Goal: Task Accomplishment & Management: Use online tool/utility

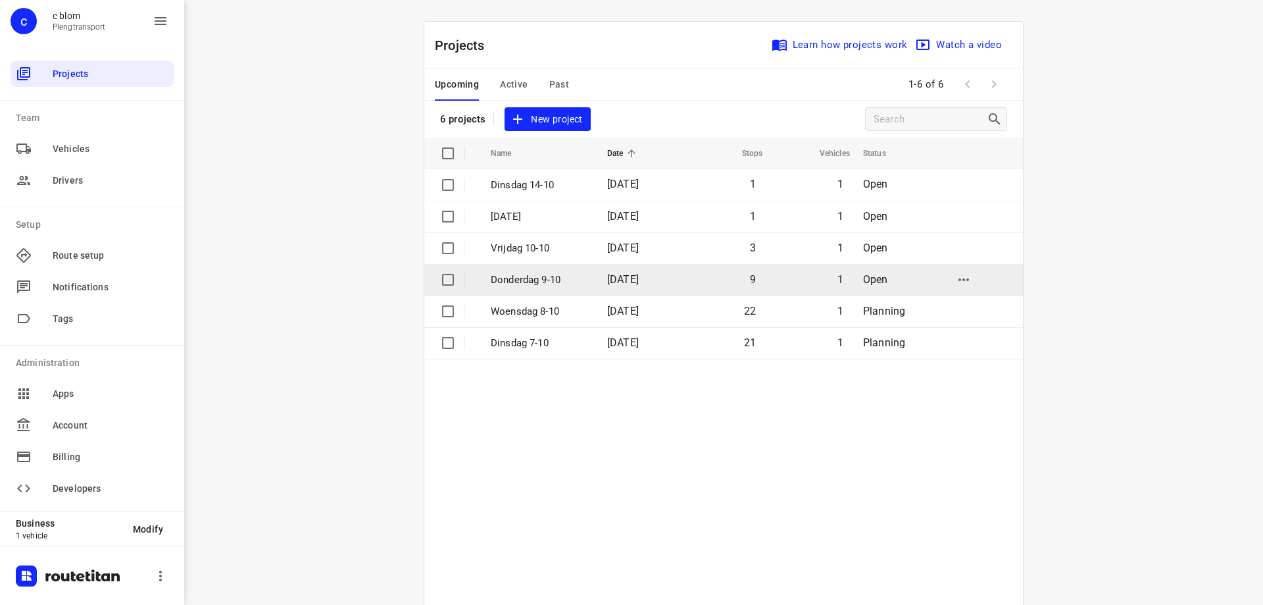
click at [597, 283] on td "[DATE]" at bounding box center [639, 280] width 84 height 32
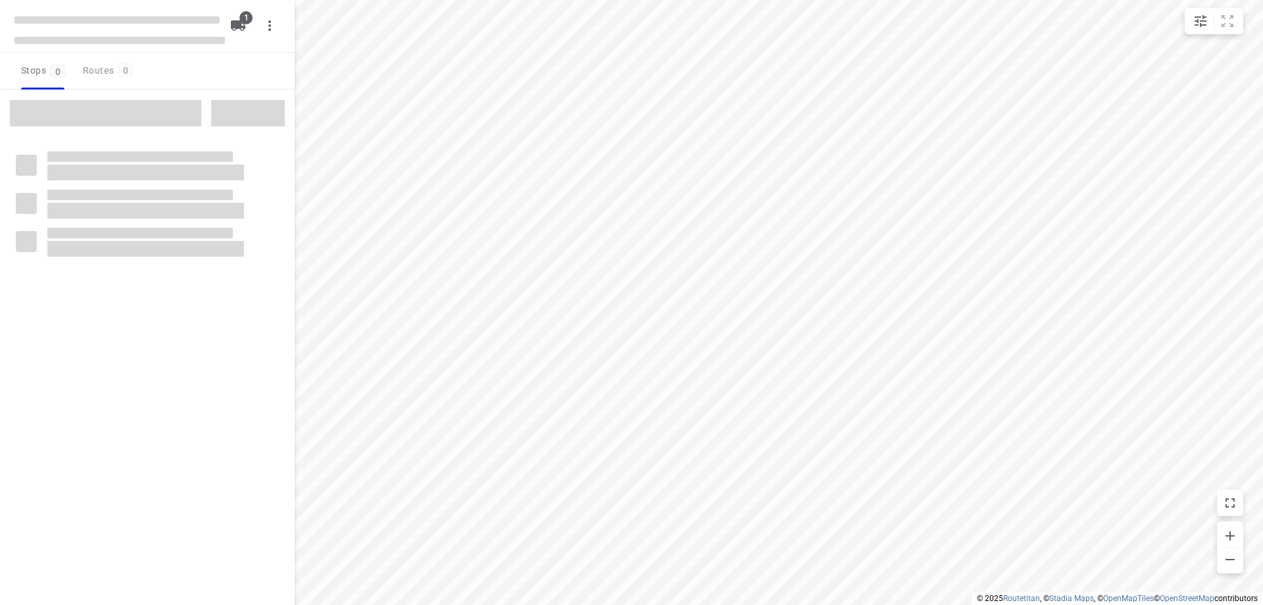
type input "distance"
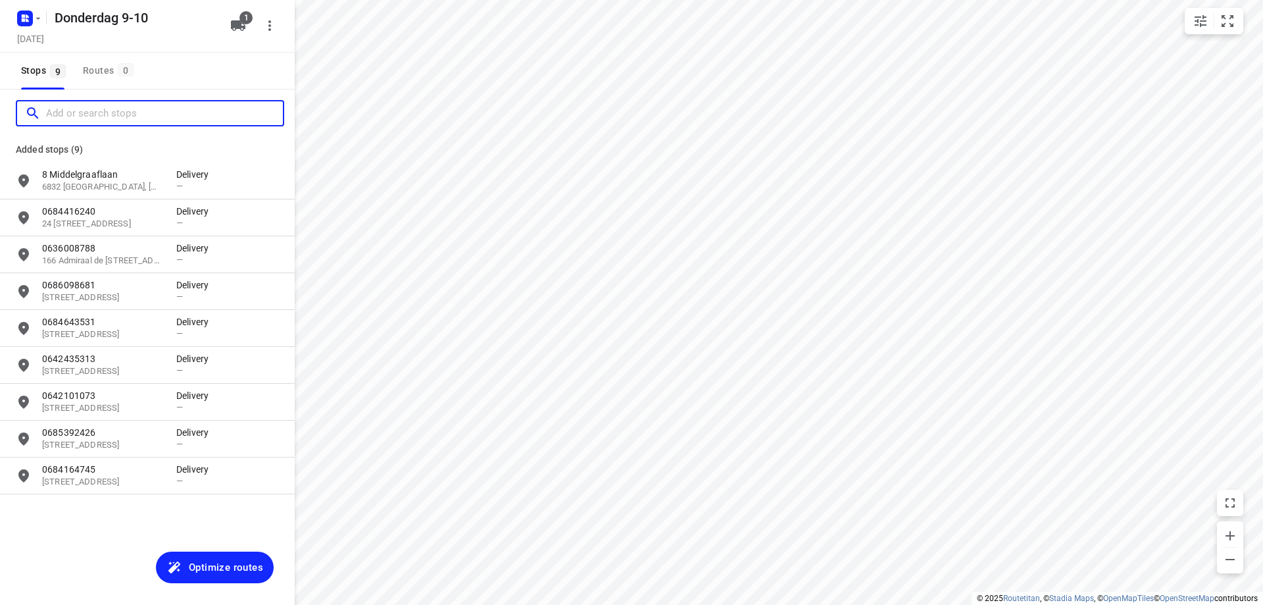
click at [128, 105] on input "Add or search stops" at bounding box center [164, 113] width 237 height 20
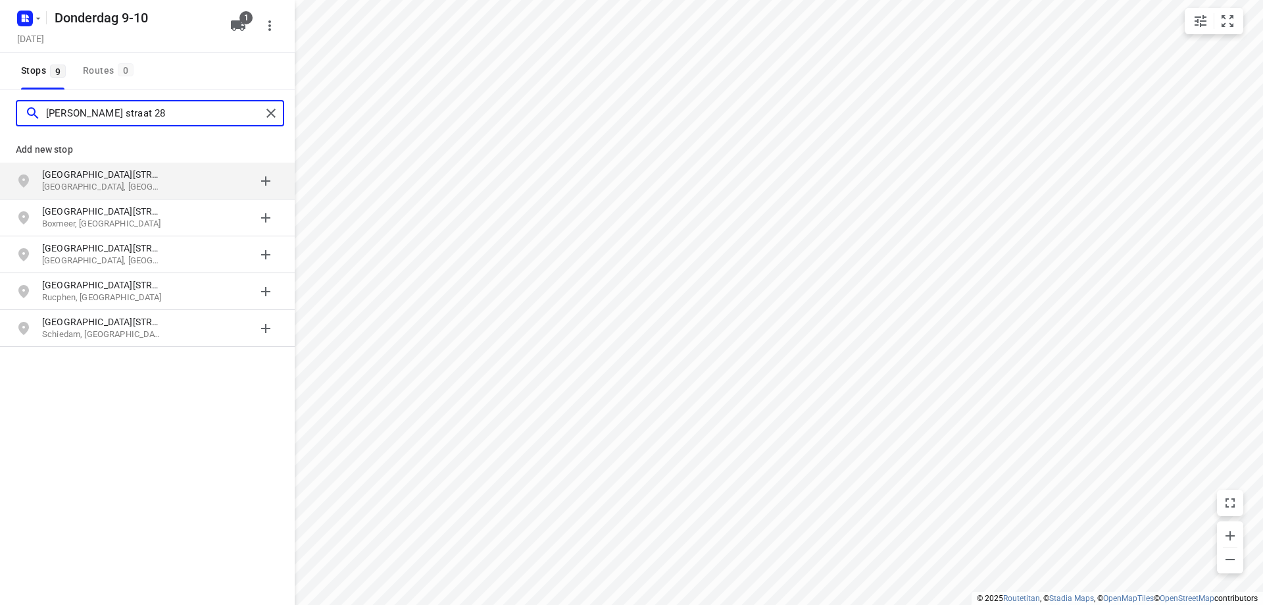
type input "[PERSON_NAME] straat 28"
click at [115, 178] on p "[GEOGRAPHIC_DATA][STREET_ADDRESS]" at bounding box center [102, 174] width 121 height 13
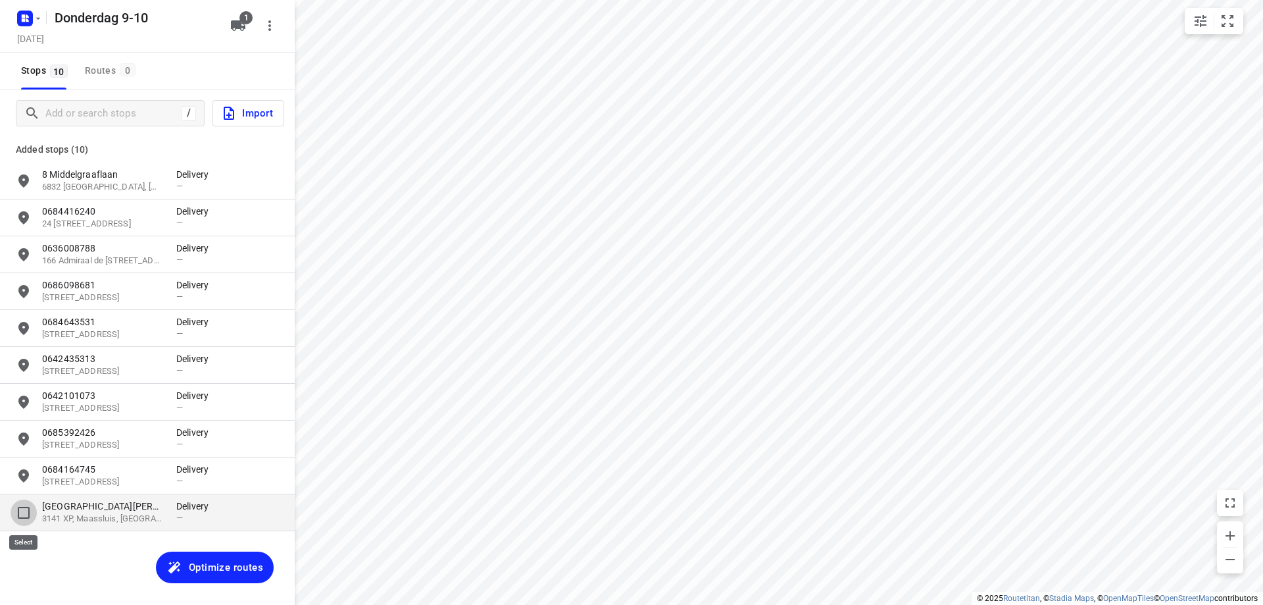
click at [26, 516] on input "grid" at bounding box center [24, 512] width 26 height 26
checkbox input "true"
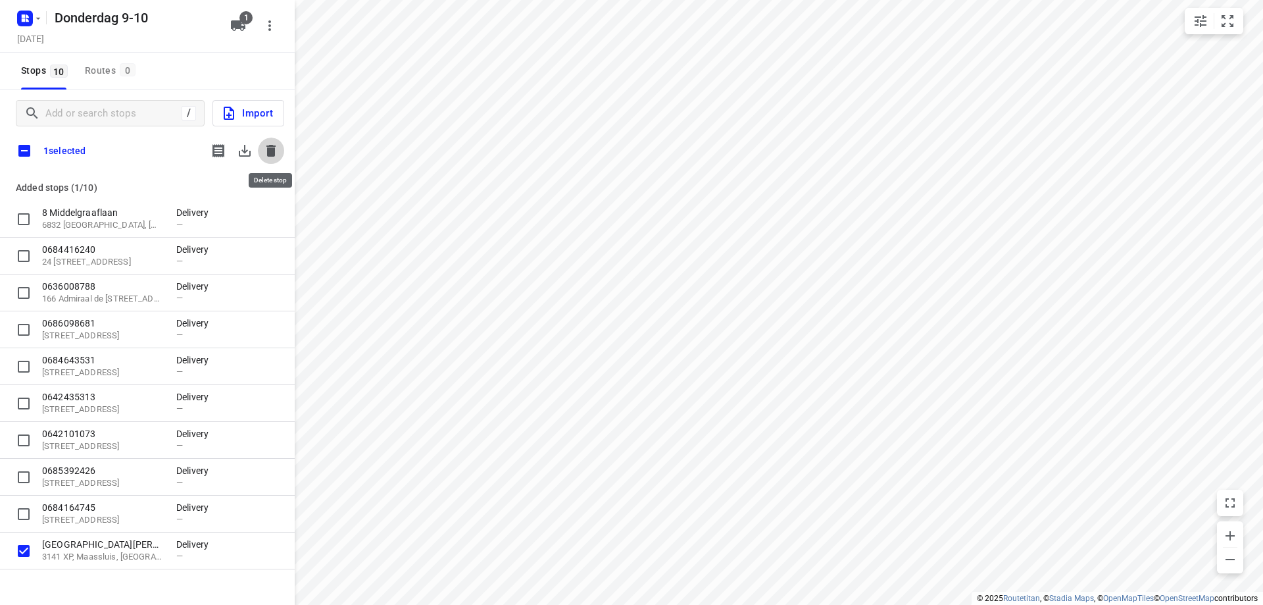
click at [274, 152] on icon "button" at bounding box center [270, 151] width 9 height 12
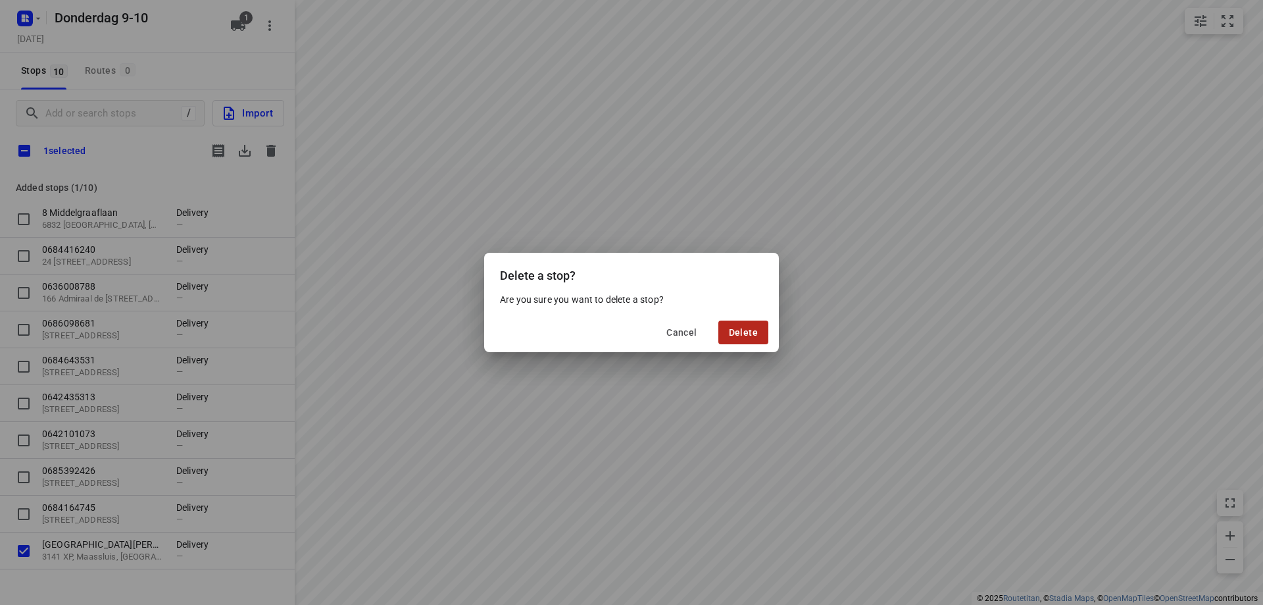
click at [743, 332] on span "Delete" at bounding box center [743, 332] width 29 height 11
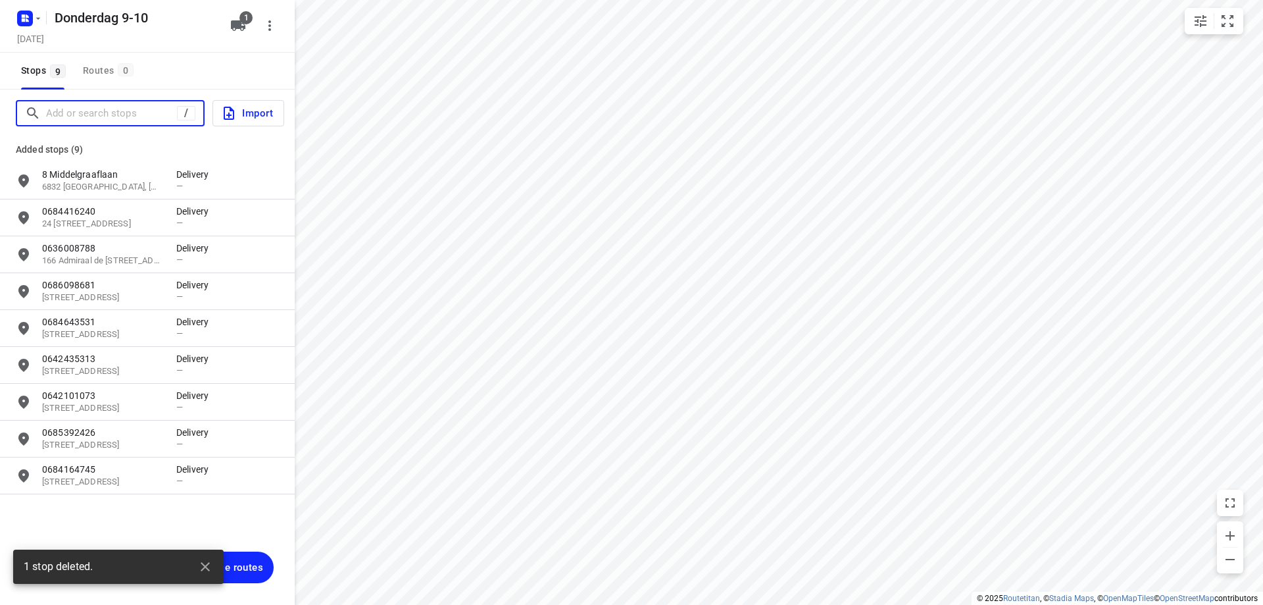
click at [123, 114] on input "Add or search stops" at bounding box center [111, 113] width 131 height 20
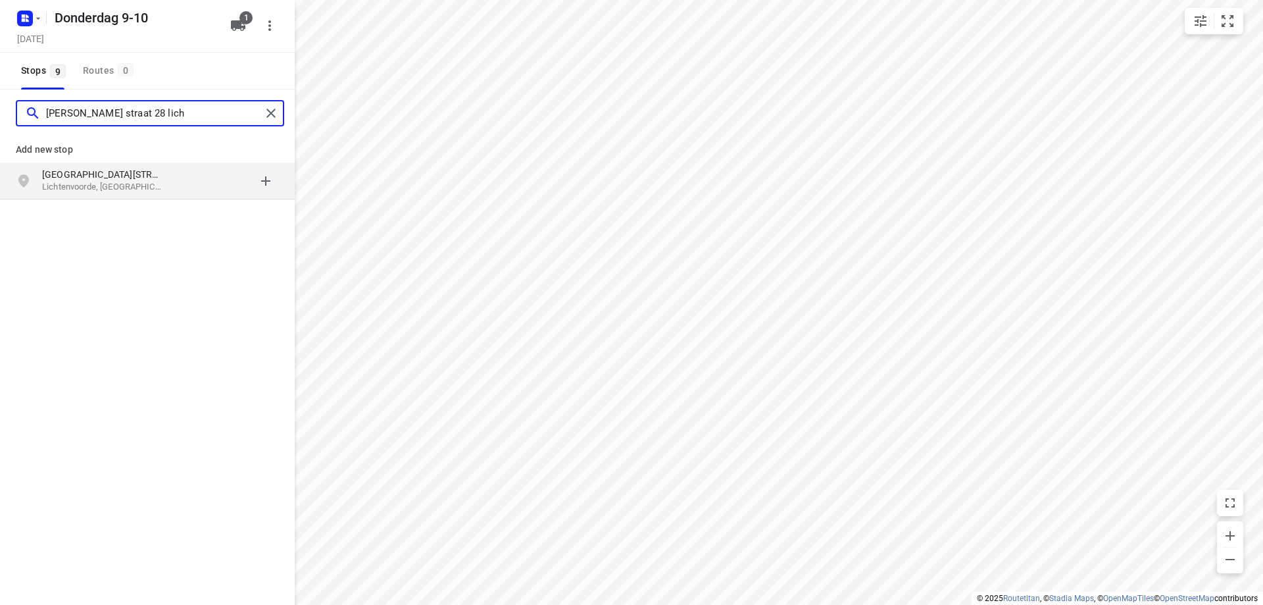
type input "[PERSON_NAME] straat 28 lich"
click at [186, 191] on div "grid" at bounding box center [227, 181] width 103 height 26
type input "0"
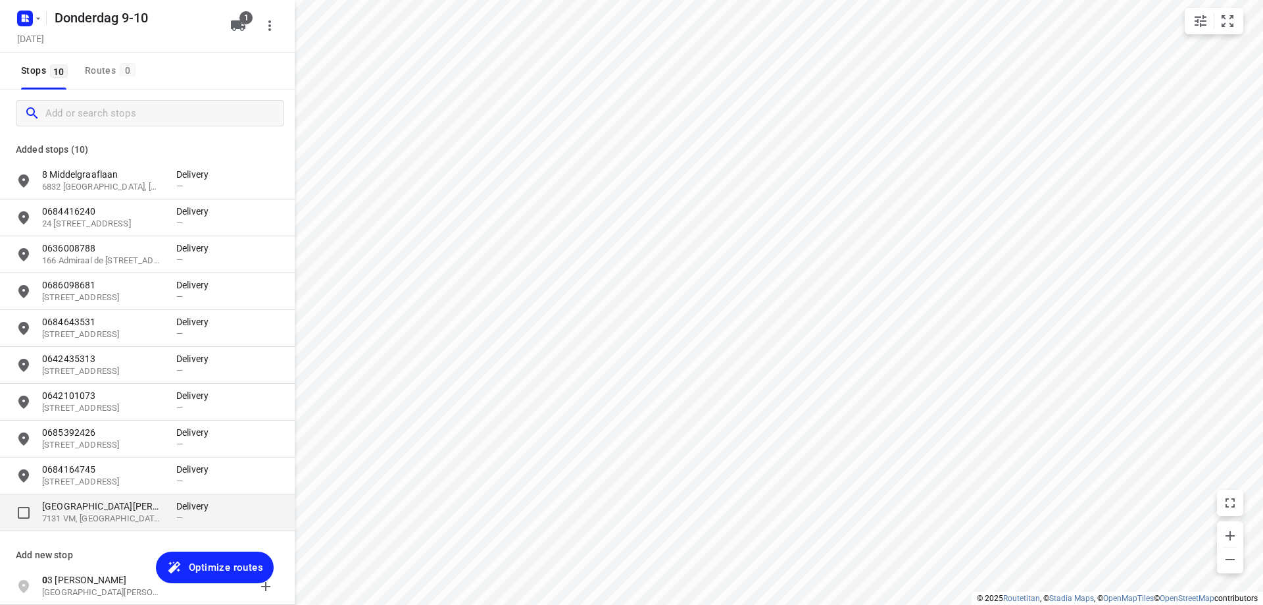
click at [93, 520] on p "7131 VM, [GEOGRAPHIC_DATA], [GEOGRAPHIC_DATA]" at bounding box center [102, 518] width 121 height 12
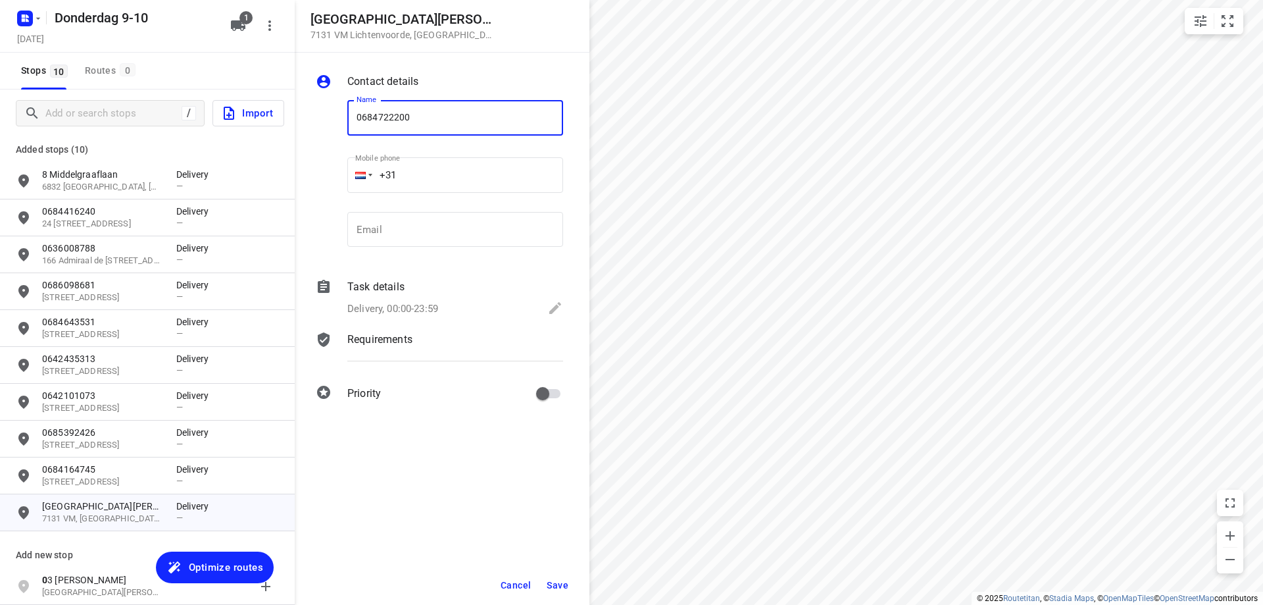
type input "0684722200"
click at [549, 584] on span "Save" at bounding box center [558, 585] width 22 height 11
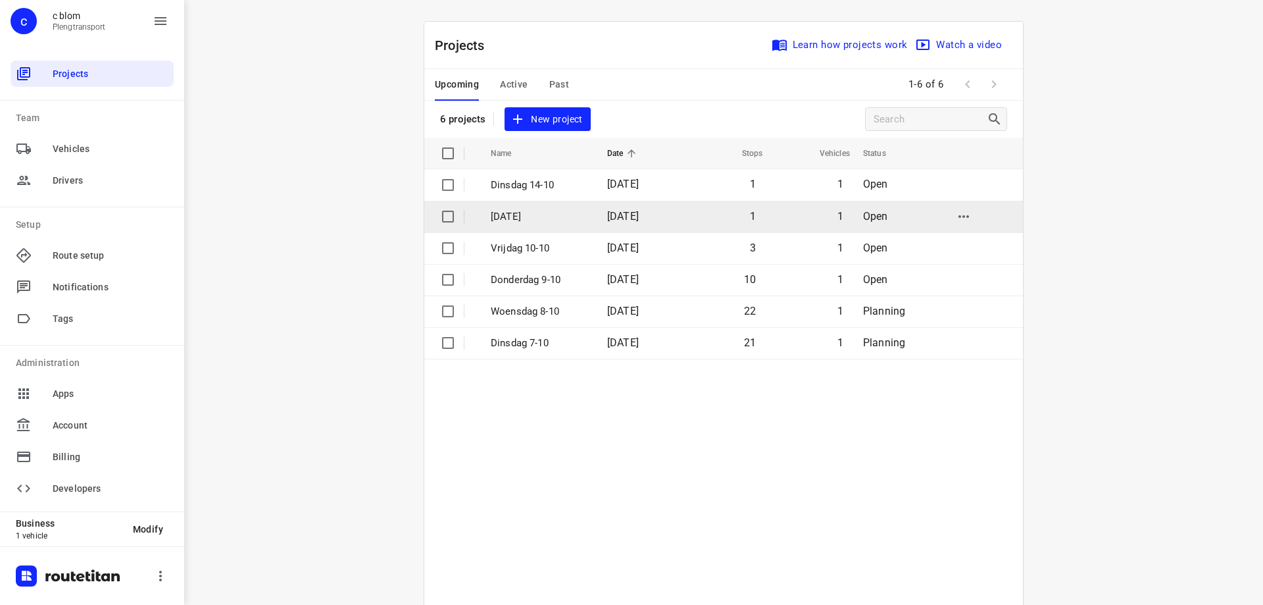
click at [576, 224] on td "[DATE]" at bounding box center [537, 217] width 119 height 32
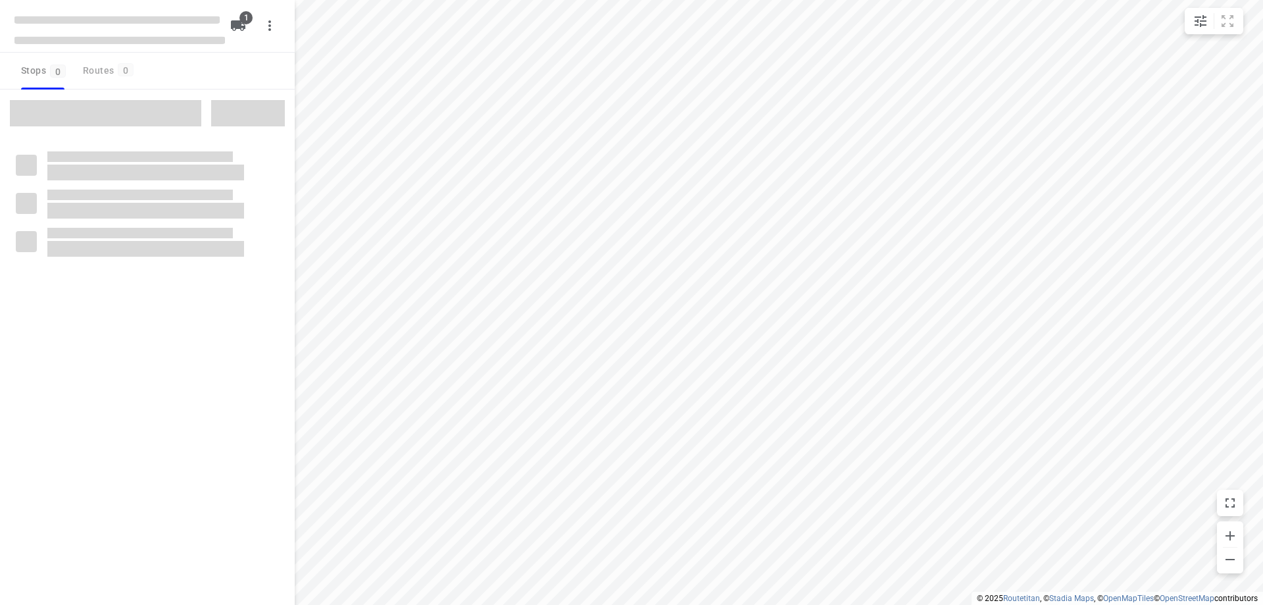
type input "distance"
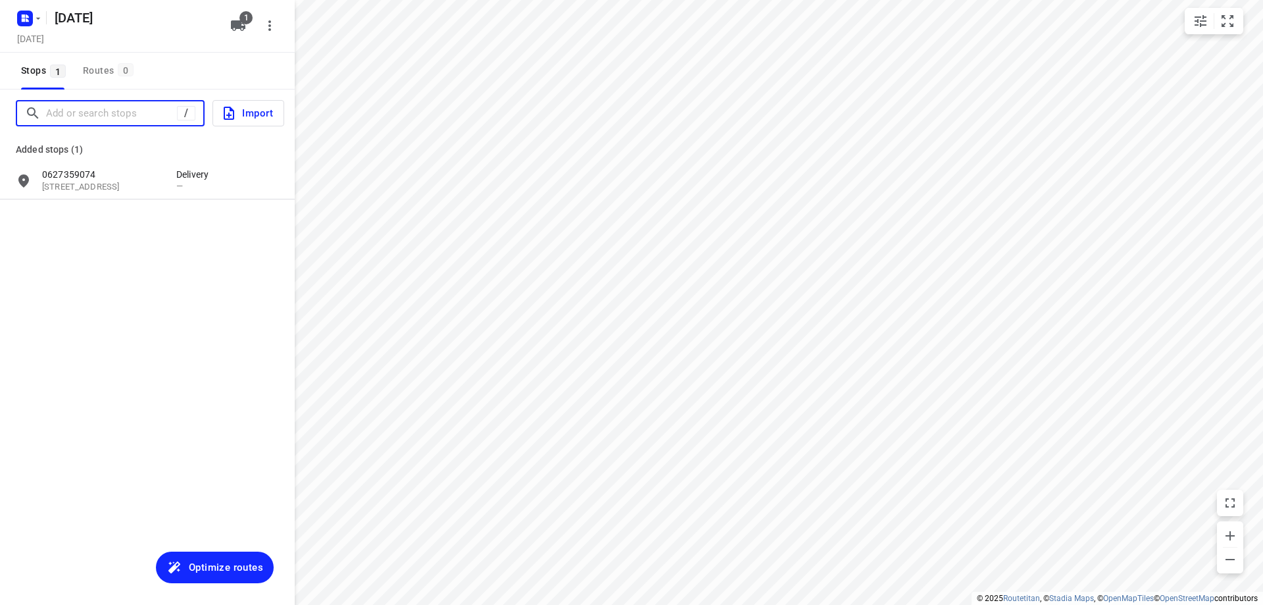
click at [174, 114] on input "Add or search stops" at bounding box center [111, 113] width 131 height 20
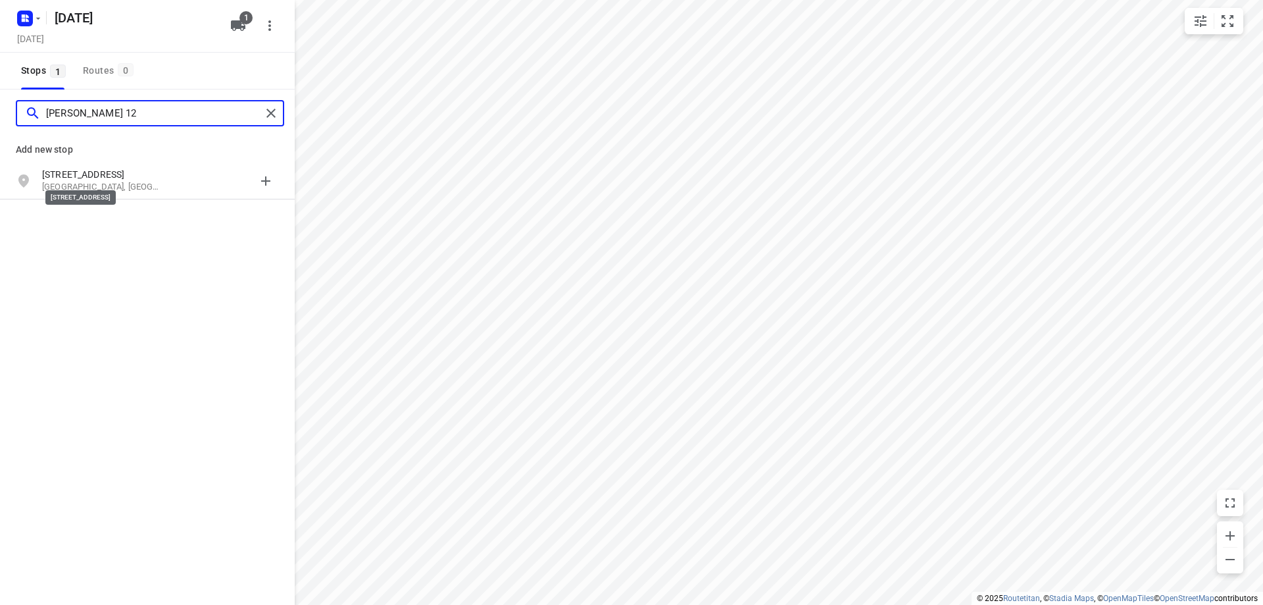
type input "[PERSON_NAME] 12"
click at [115, 178] on p "[STREET_ADDRESS]" at bounding box center [102, 174] width 121 height 13
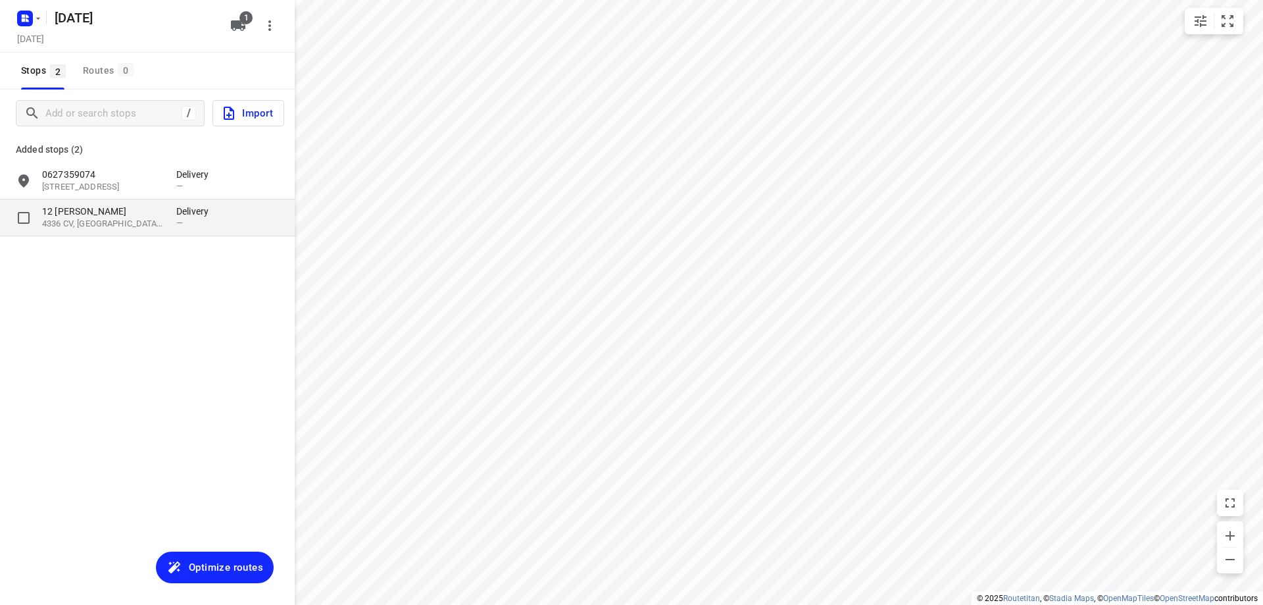
click at [138, 224] on p "4336 CV, [GEOGRAPHIC_DATA], [GEOGRAPHIC_DATA]" at bounding box center [102, 224] width 121 height 12
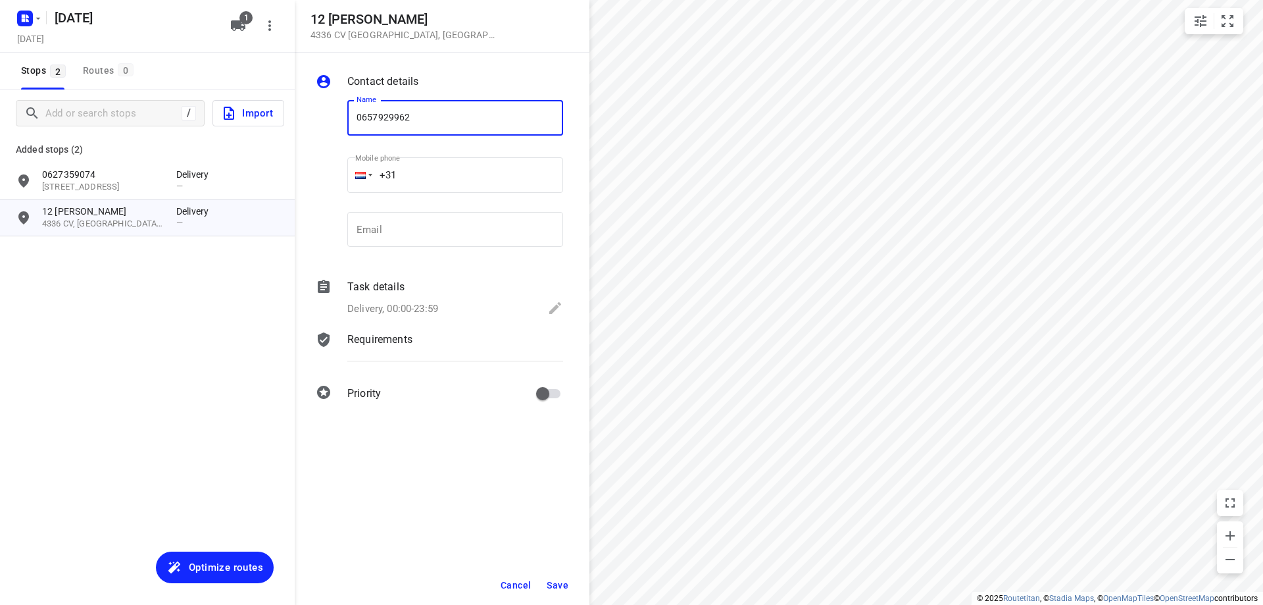
type input "0657929962"
click at [553, 585] on span "Save" at bounding box center [558, 585] width 22 height 11
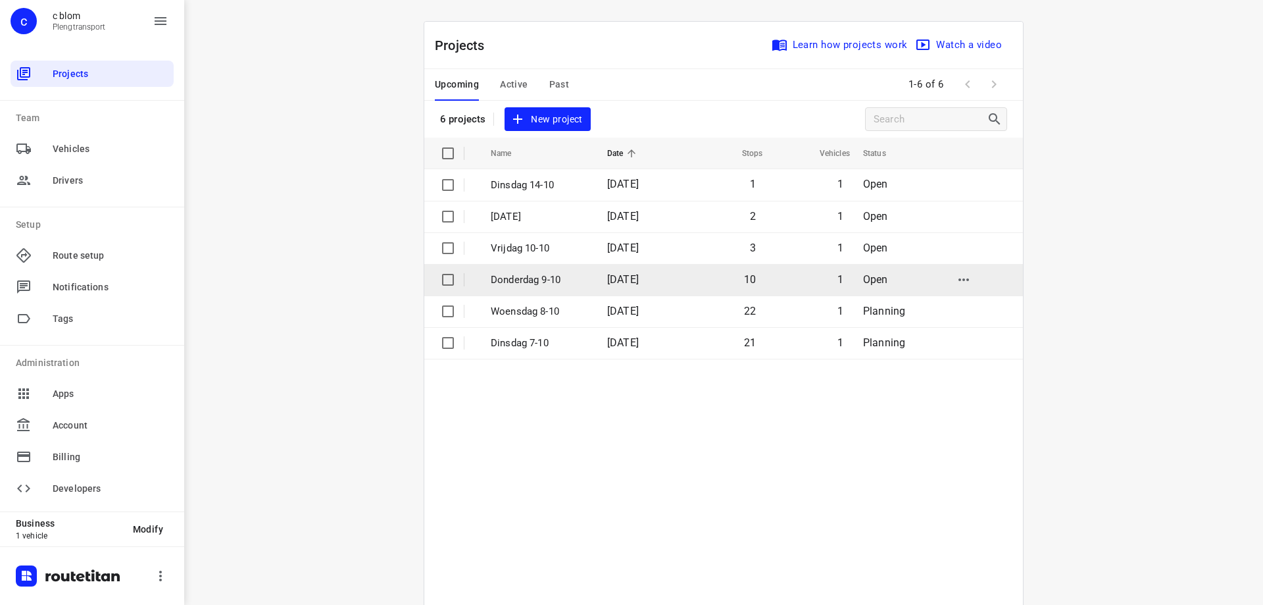
click at [556, 286] on p "Donderdag 9-10" at bounding box center [539, 279] width 97 height 15
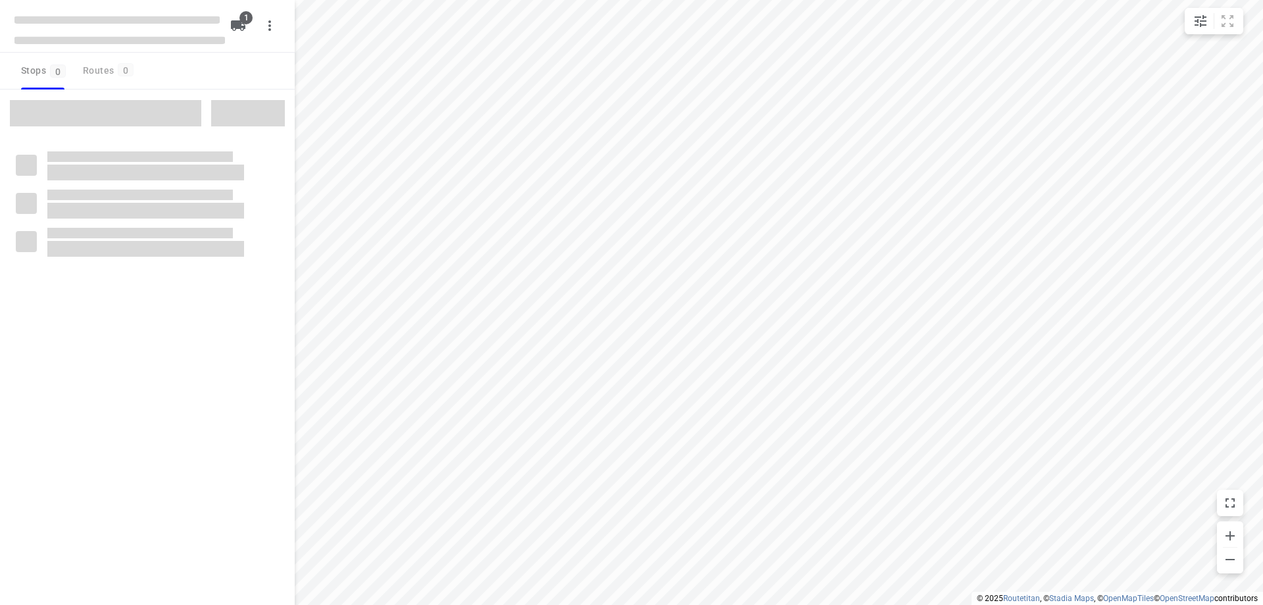
type input "distance"
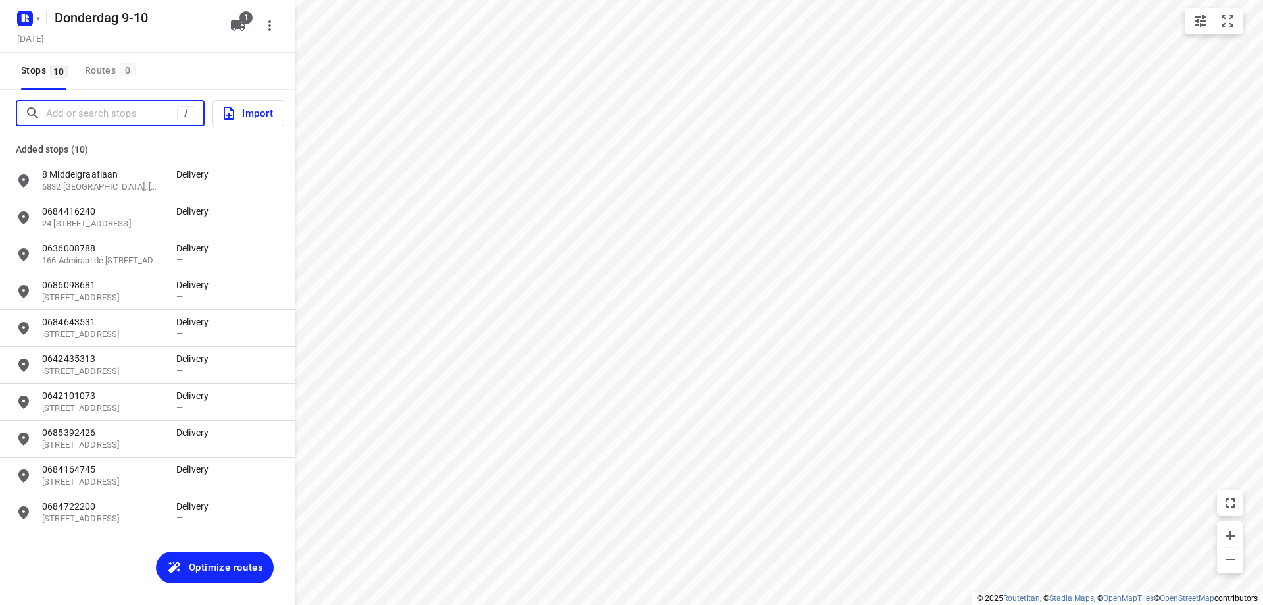
click at [163, 113] on input "Add or search stops" at bounding box center [111, 113] width 131 height 20
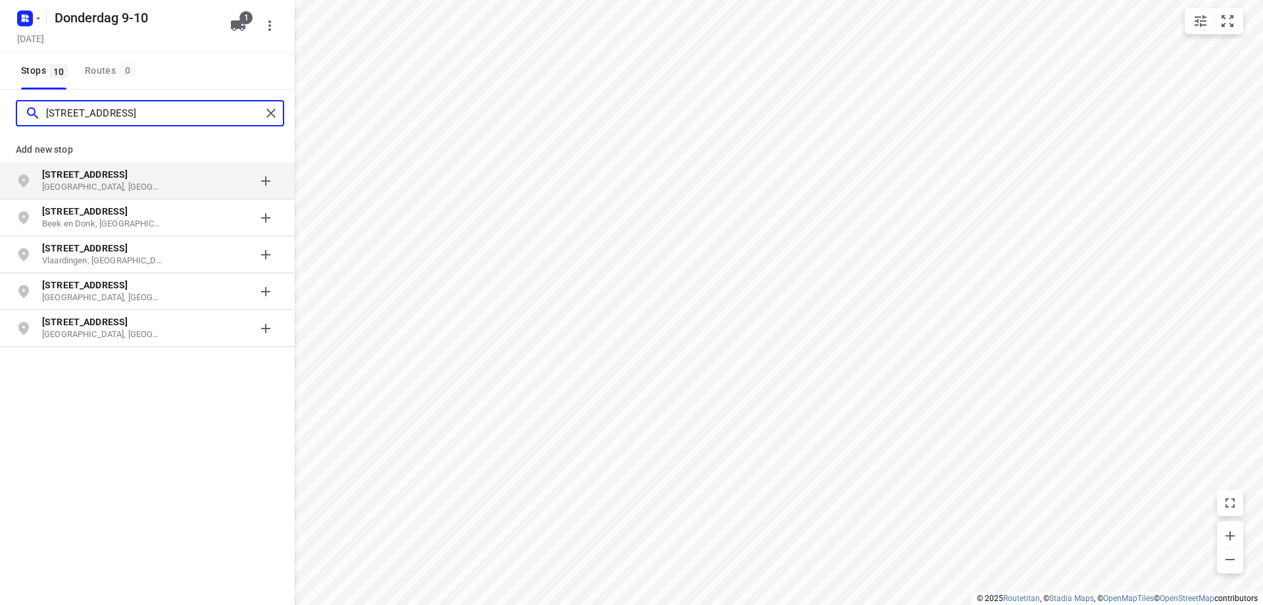
type input "[STREET_ADDRESS]"
click at [132, 186] on p "[GEOGRAPHIC_DATA], [GEOGRAPHIC_DATA]" at bounding box center [102, 187] width 121 height 12
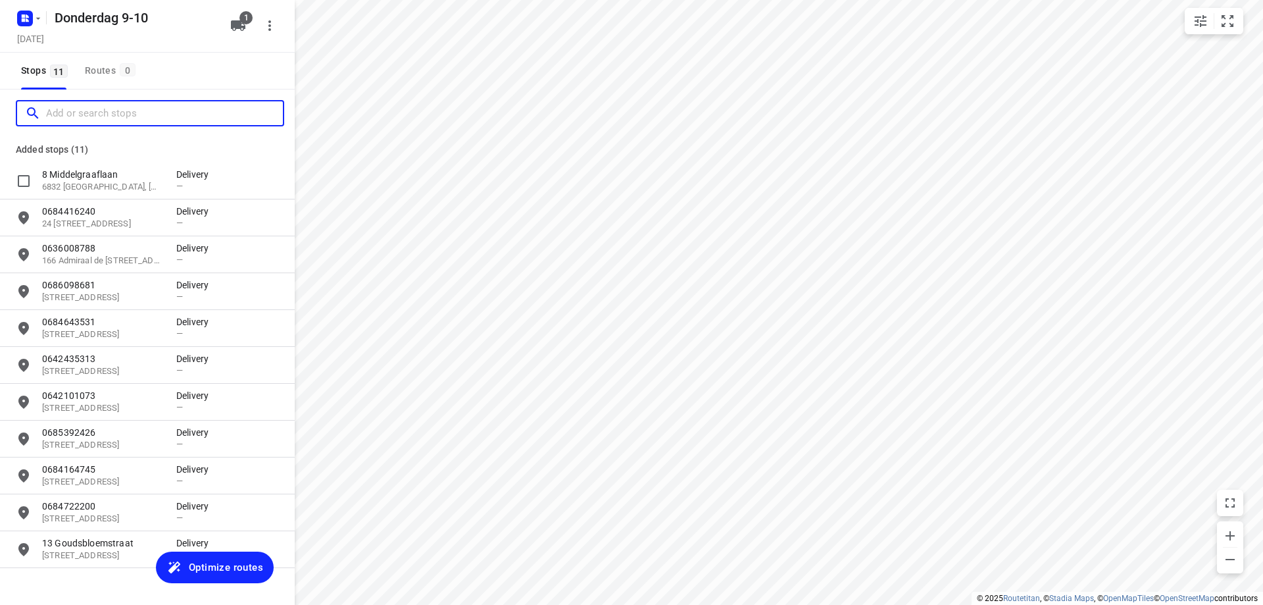
type input "0"
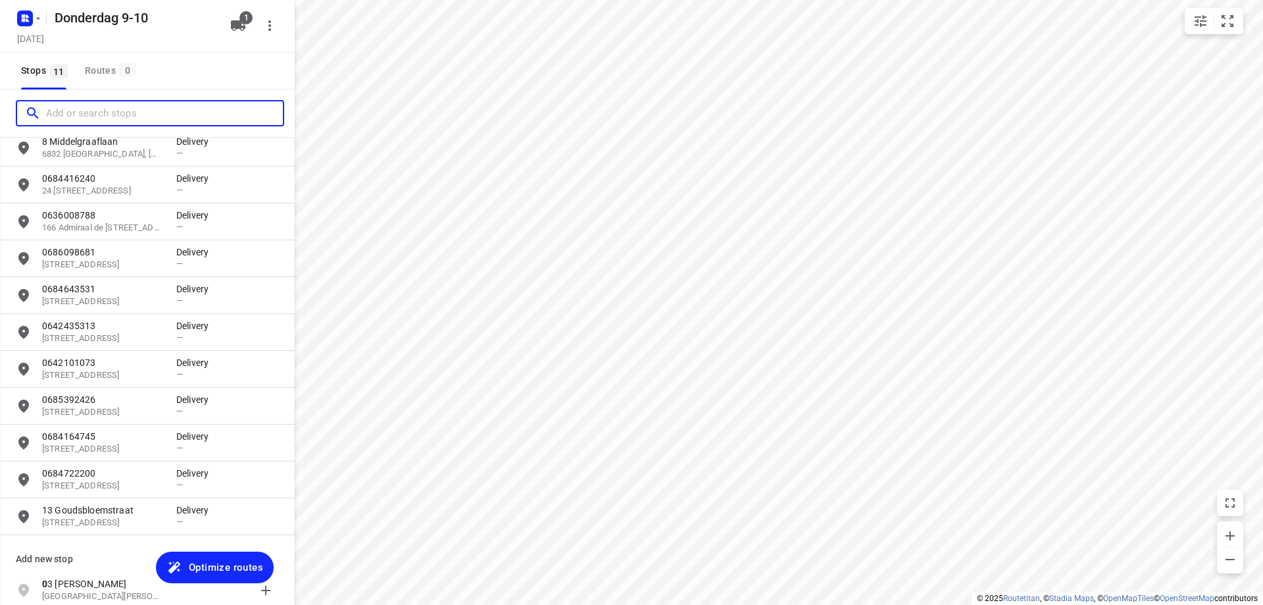
scroll to position [35, 0]
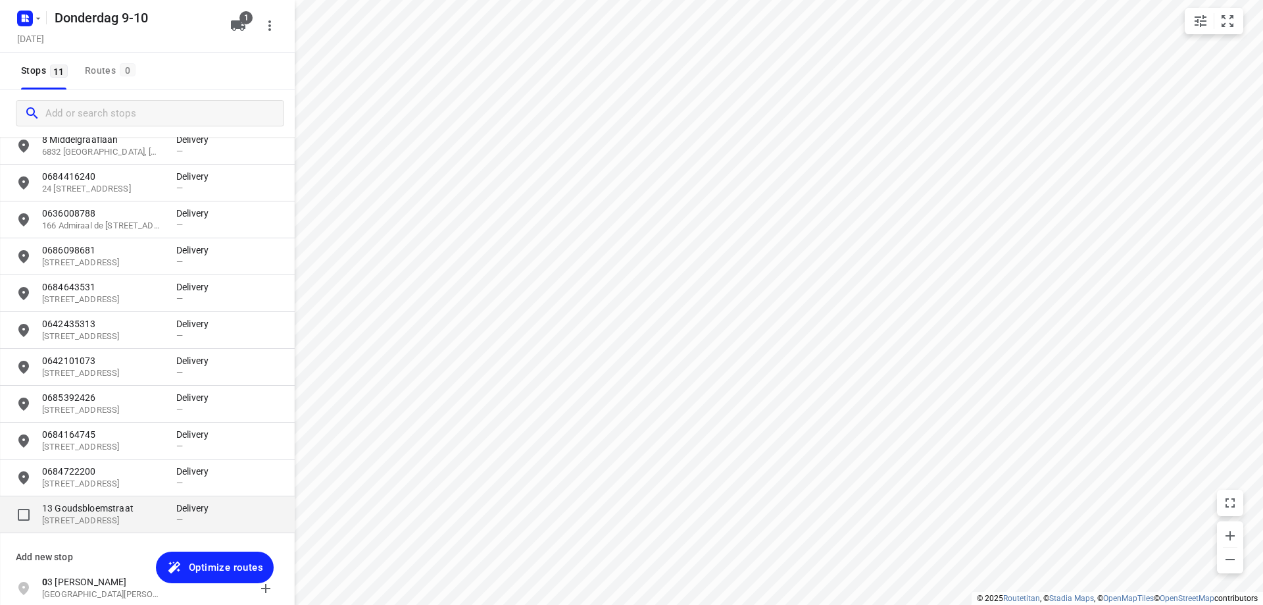
click at [68, 513] on p "13 Goudsbloemstraat" at bounding box center [102, 507] width 121 height 13
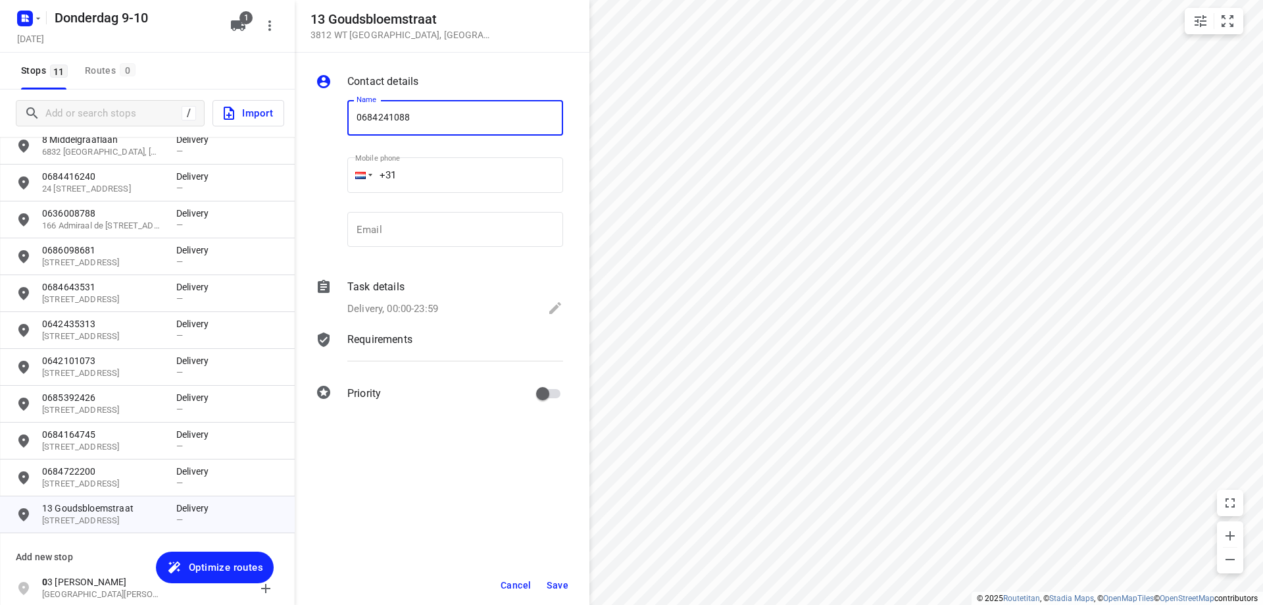
type input "0684241088"
click at [572, 585] on button "Save" at bounding box center [557, 585] width 32 height 24
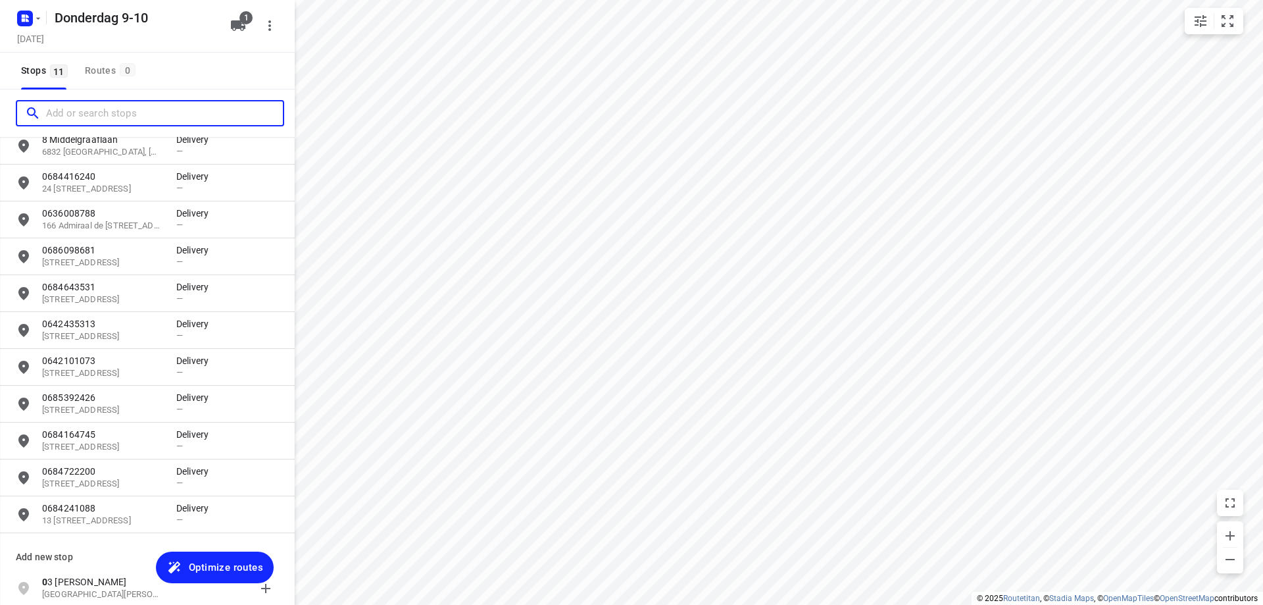
click at [57, 103] on input "Add or search stops" at bounding box center [164, 113] width 237 height 20
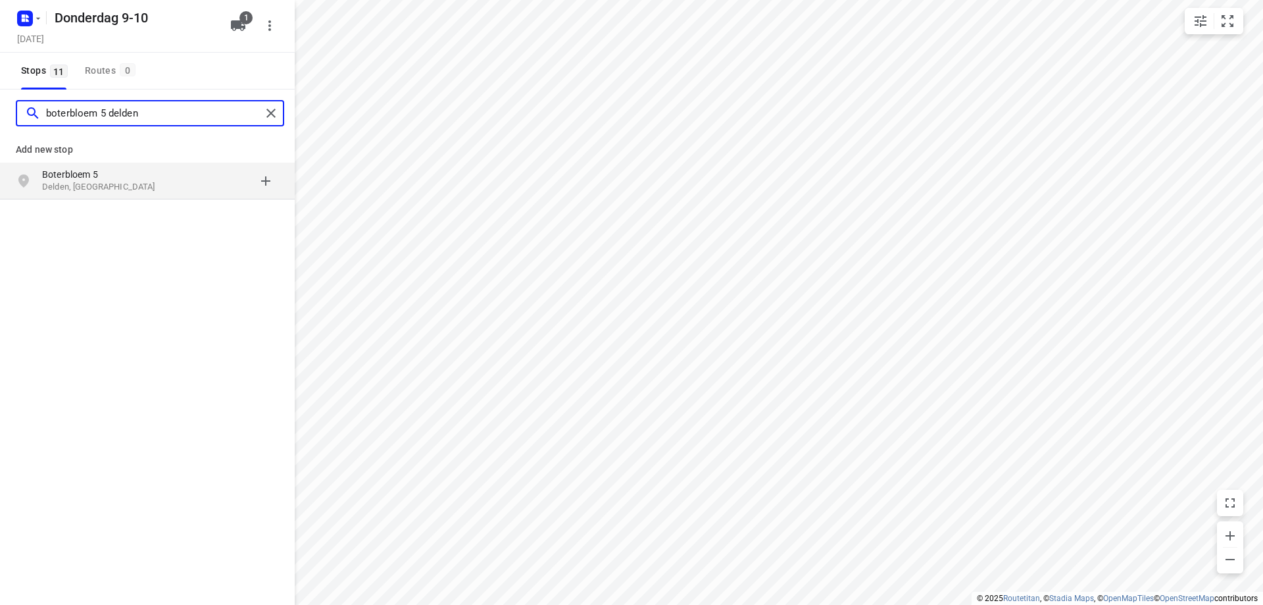
type input "boterbloem 5 delden"
click at [126, 185] on p "Delden, [GEOGRAPHIC_DATA]" at bounding box center [102, 187] width 121 height 12
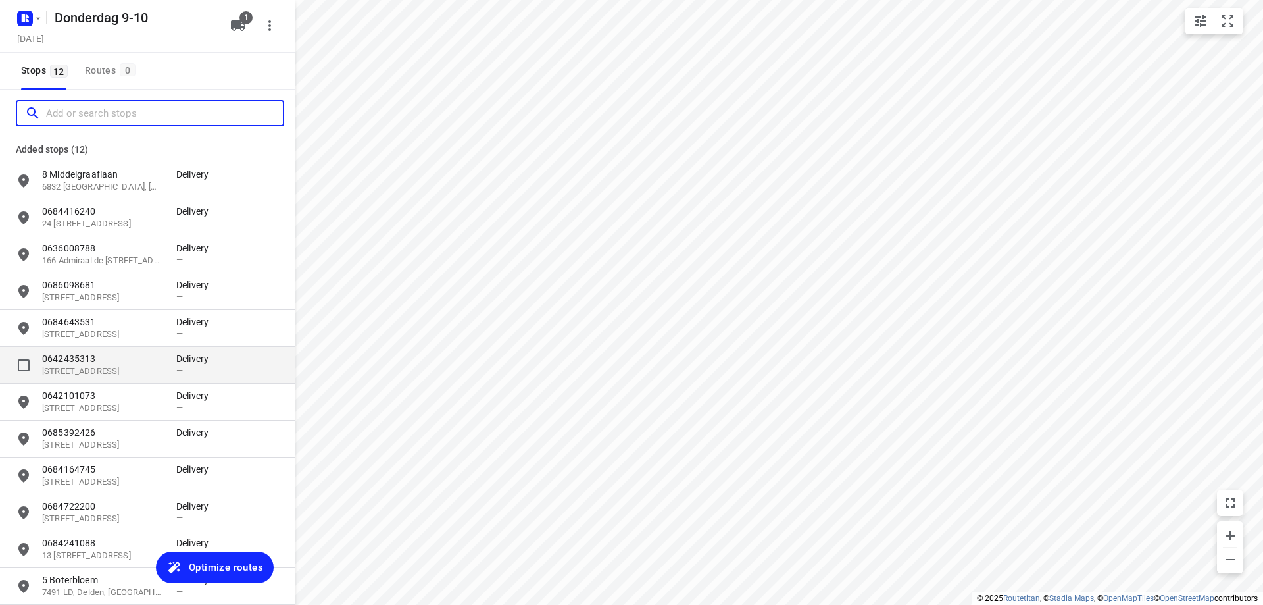
scroll to position [61, 0]
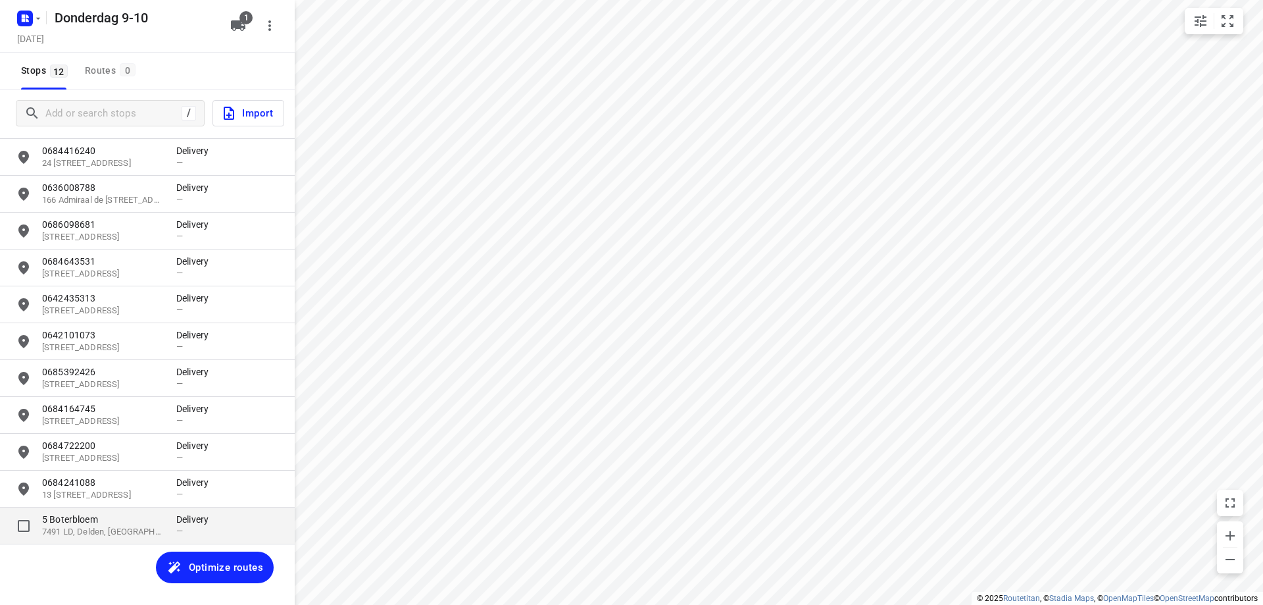
click at [78, 537] on p "7491 LD, Delden, [GEOGRAPHIC_DATA]" at bounding box center [102, 532] width 121 height 12
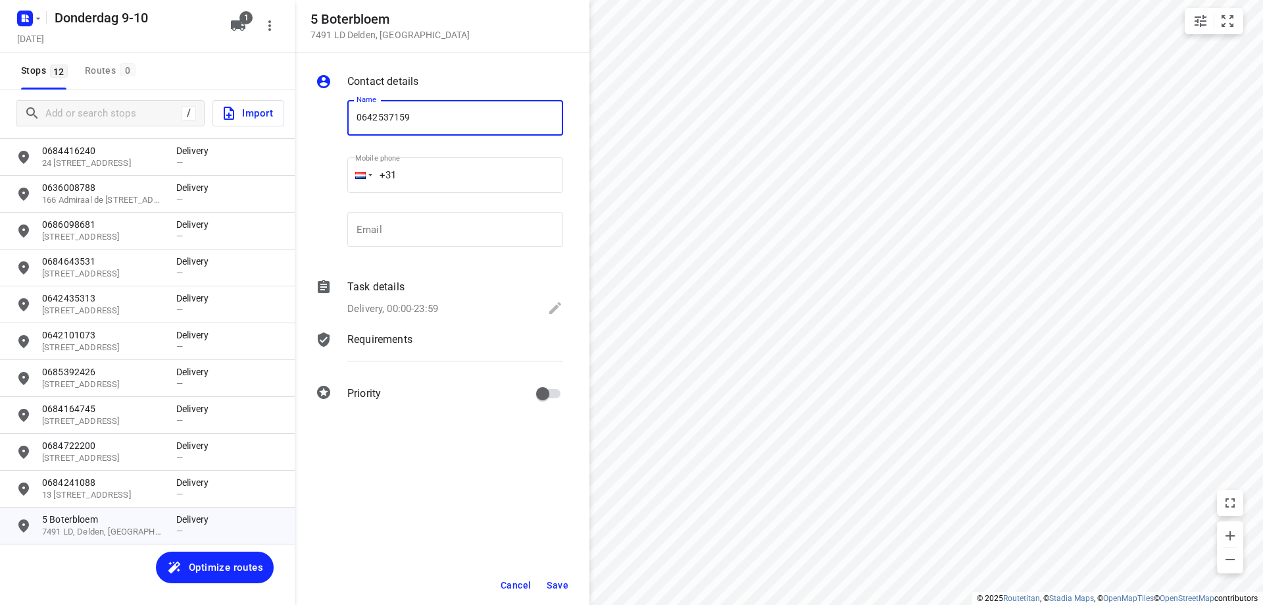
type input "0642537159"
click at [548, 587] on span "Save" at bounding box center [558, 585] width 22 height 11
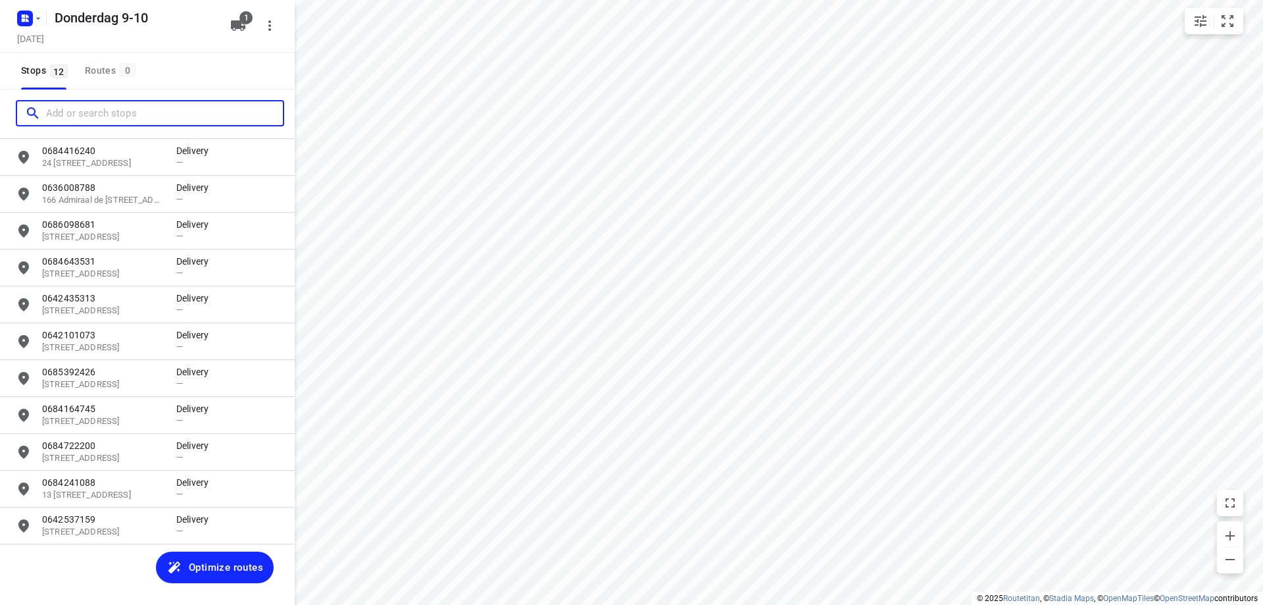
click at [108, 122] on input "Add or search stops" at bounding box center [164, 113] width 237 height 20
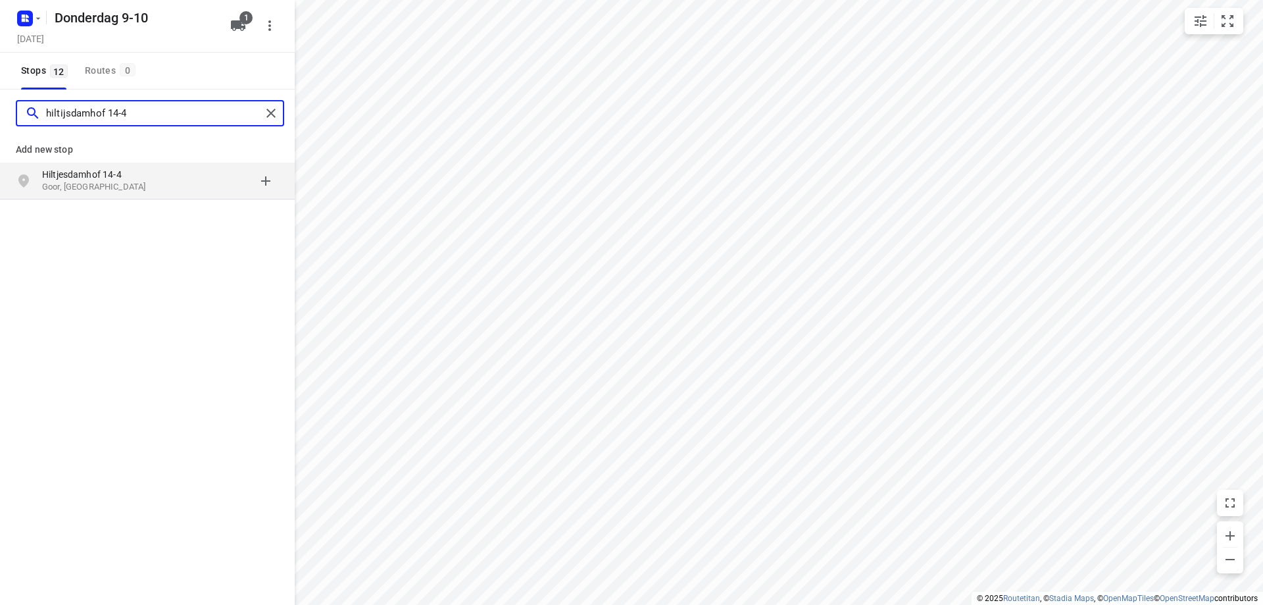
type input "hiltijsdamhof 14-4"
click at [143, 191] on p "Goor, [GEOGRAPHIC_DATA]" at bounding box center [102, 187] width 121 height 12
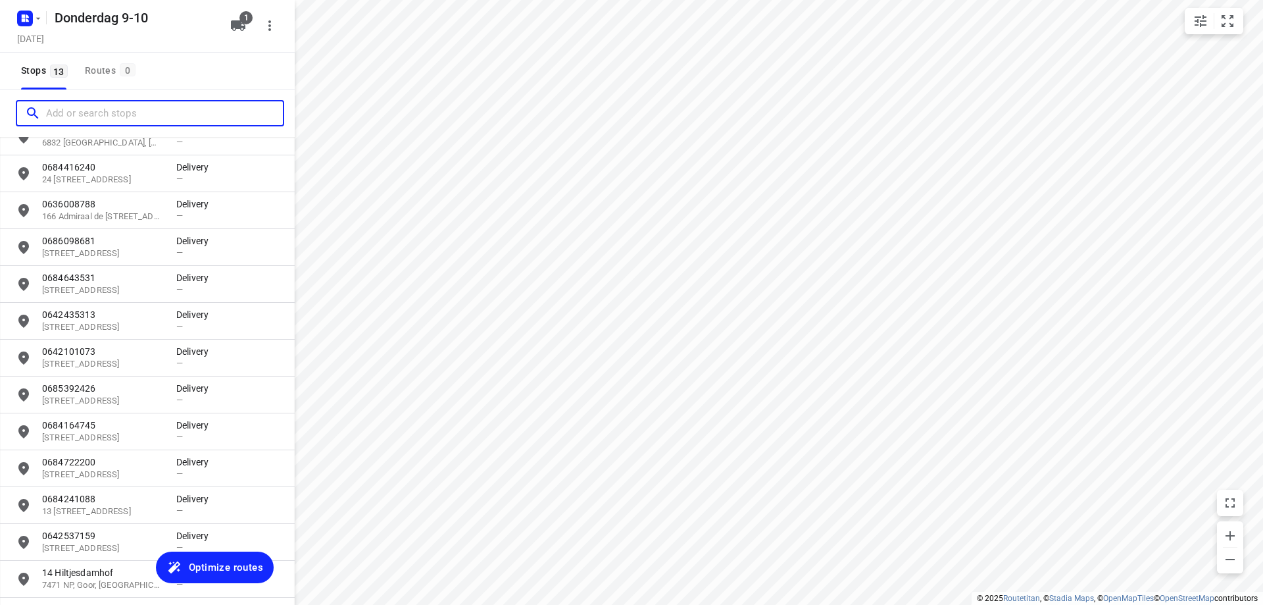
scroll to position [97, 0]
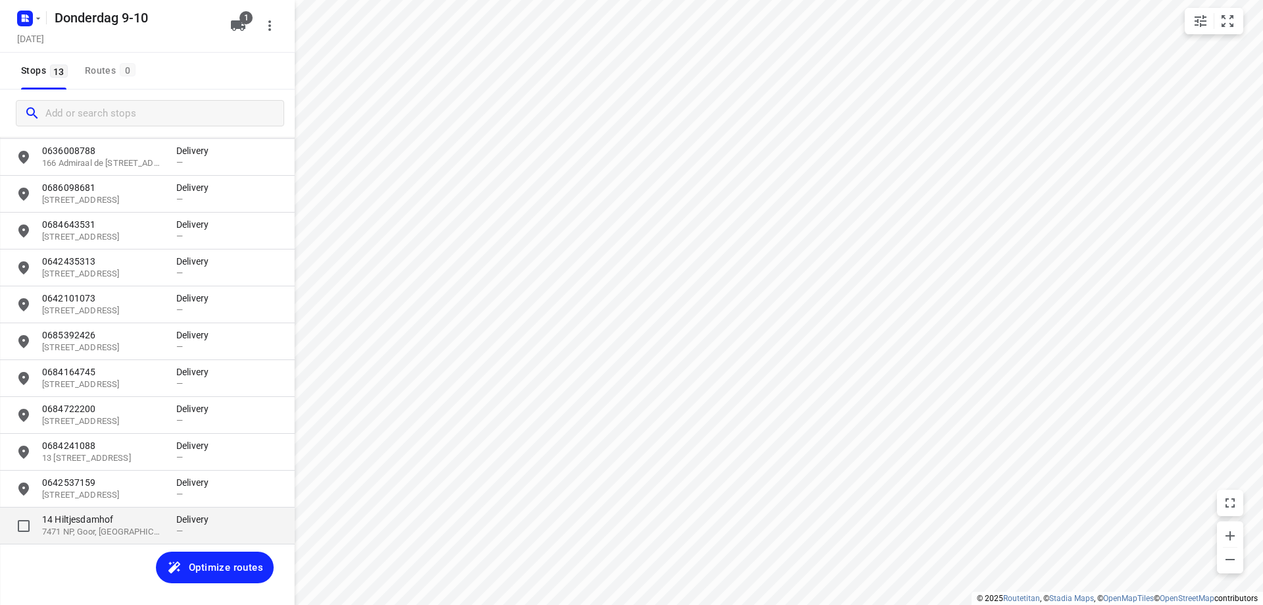
click at [152, 533] on p "7471 NP, Goor, [GEOGRAPHIC_DATA]" at bounding box center [102, 532] width 121 height 12
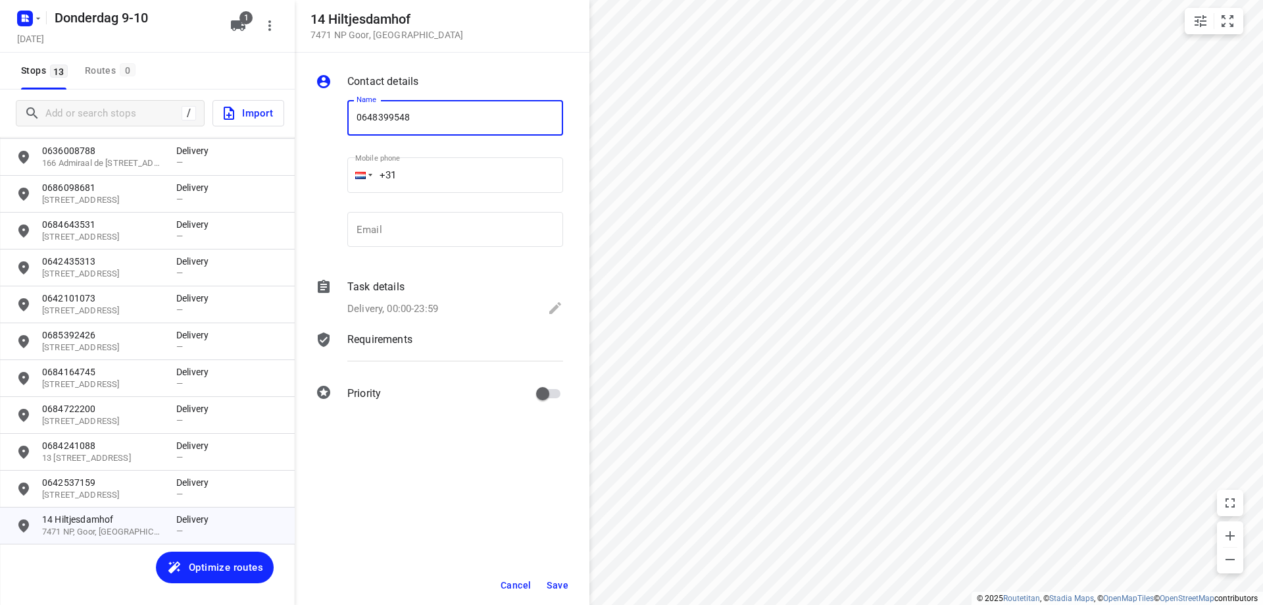
type input "0648399548"
click at [544, 583] on button "Save" at bounding box center [557, 585] width 32 height 24
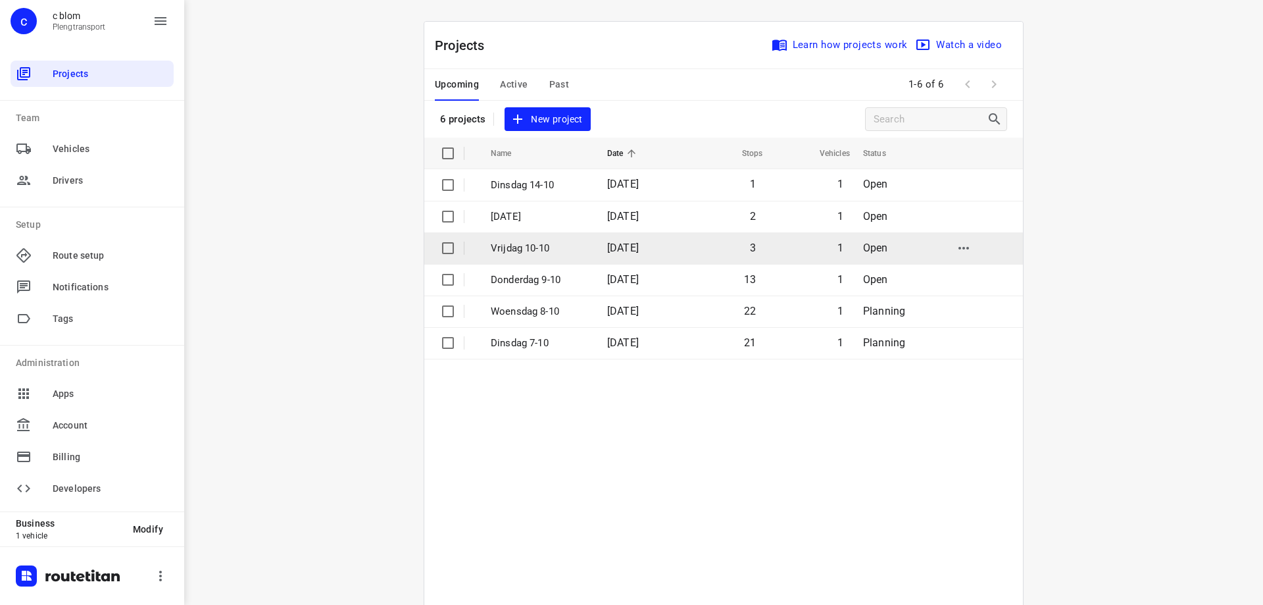
click at [607, 250] on span "[DATE]" at bounding box center [623, 247] width 32 height 12
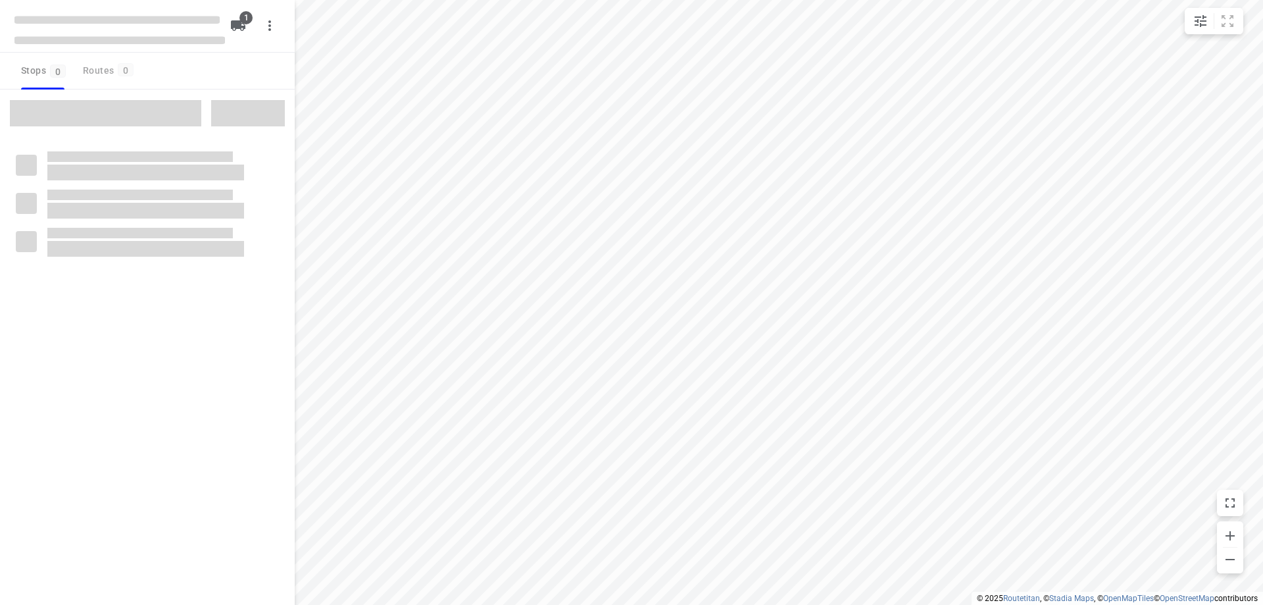
type input "distance"
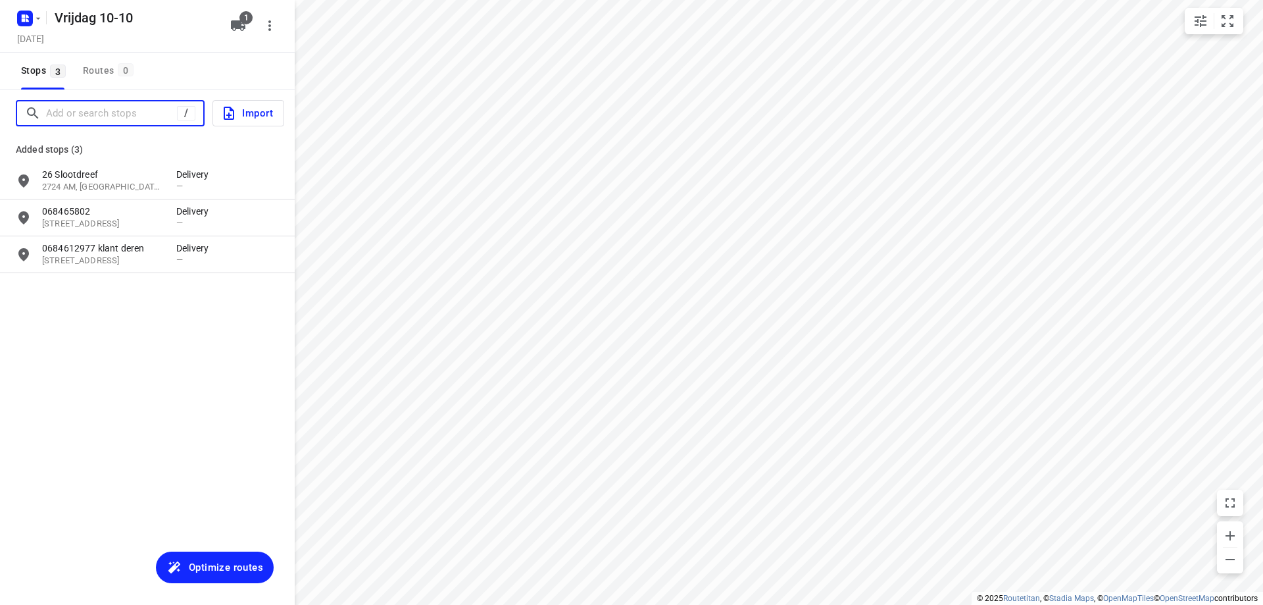
click at [161, 119] on input "Add or search stops" at bounding box center [111, 113] width 131 height 20
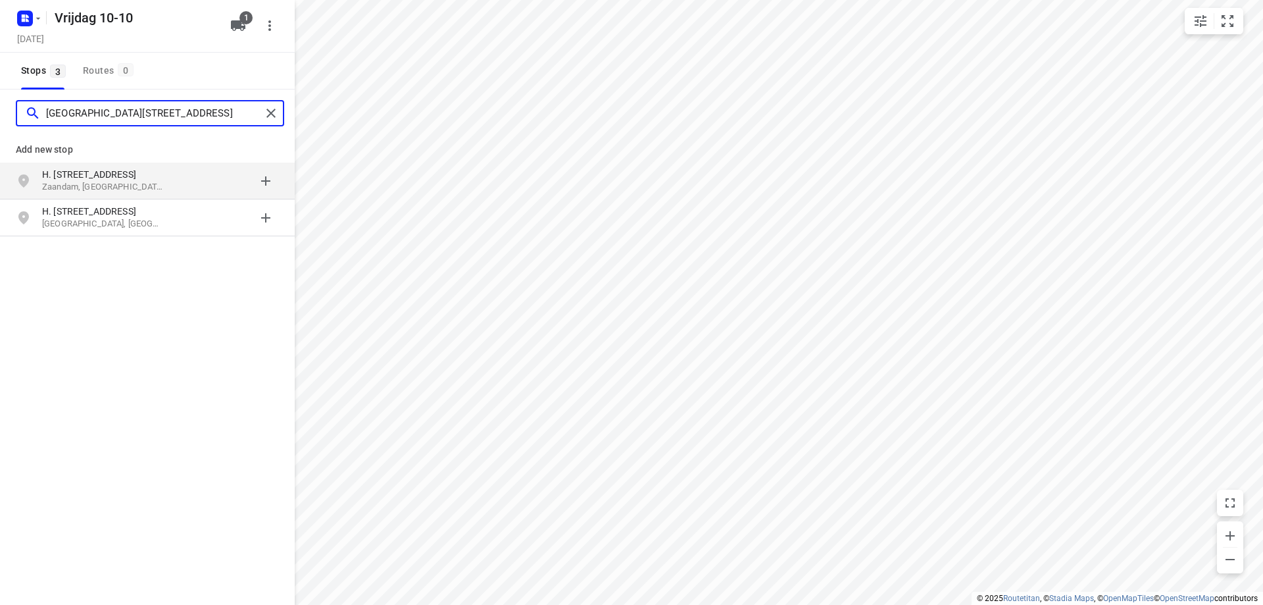
type input "[GEOGRAPHIC_DATA][STREET_ADDRESS]"
click at [157, 172] on p "H. [STREET_ADDRESS]" at bounding box center [102, 174] width 121 height 13
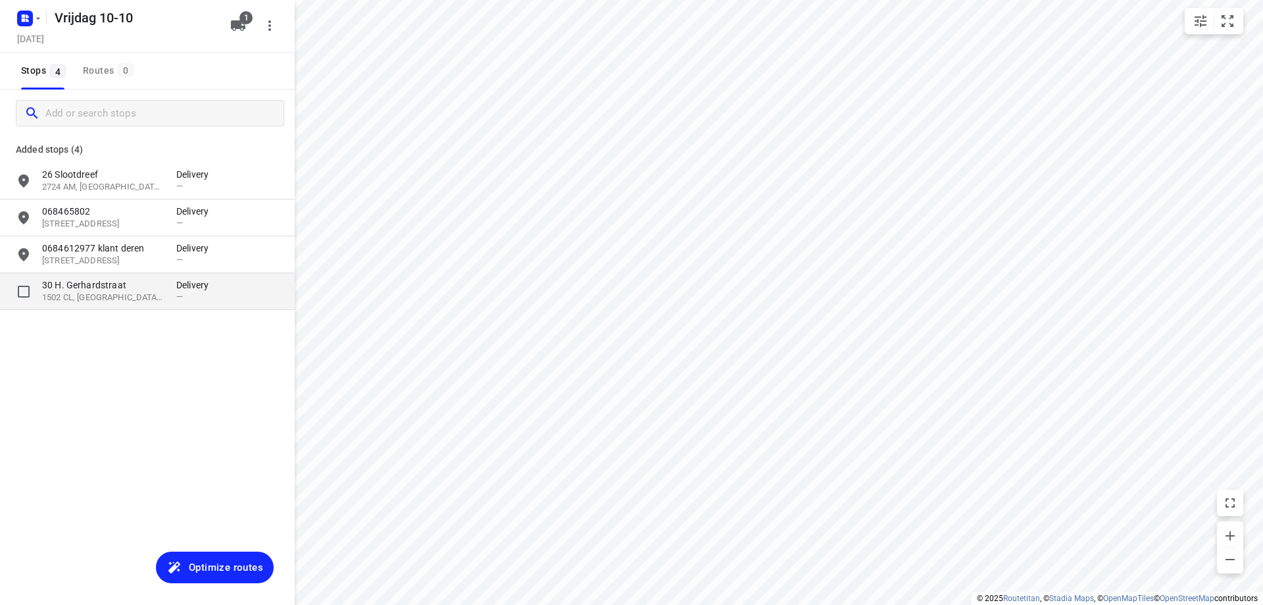
click at [151, 297] on p "1502 CL, [GEOGRAPHIC_DATA], [GEOGRAPHIC_DATA]" at bounding box center [102, 297] width 121 height 12
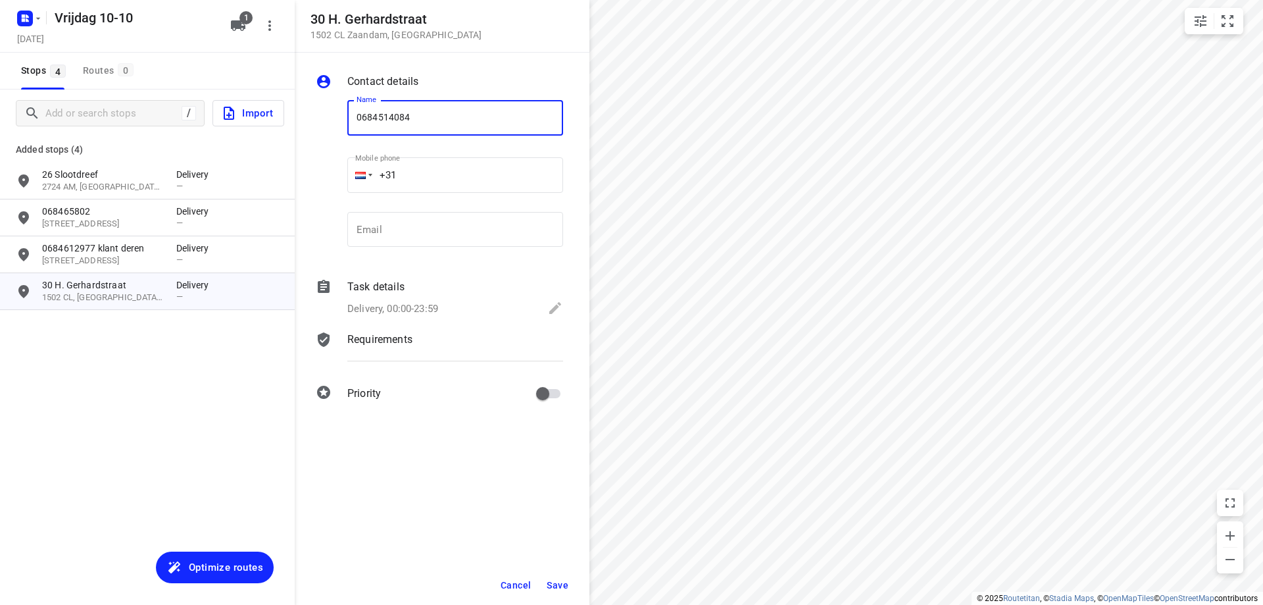
type input "0684514084"
click at [565, 578] on button "Save" at bounding box center [557, 585] width 32 height 24
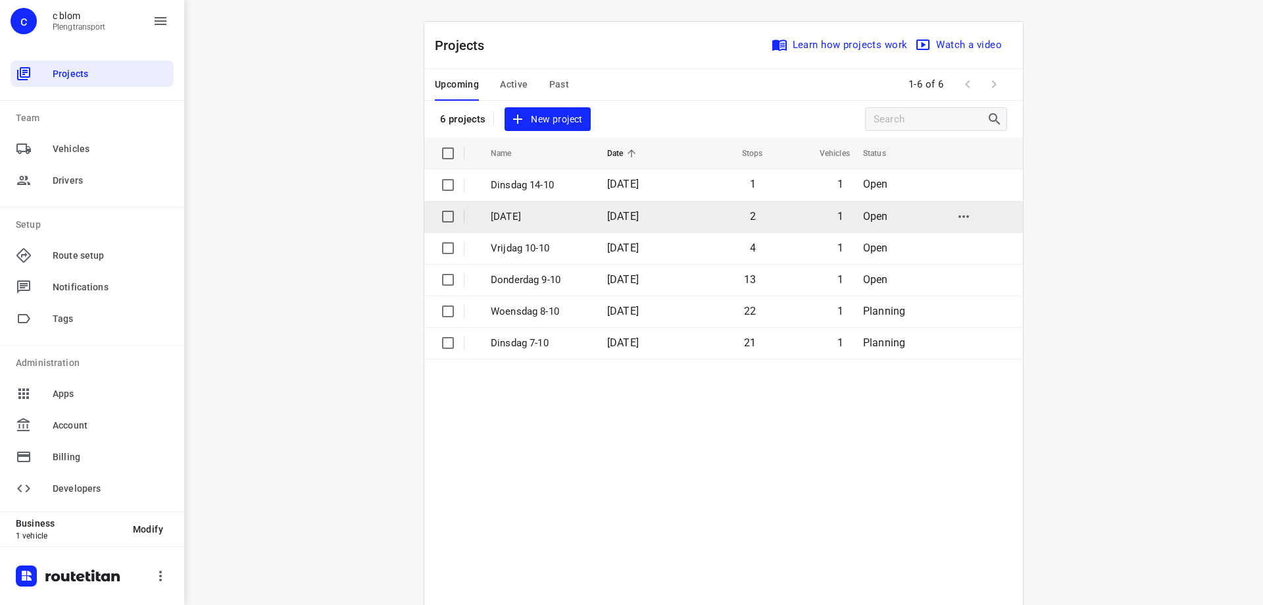
click at [536, 218] on p "[DATE]" at bounding box center [539, 216] width 97 height 15
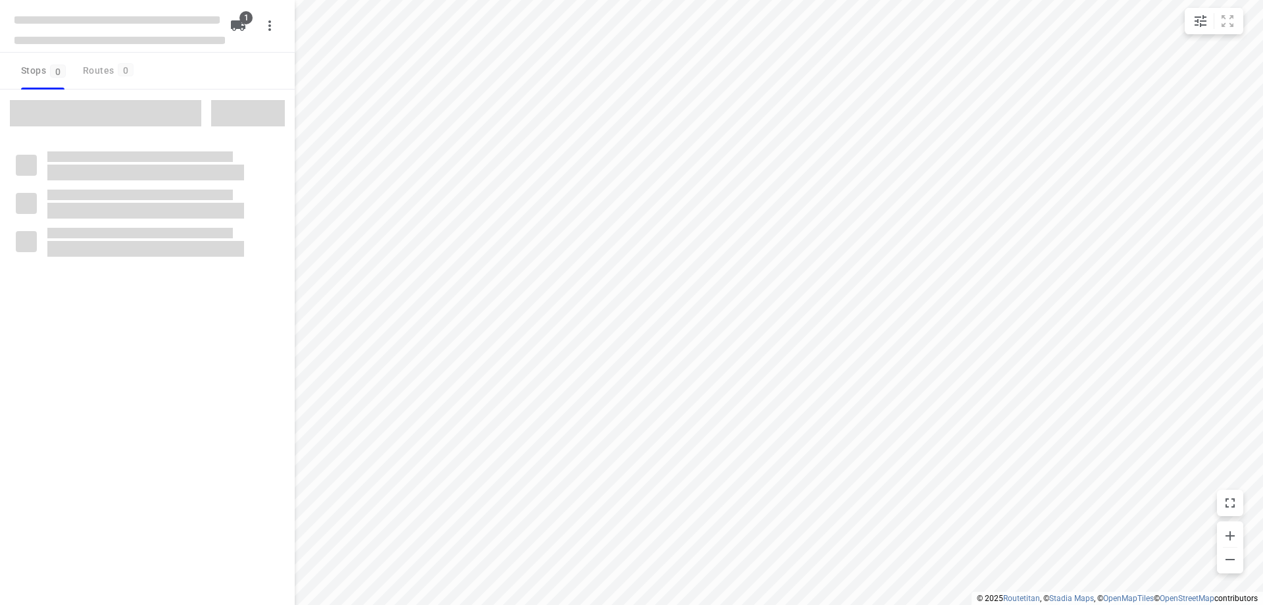
type input "distance"
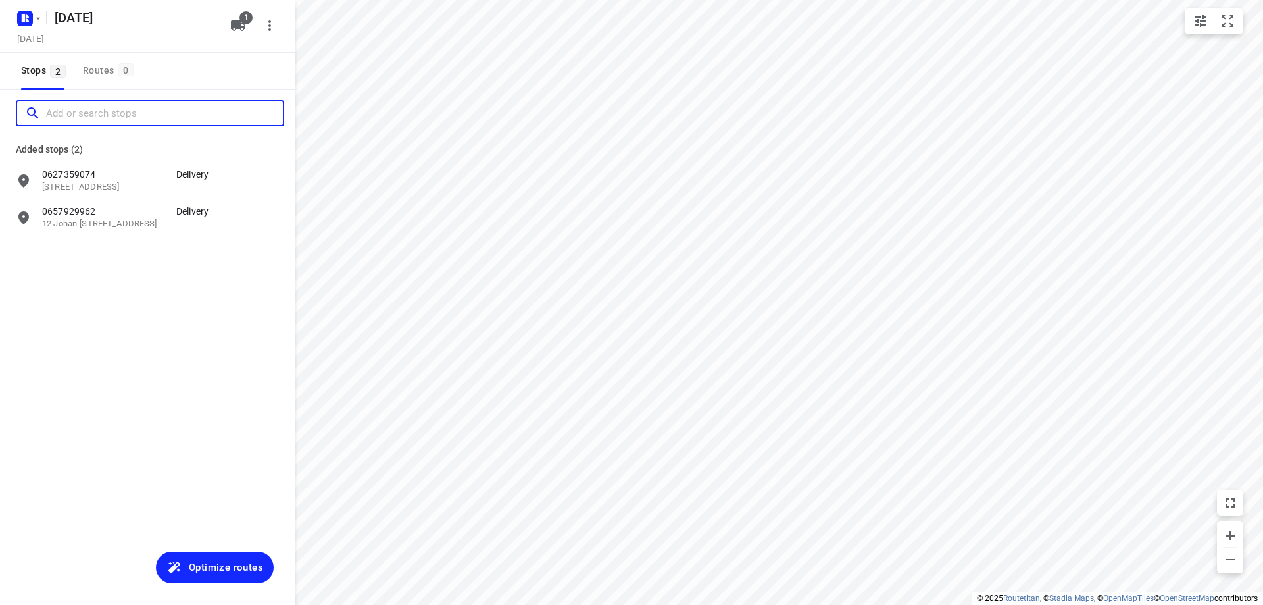
click at [102, 111] on input "Add or search stops" at bounding box center [164, 113] width 237 height 20
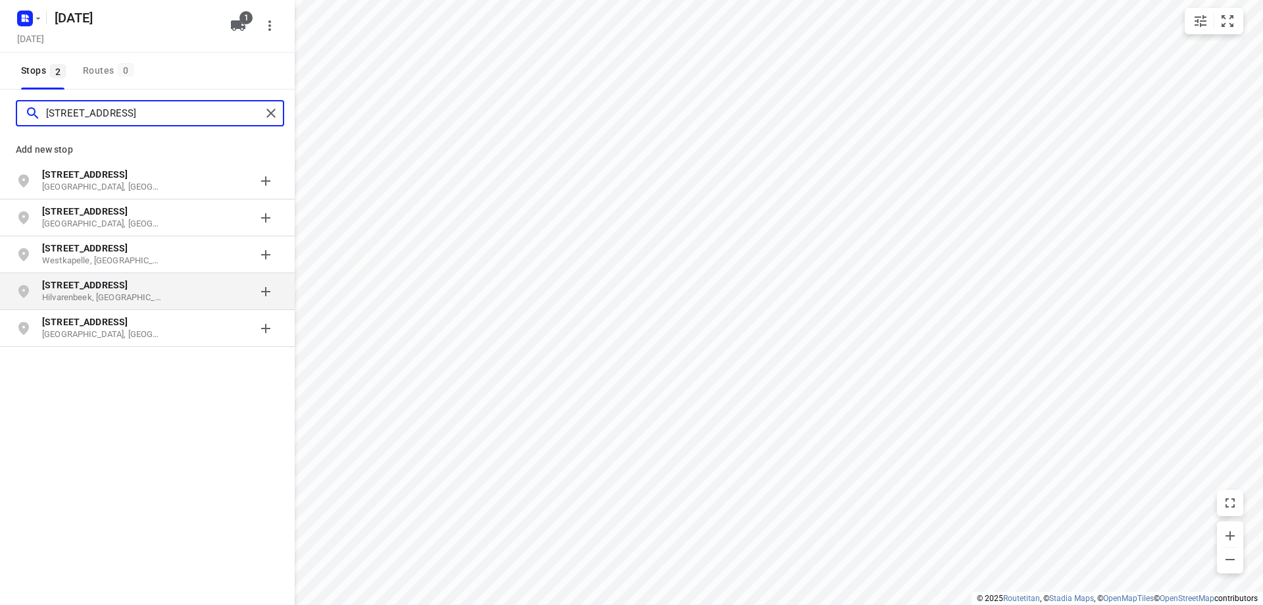
type input "[STREET_ADDRESS]"
click at [130, 284] on p "[STREET_ADDRESS]" at bounding box center [102, 284] width 121 height 13
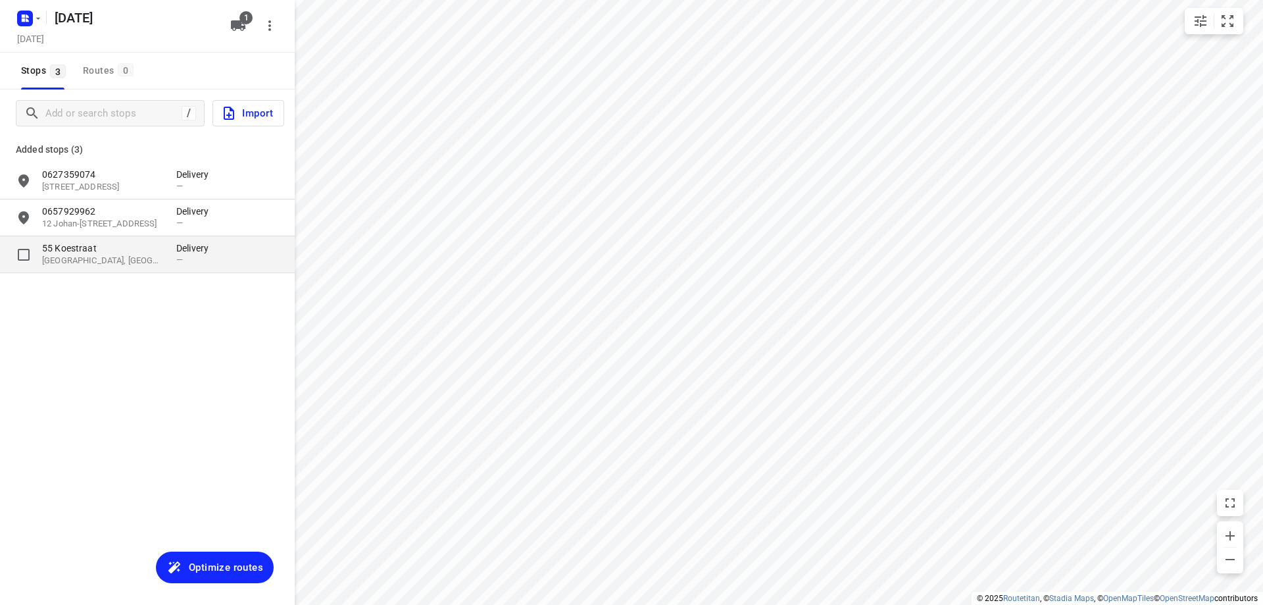
click at [128, 267] on div "55 [STREET_ADDRESS] Delivery —" at bounding box center [147, 254] width 295 height 37
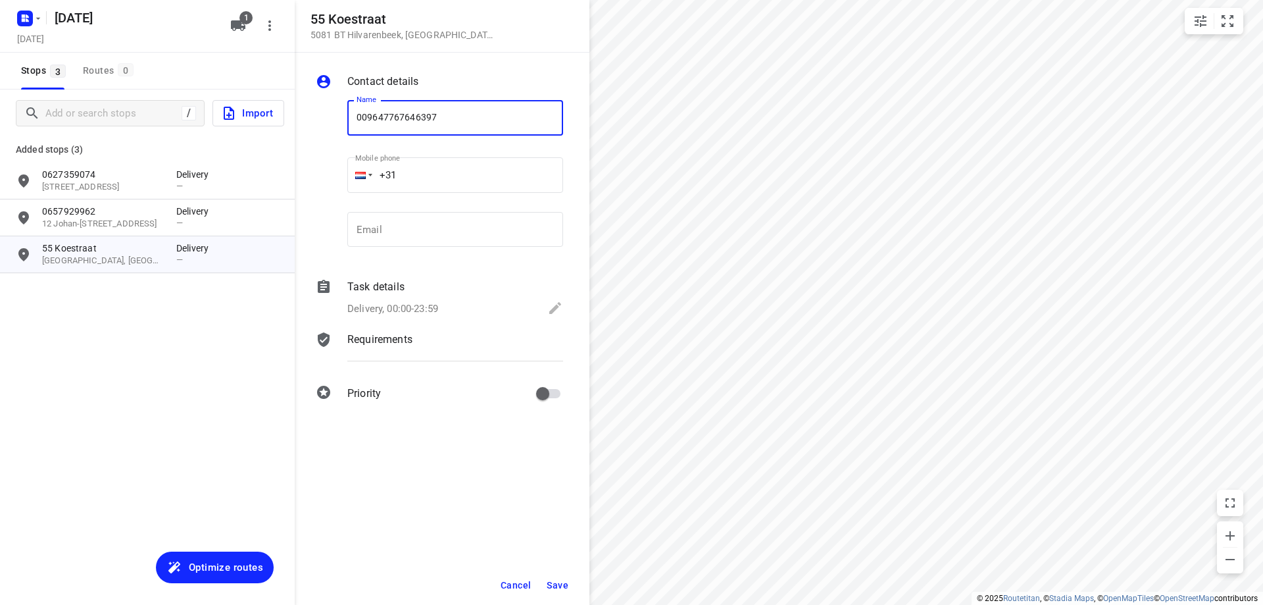
type input "009647767646397"
click at [561, 580] on span "Save" at bounding box center [558, 585] width 22 height 11
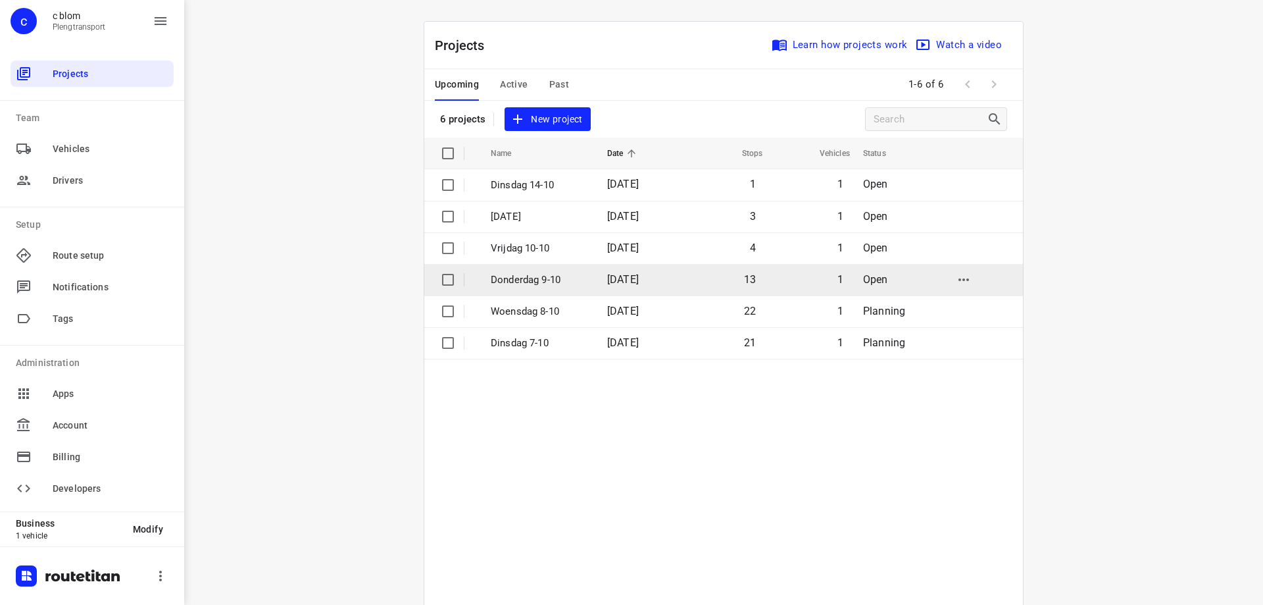
click at [540, 283] on p "Donderdag 9-10" at bounding box center [539, 279] width 97 height 15
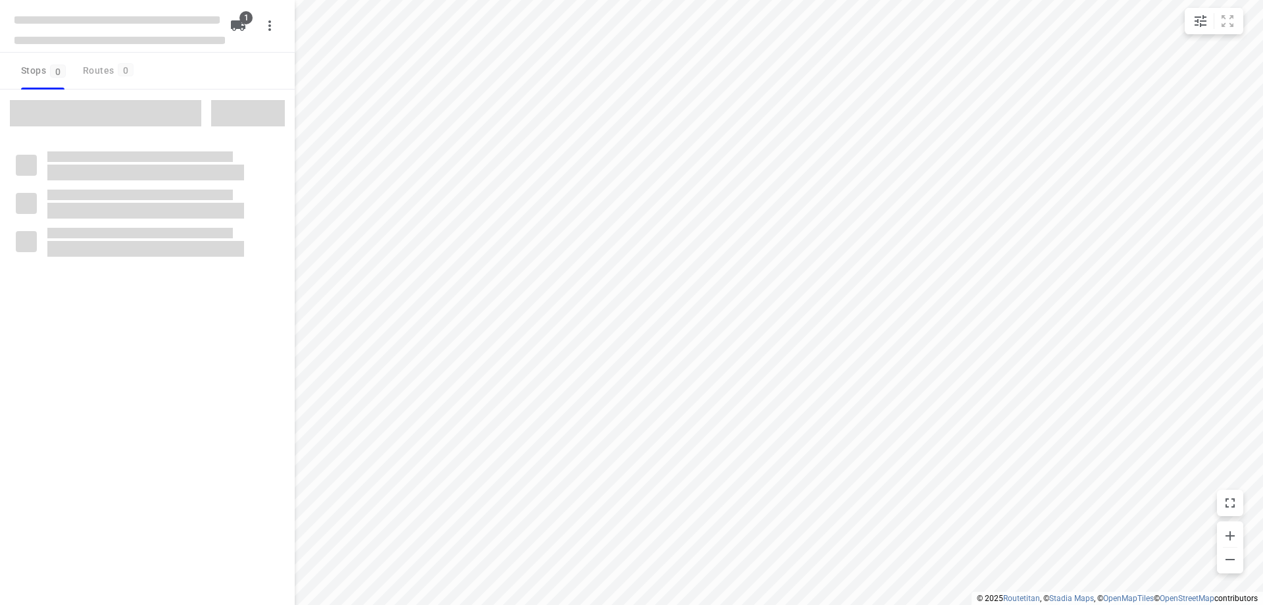
type input "distance"
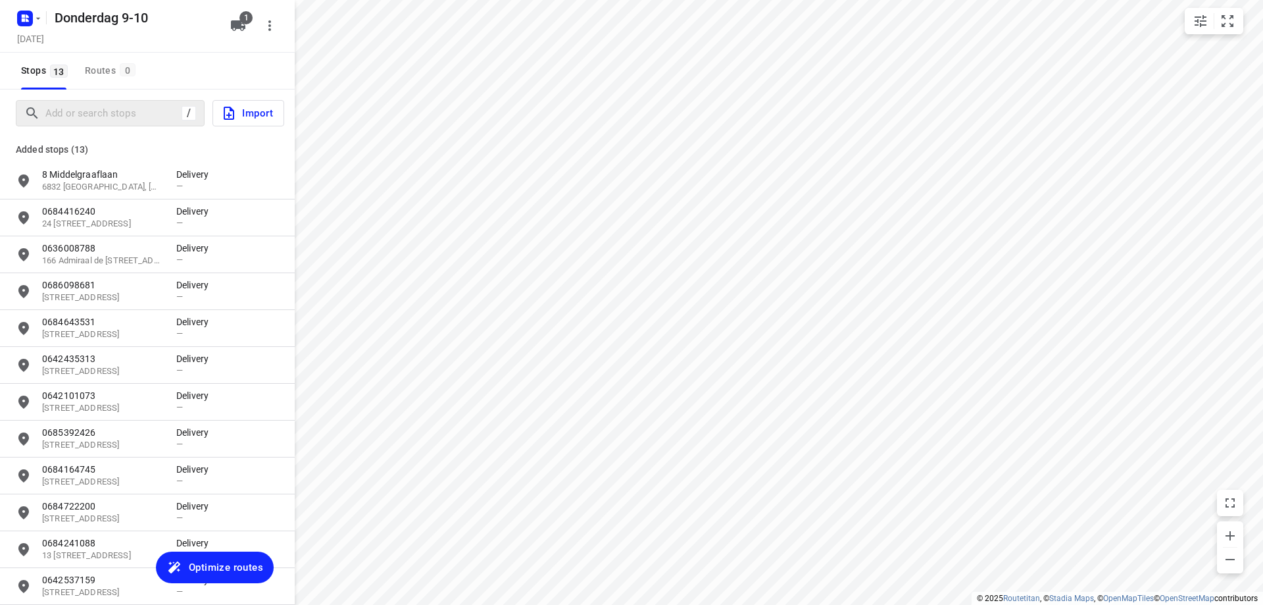
click at [124, 124] on div "/" at bounding box center [110, 113] width 189 height 26
click at [124, 120] on input "Add or search stops" at bounding box center [164, 113] width 237 height 20
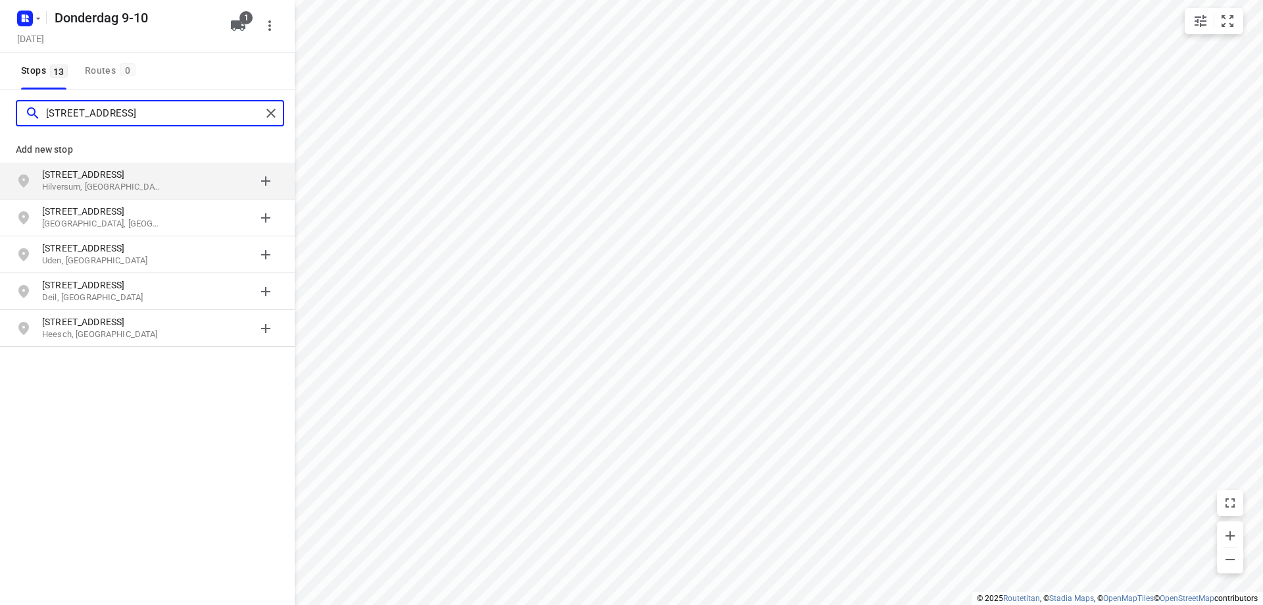
type input "[STREET_ADDRESS]"
click at [199, 184] on div "grid" at bounding box center [227, 181] width 103 height 26
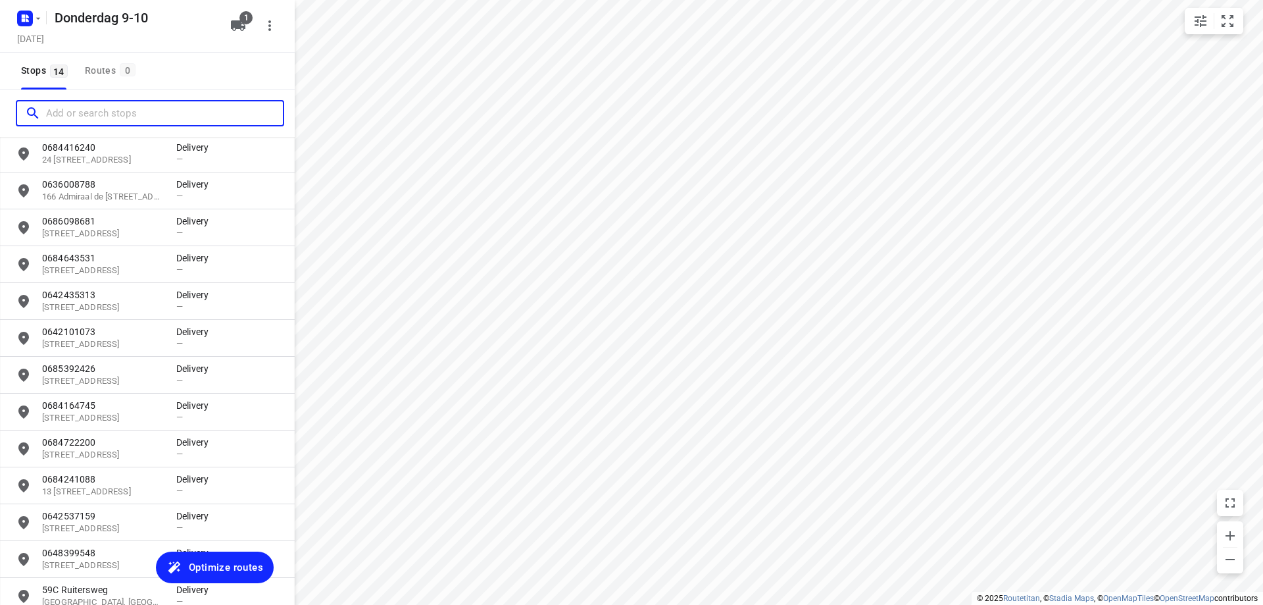
scroll to position [134, 0]
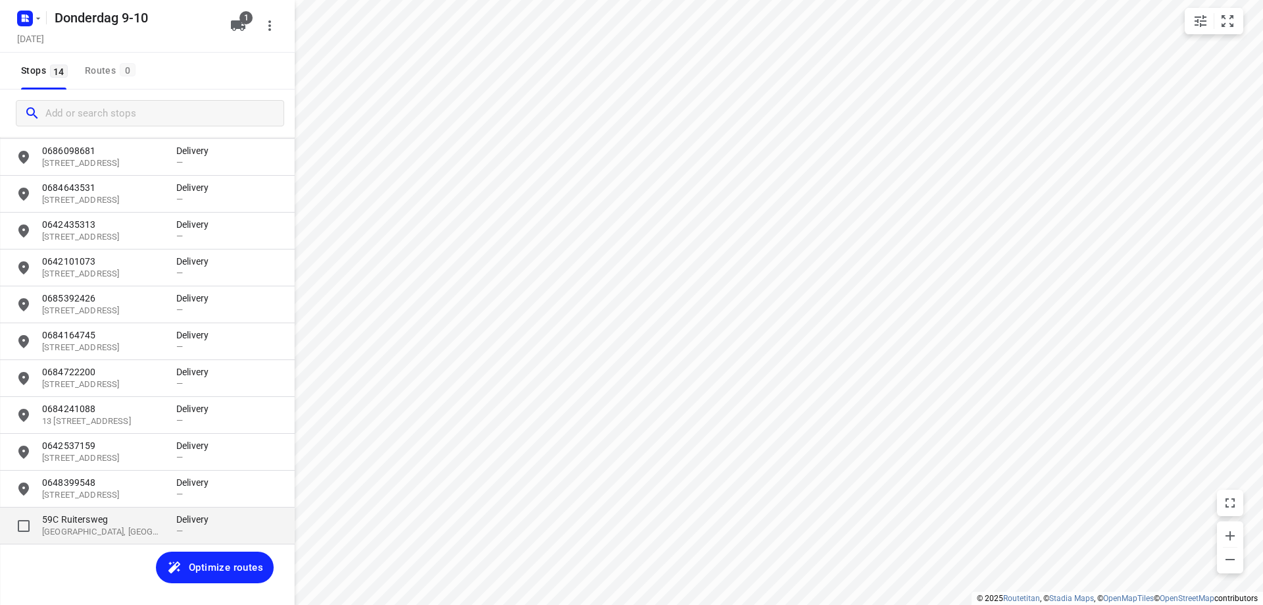
click at [131, 532] on p "[GEOGRAPHIC_DATA], [GEOGRAPHIC_DATA]" at bounding box center [102, 532] width 121 height 12
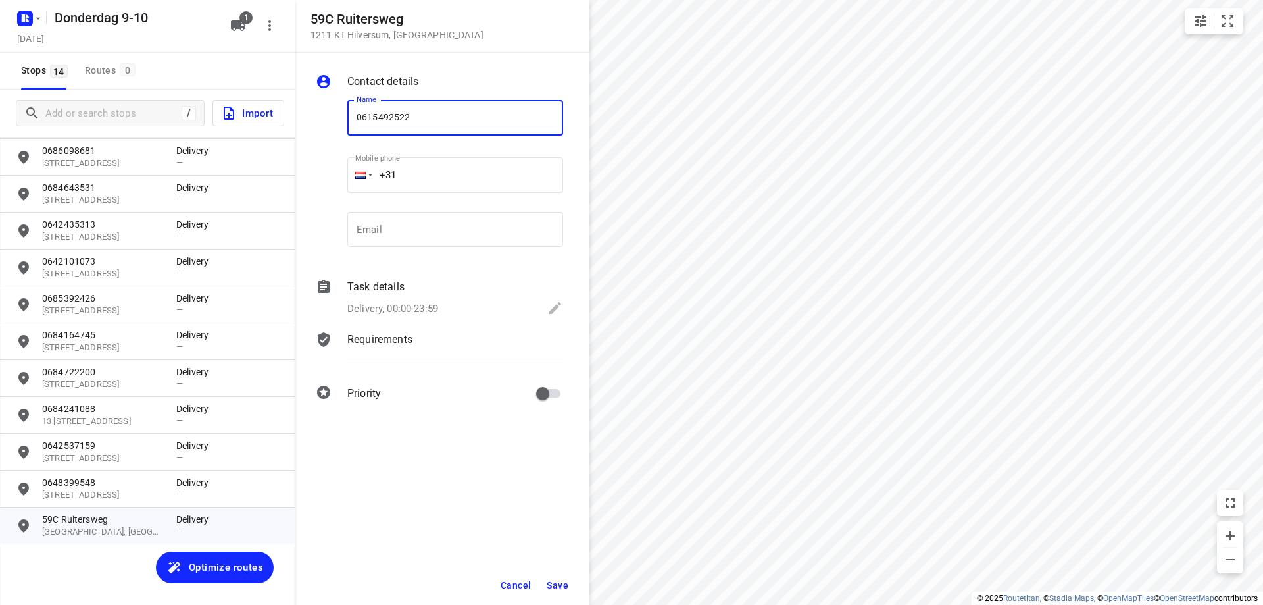
type input "0615492522"
click at [551, 590] on button "Save" at bounding box center [557, 585] width 32 height 24
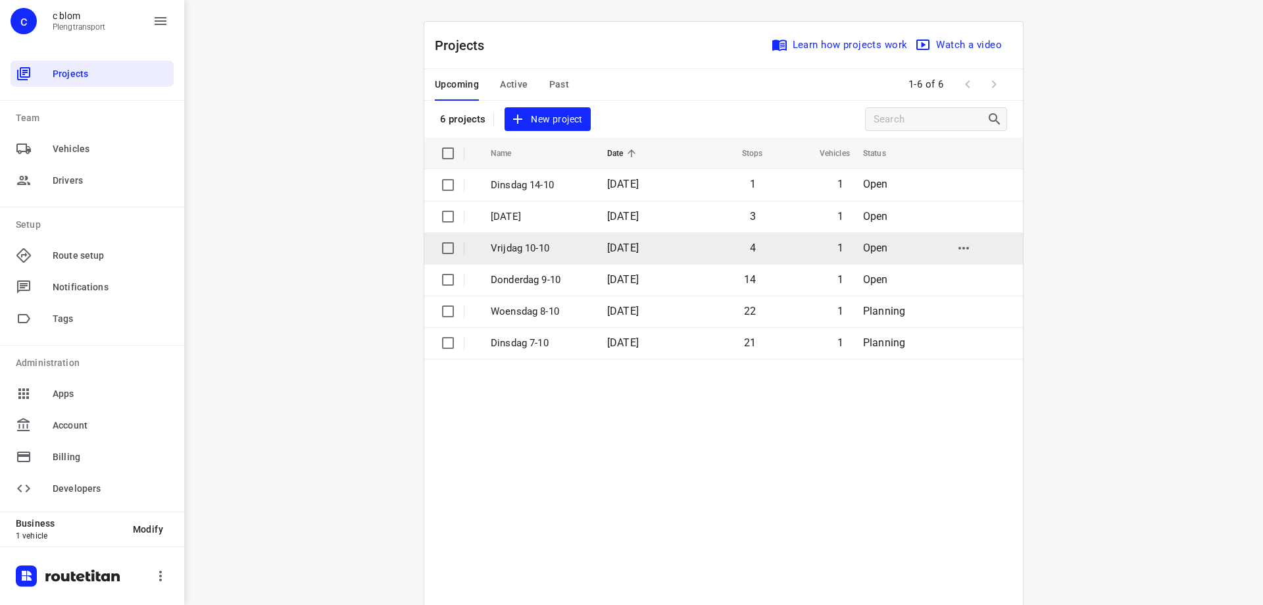
click at [585, 251] on td "Vrijdag 10-10" at bounding box center [537, 248] width 119 height 32
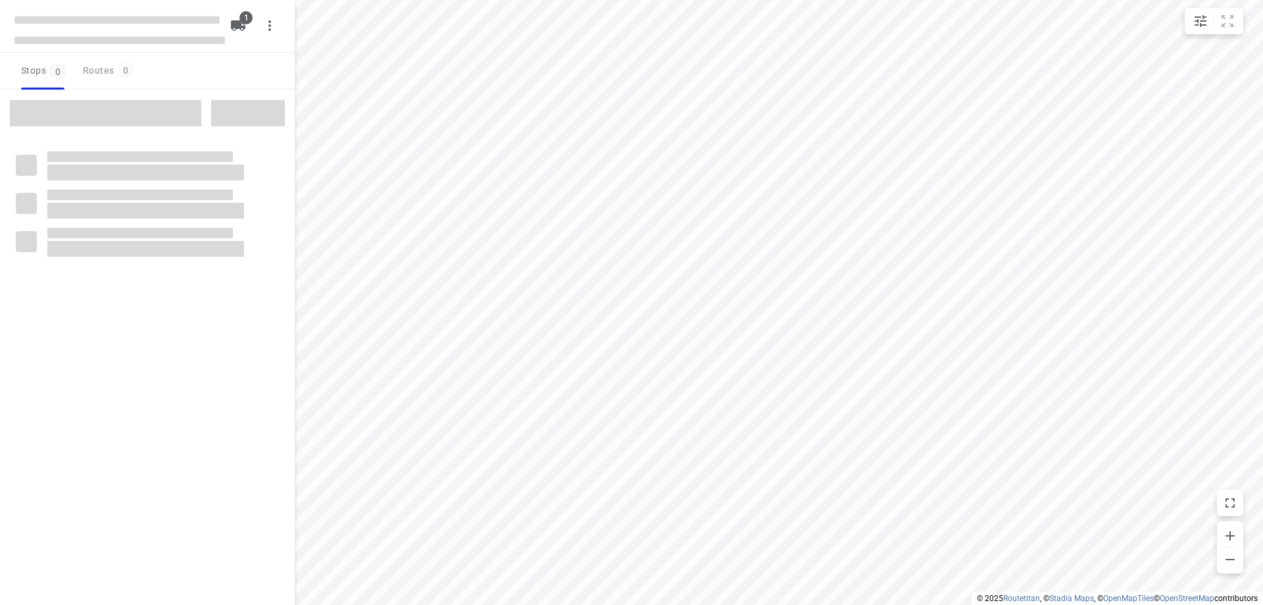
type input "distance"
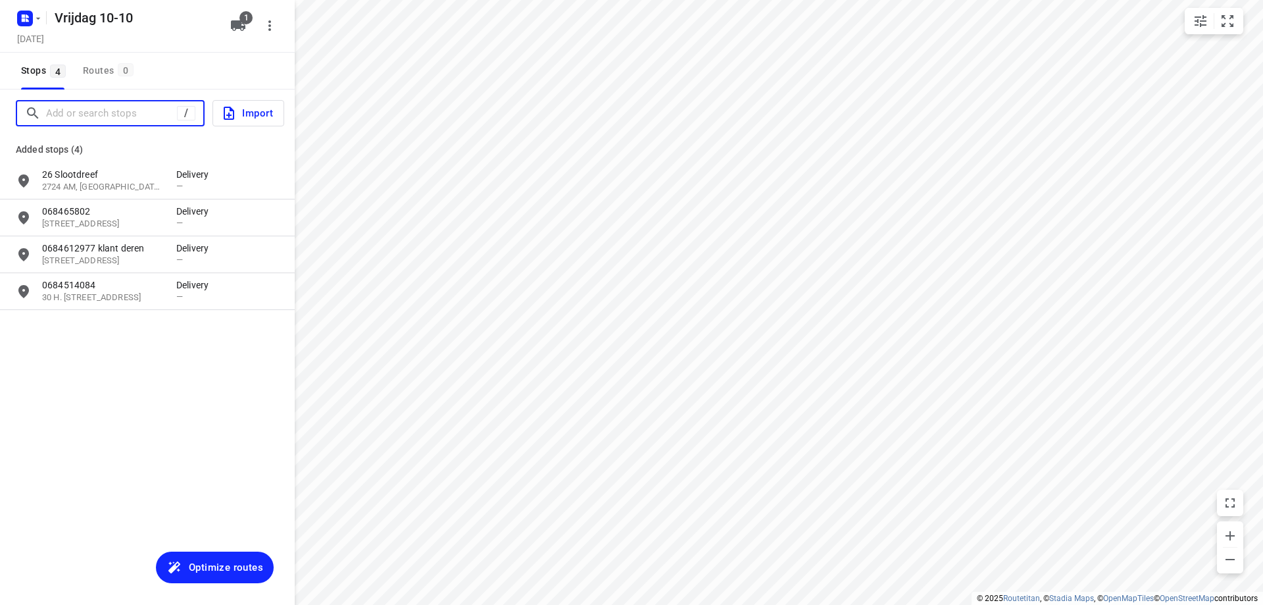
click at [149, 119] on input "Add or search stops" at bounding box center [111, 113] width 131 height 20
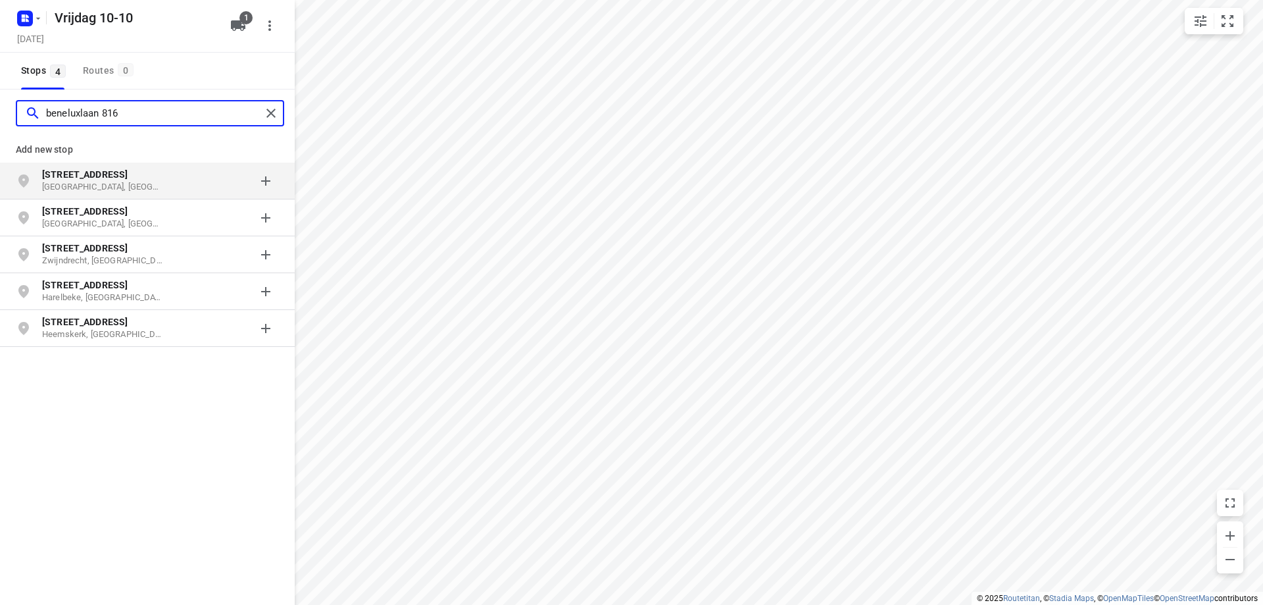
type input "beneluxlaan 816"
click at [130, 178] on p "[STREET_ADDRESS]" at bounding box center [102, 174] width 121 height 13
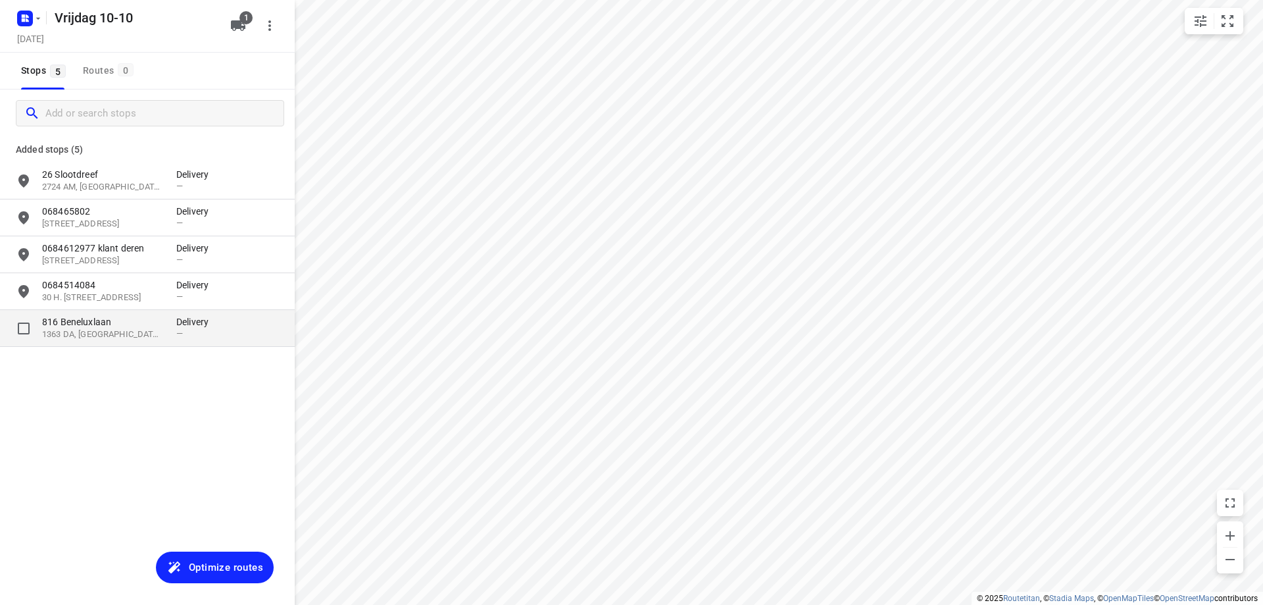
click at [99, 330] on p "1363 DA, [GEOGRAPHIC_DATA], [GEOGRAPHIC_DATA]" at bounding box center [102, 334] width 121 height 12
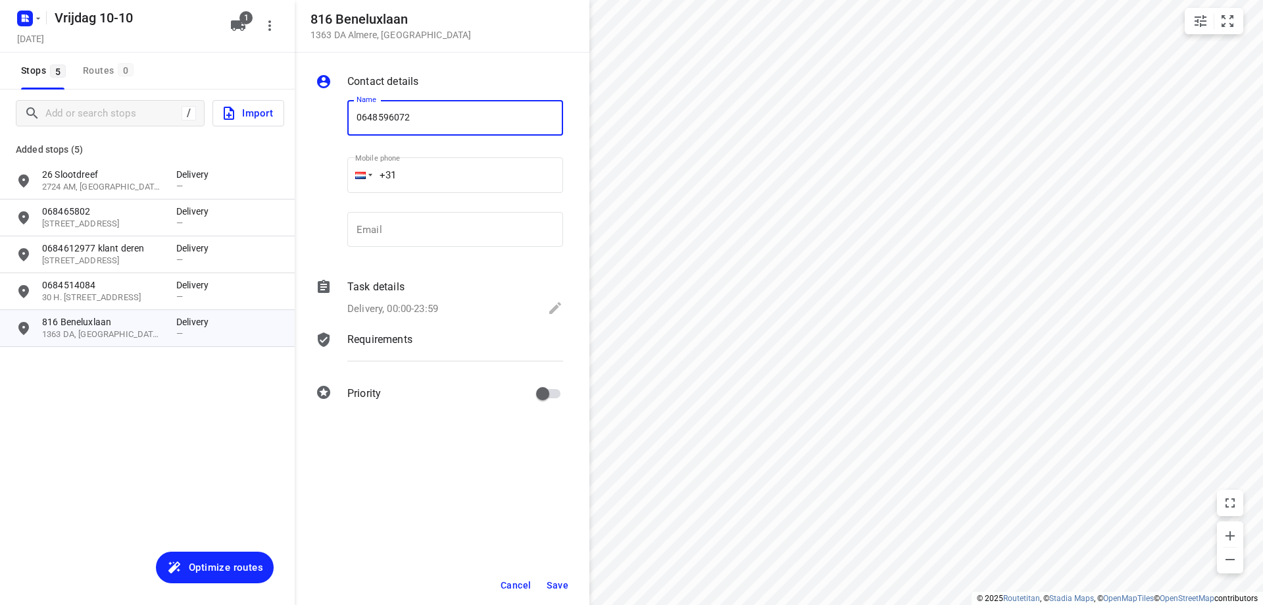
type input "0648596072"
click at [553, 581] on span "Save" at bounding box center [558, 585] width 22 height 11
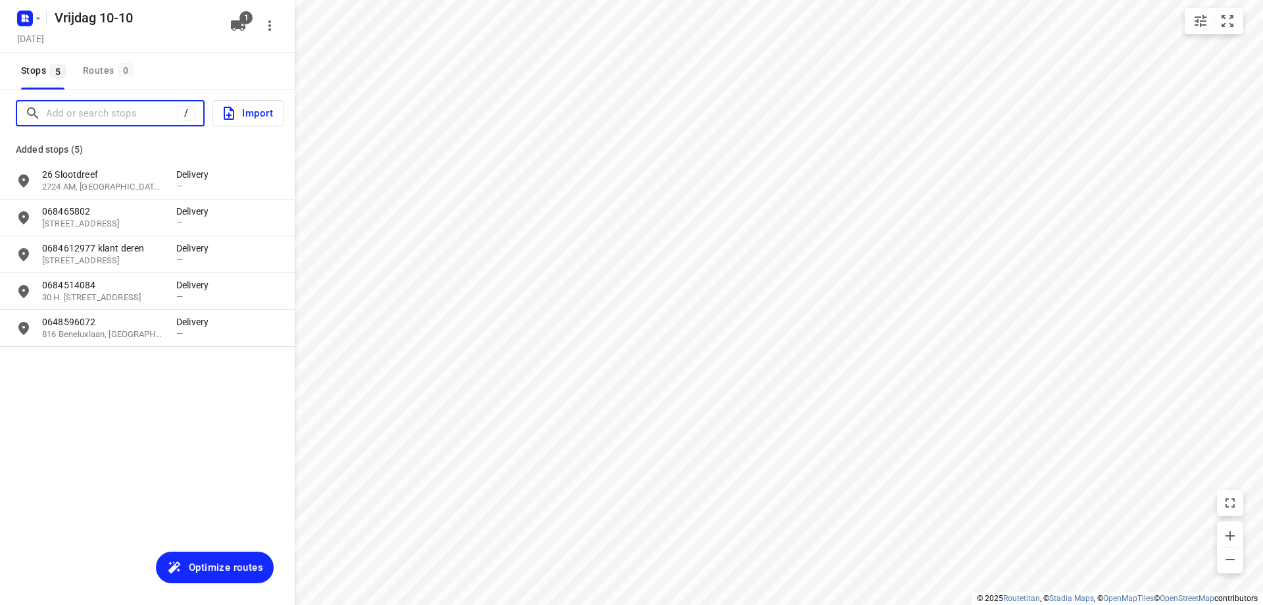
click at [80, 112] on input "Add or search stops" at bounding box center [111, 113] width 131 height 20
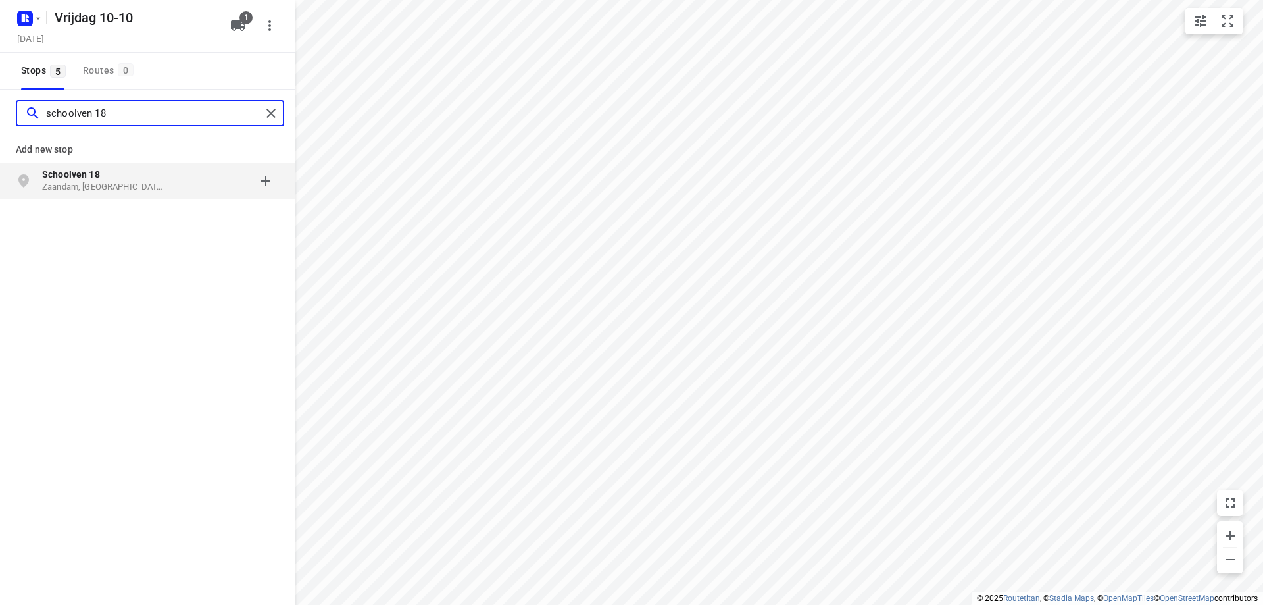
type input "schoolven 18"
click at [78, 183] on p "Zaandam, [GEOGRAPHIC_DATA]" at bounding box center [102, 187] width 121 height 12
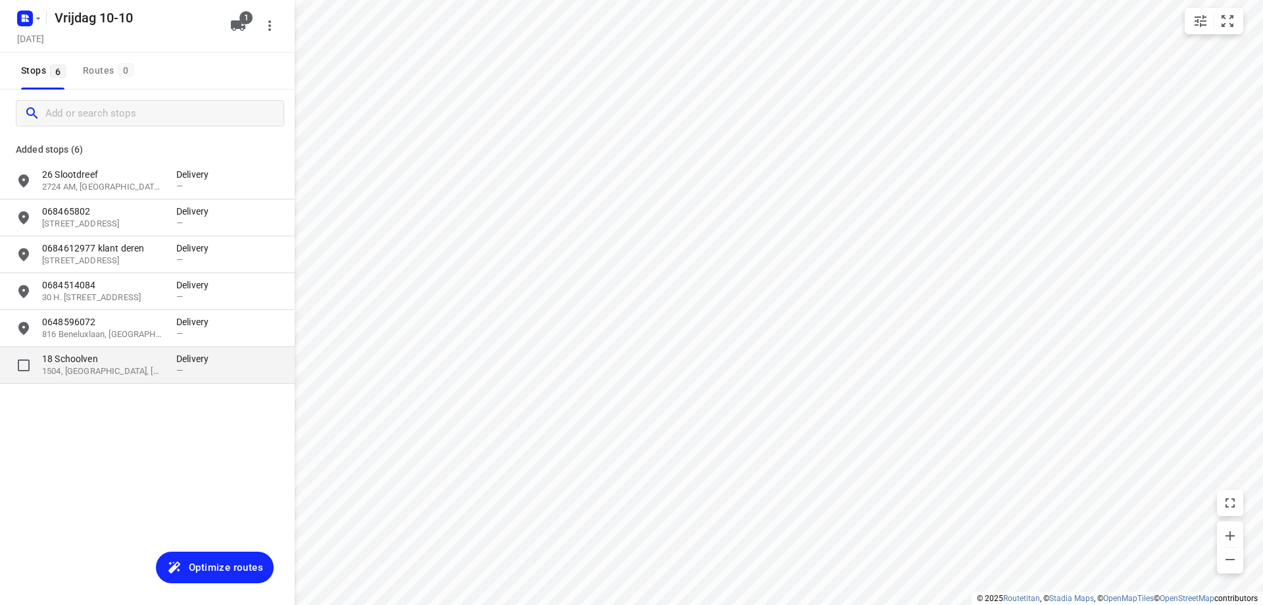
click at [128, 374] on p "1504, [GEOGRAPHIC_DATA], [GEOGRAPHIC_DATA]" at bounding box center [102, 371] width 121 height 12
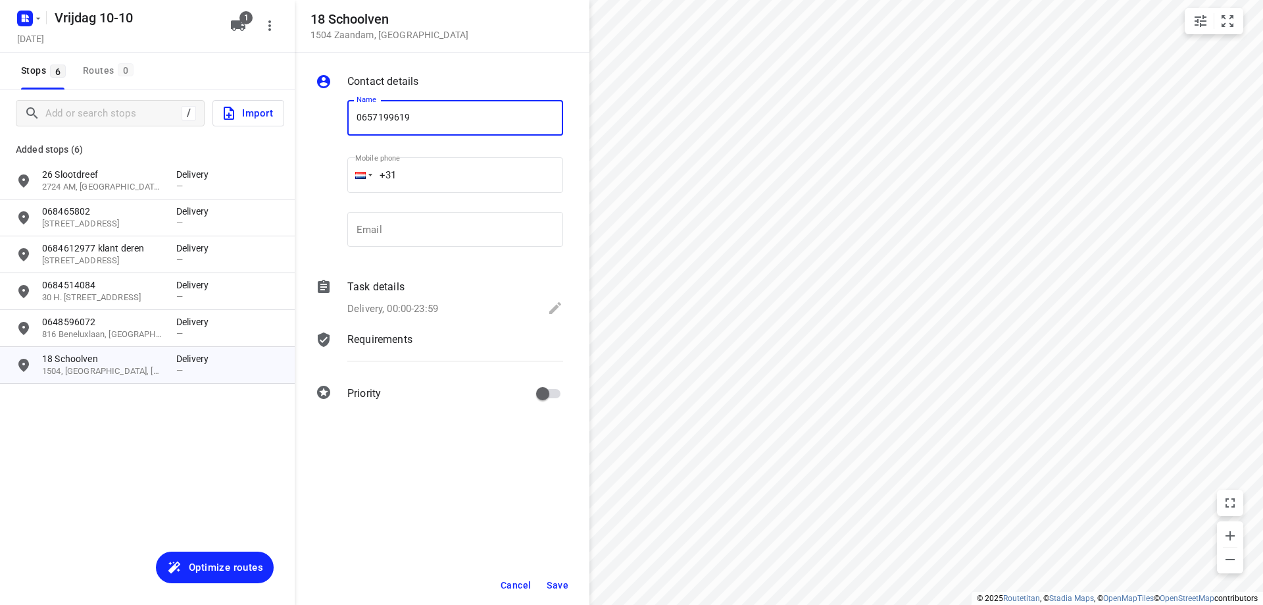
type input "0657199619"
click at [555, 583] on span "Save" at bounding box center [558, 585] width 22 height 11
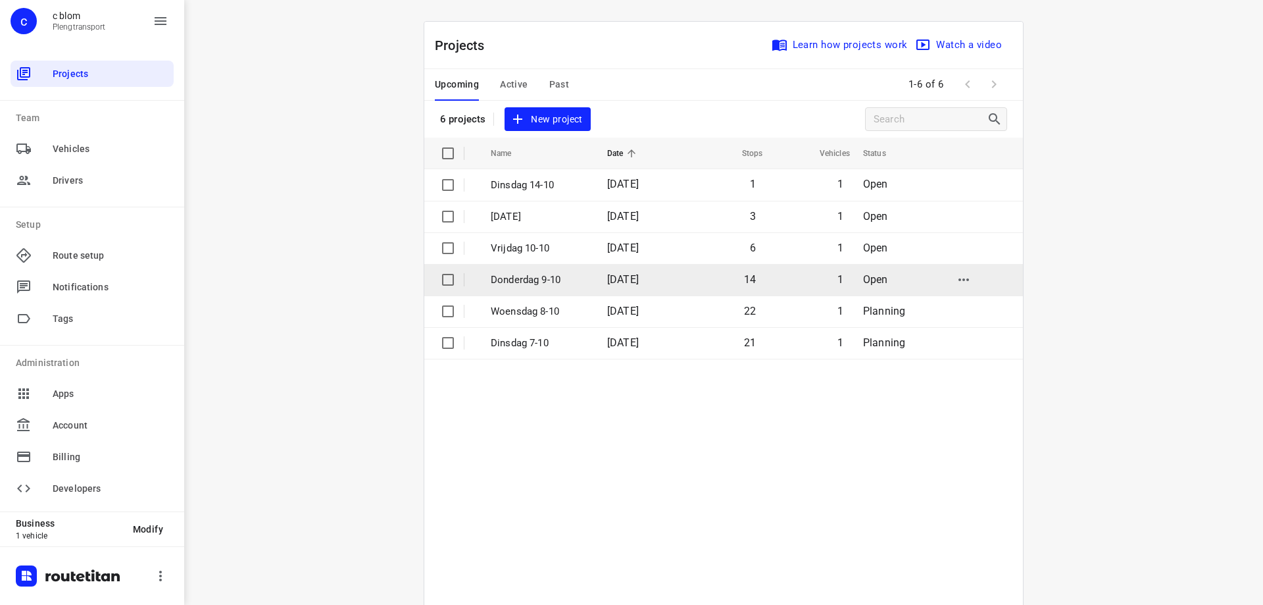
click at [664, 291] on td "[DATE]" at bounding box center [639, 280] width 84 height 32
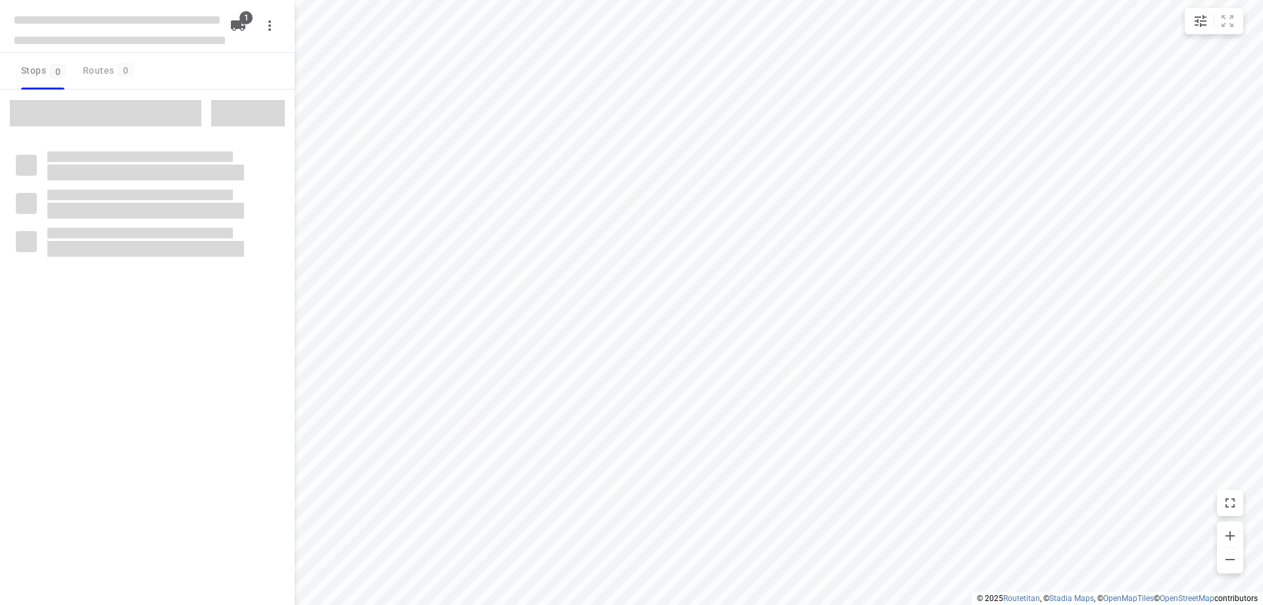
type input "distance"
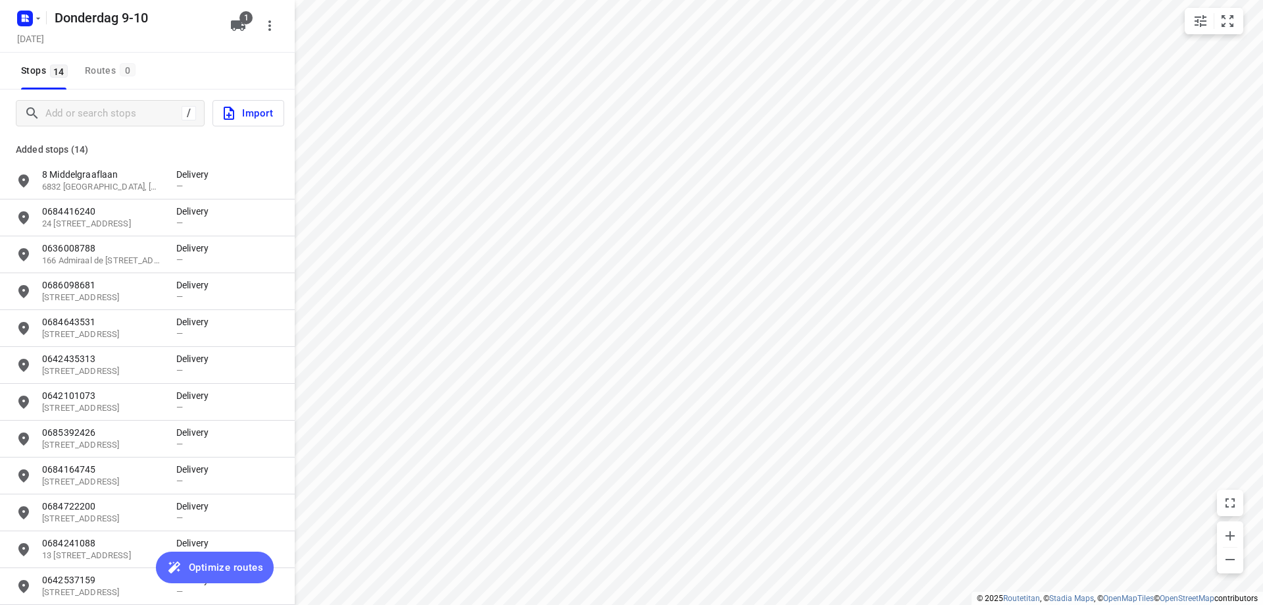
click at [243, 559] on span "Optimize routes" at bounding box center [226, 567] width 74 height 17
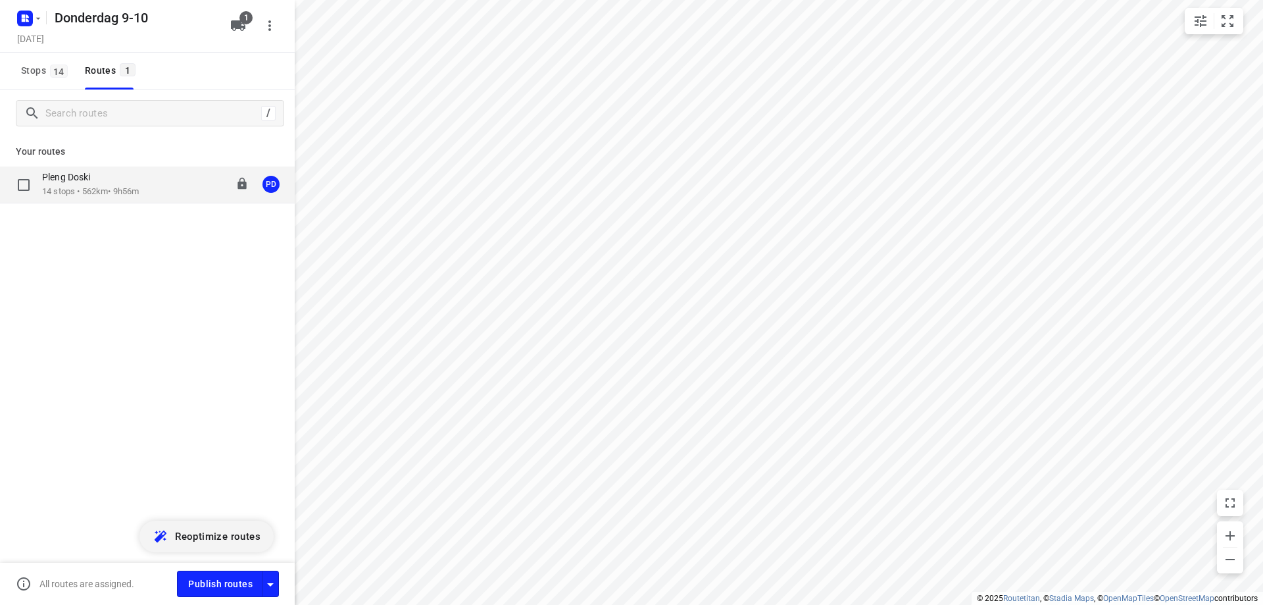
click at [167, 180] on div "Pleng Doski 14 stops • 562km • 9h56m 08:00-17:56 PD" at bounding box center [168, 184] width 253 height 27
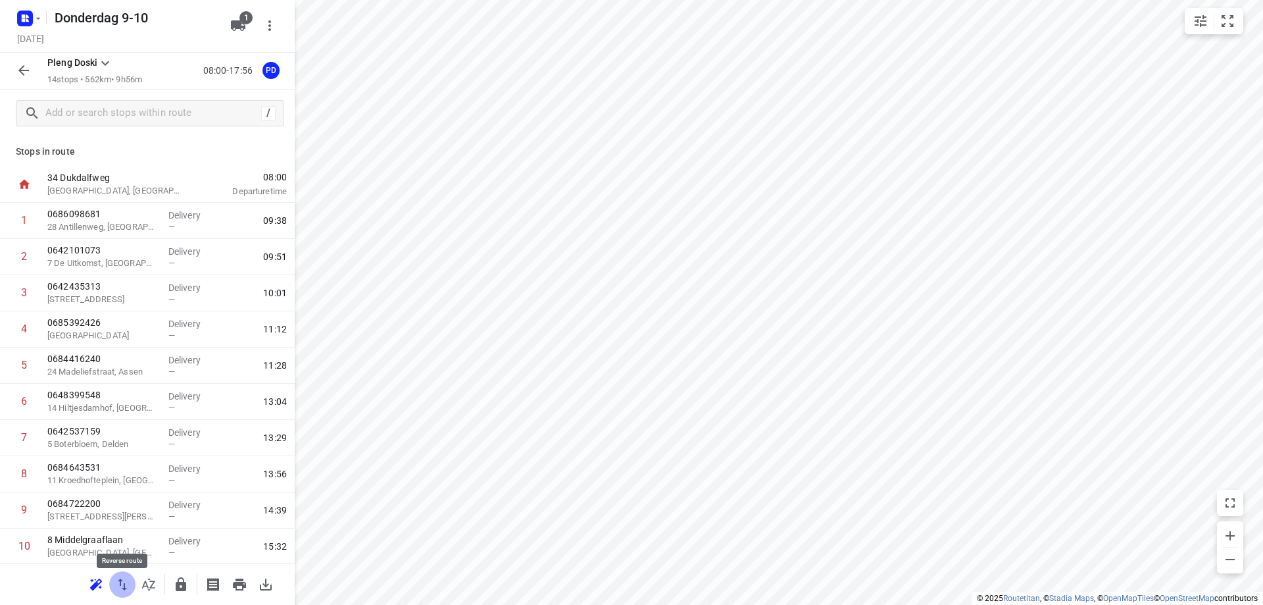
click at [126, 595] on button "button" at bounding box center [122, 584] width 26 height 26
click at [238, 582] on icon "button" at bounding box center [239, 584] width 13 height 12
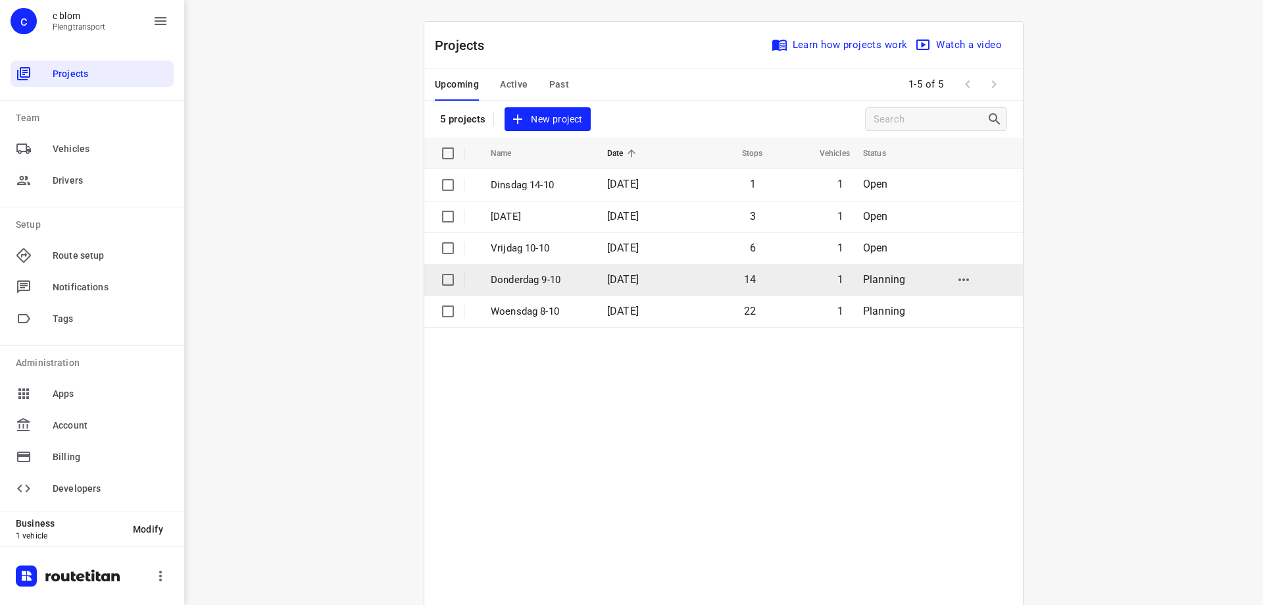
click at [557, 286] on p "Donderdag 9-10" at bounding box center [539, 279] width 97 height 15
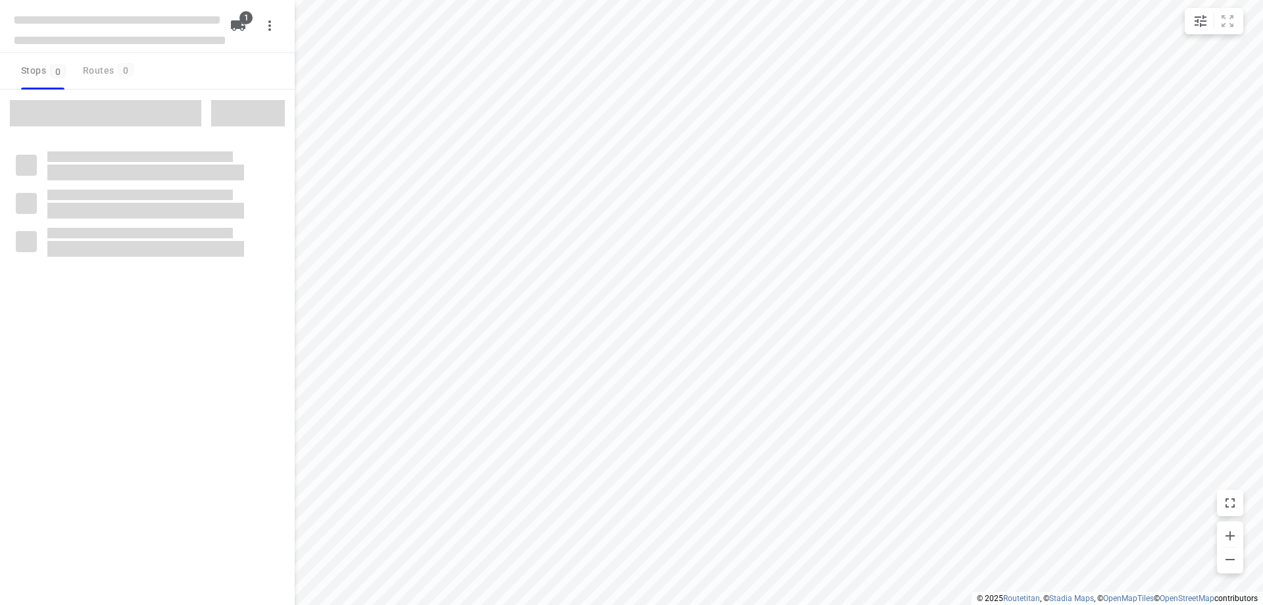
type input "distance"
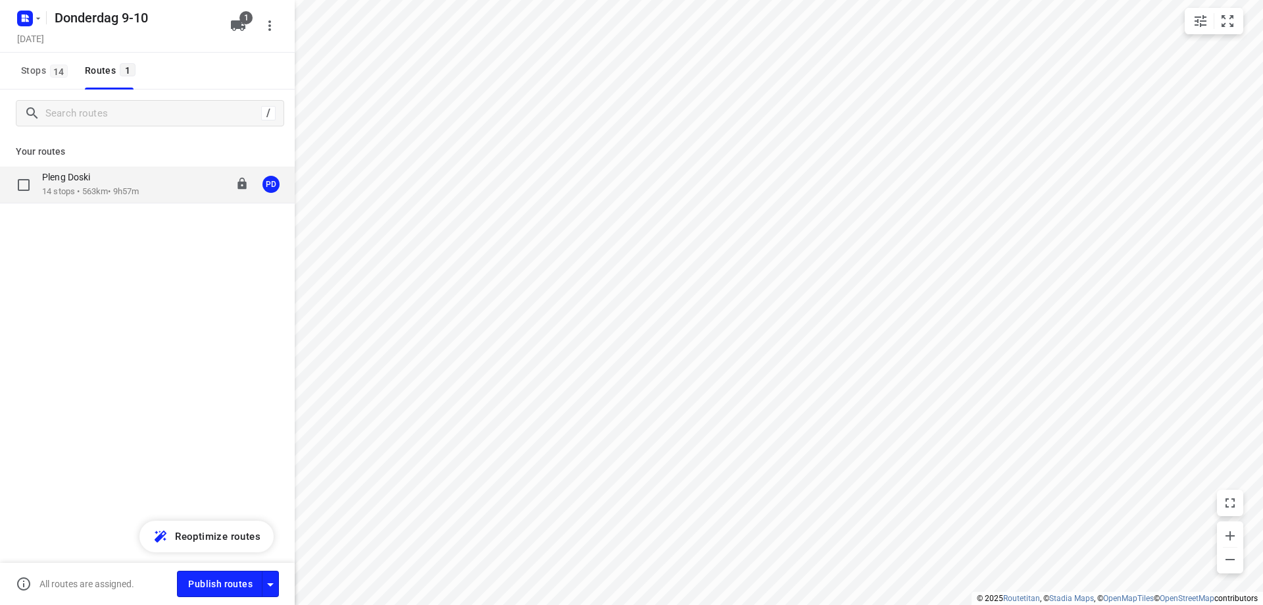
click at [93, 185] on div "Pleng Doski" at bounding box center [90, 178] width 97 height 14
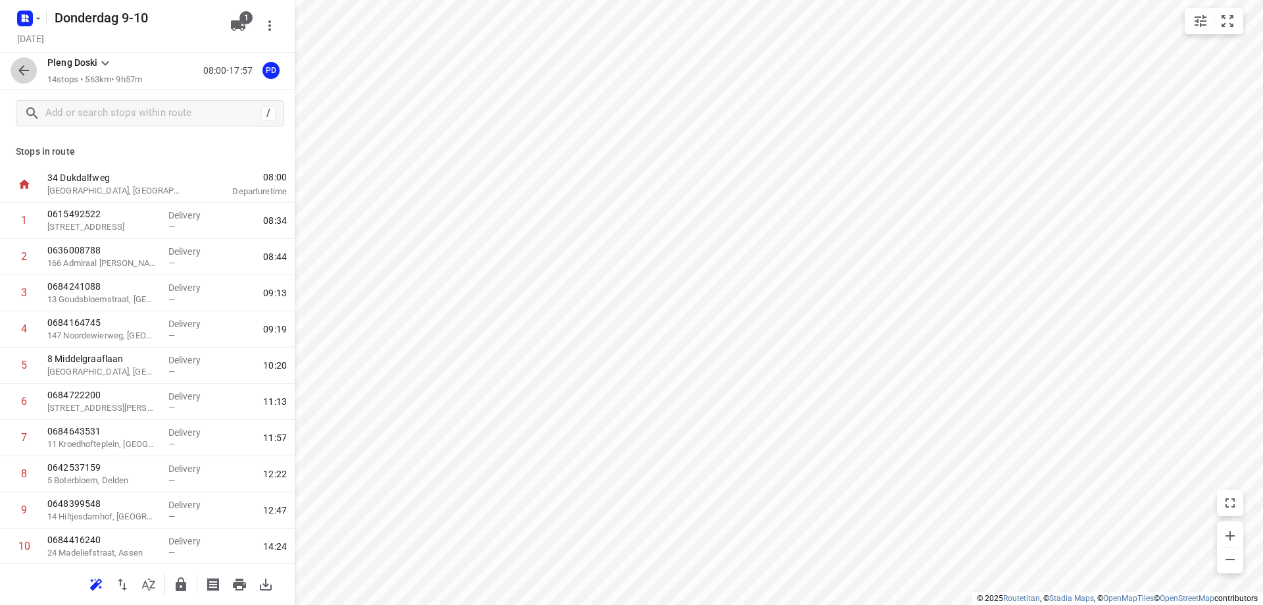
click at [16, 74] on icon "button" at bounding box center [24, 70] width 16 height 16
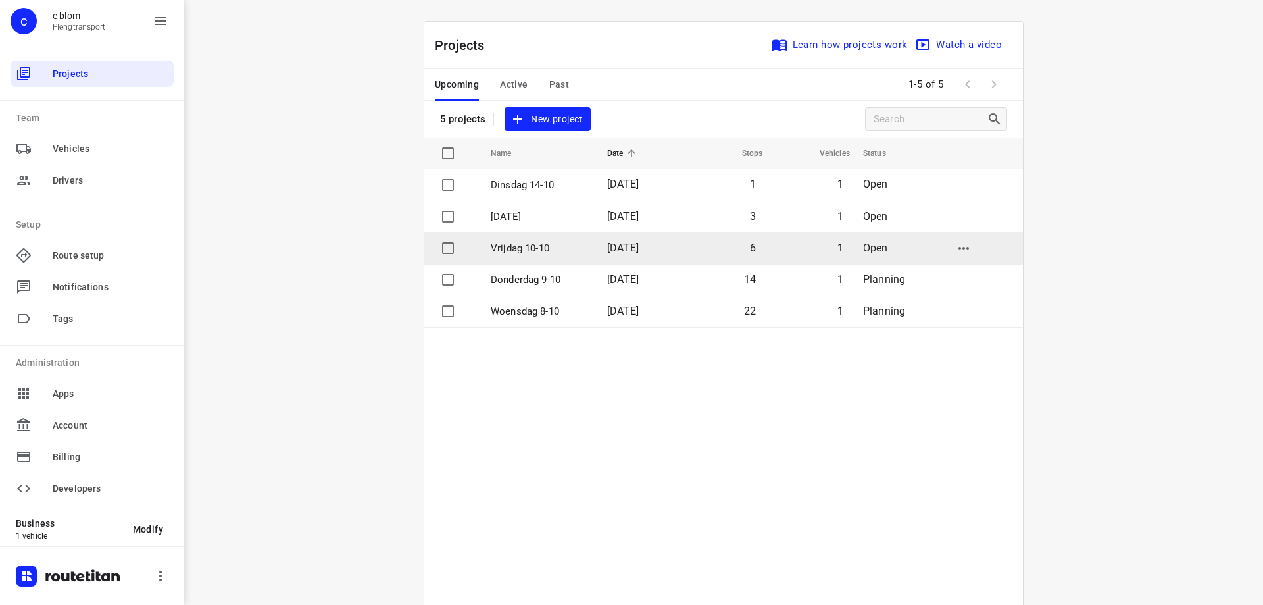
click at [623, 255] on td "[DATE]" at bounding box center [639, 248] width 84 height 32
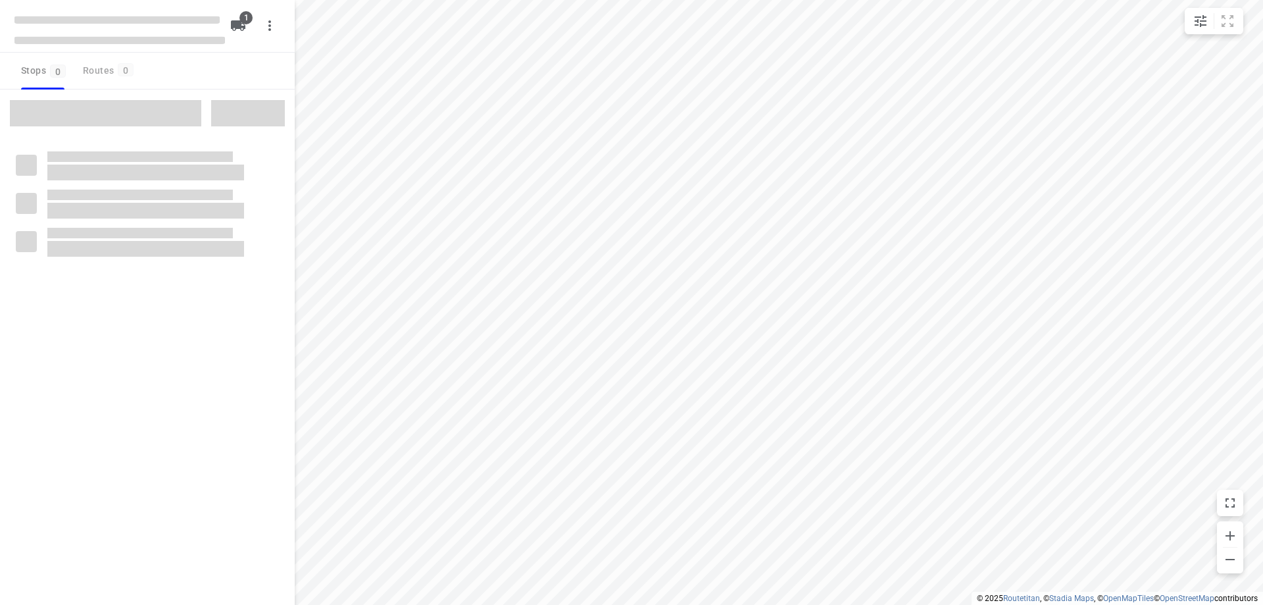
type input "distance"
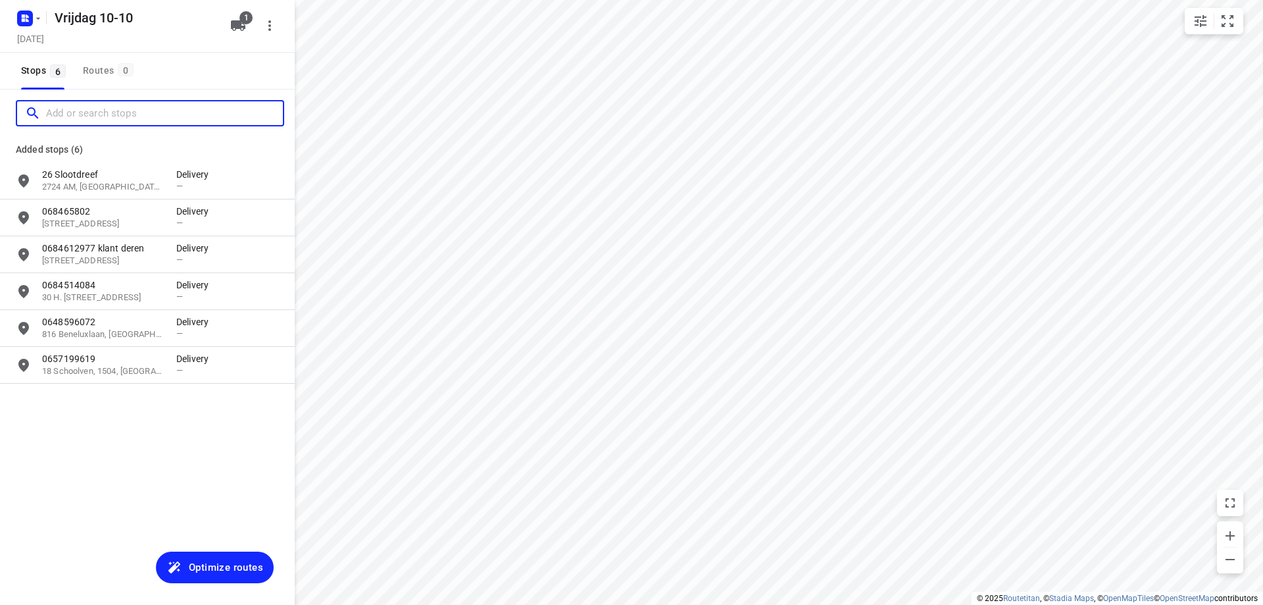
click at [132, 114] on input "Add or search stops" at bounding box center [164, 113] width 237 height 20
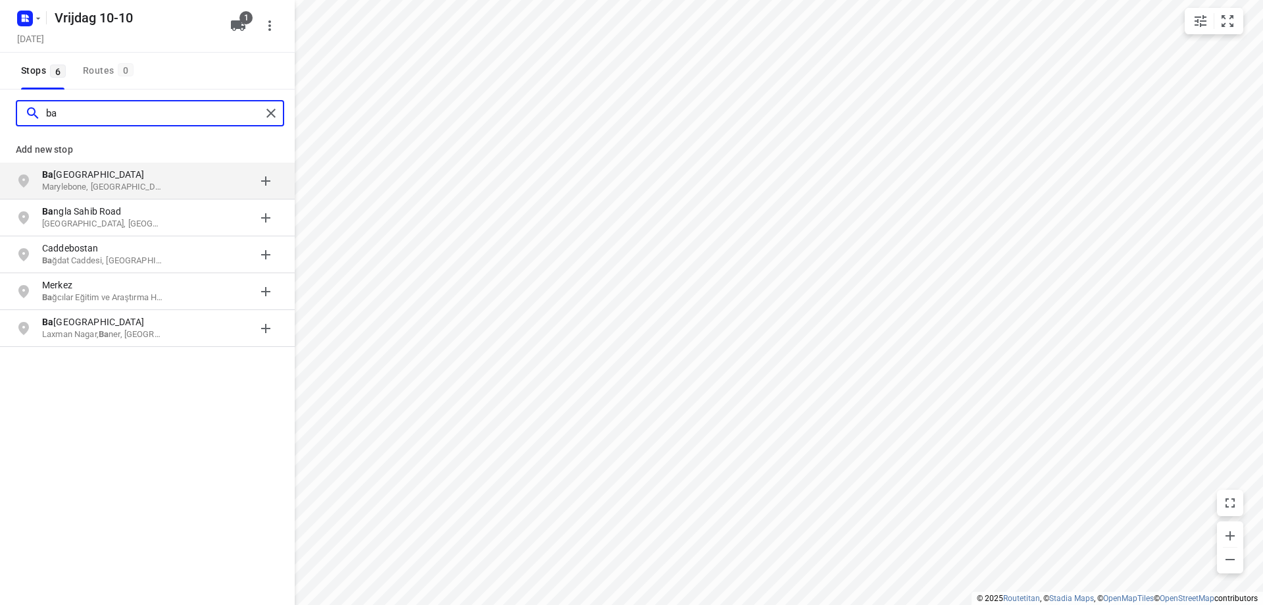
type input "b"
type input "muurbloemstraat 31"
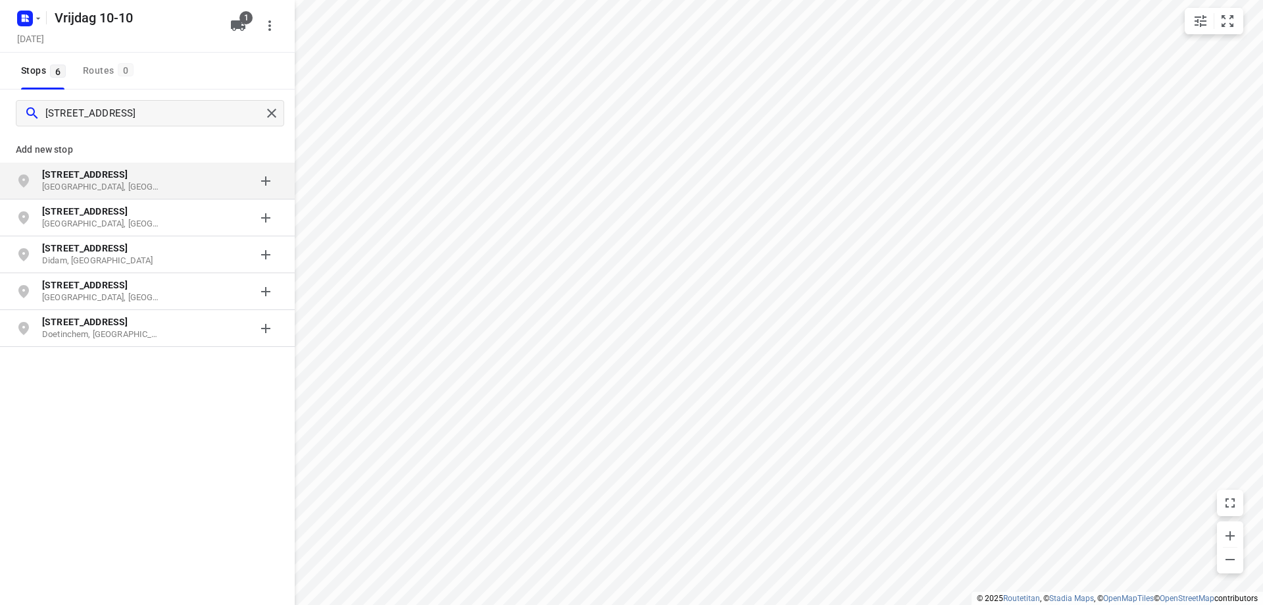
click at [135, 180] on p "Muurbloemstraat 31" at bounding box center [102, 174] width 121 height 13
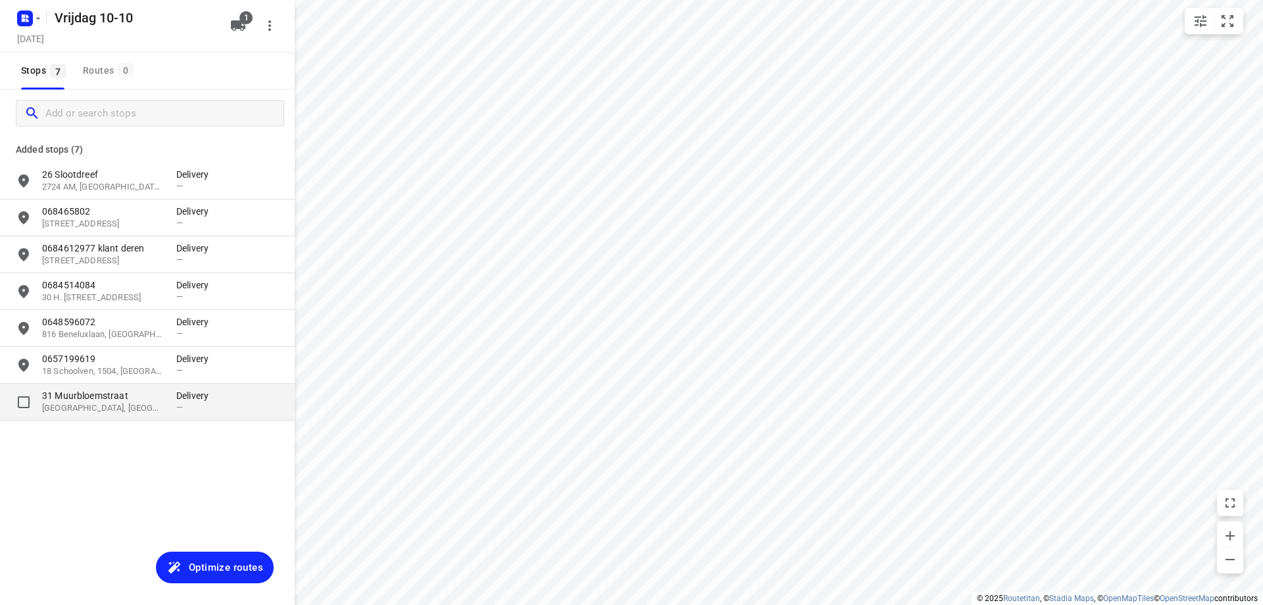
click at [130, 417] on div "31 Muurbloemstraat 3053 EH, Rotterdam, NL Delivery —" at bounding box center [147, 402] width 295 height 37
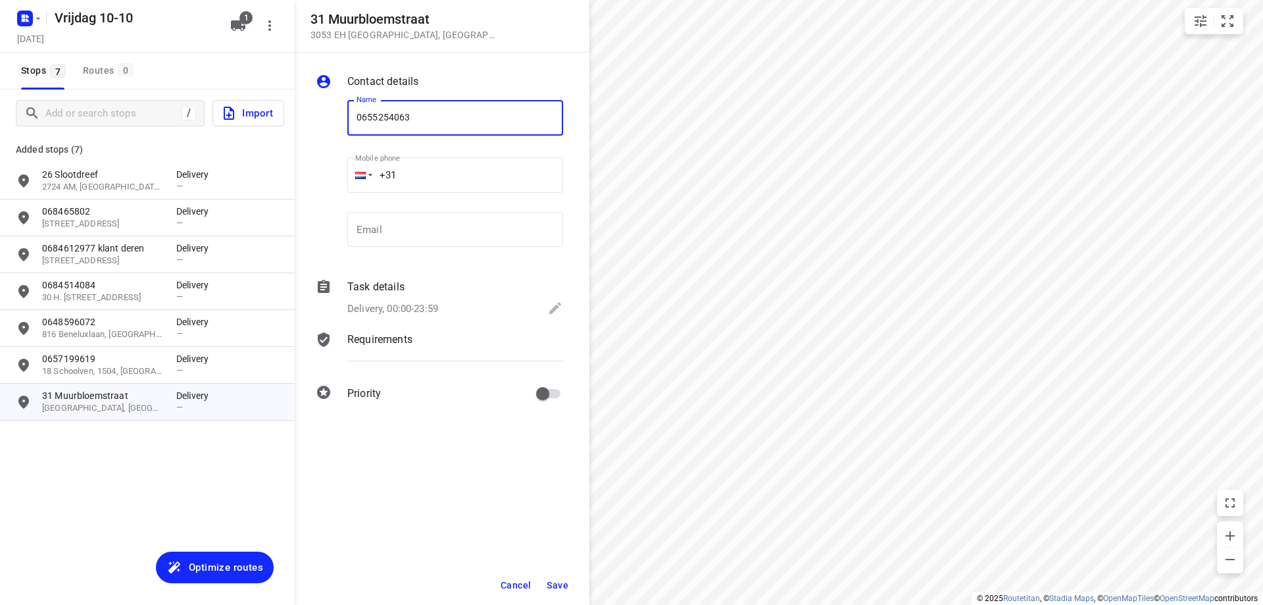
type input "0655254063"
click at [564, 578] on button "Save" at bounding box center [557, 585] width 32 height 24
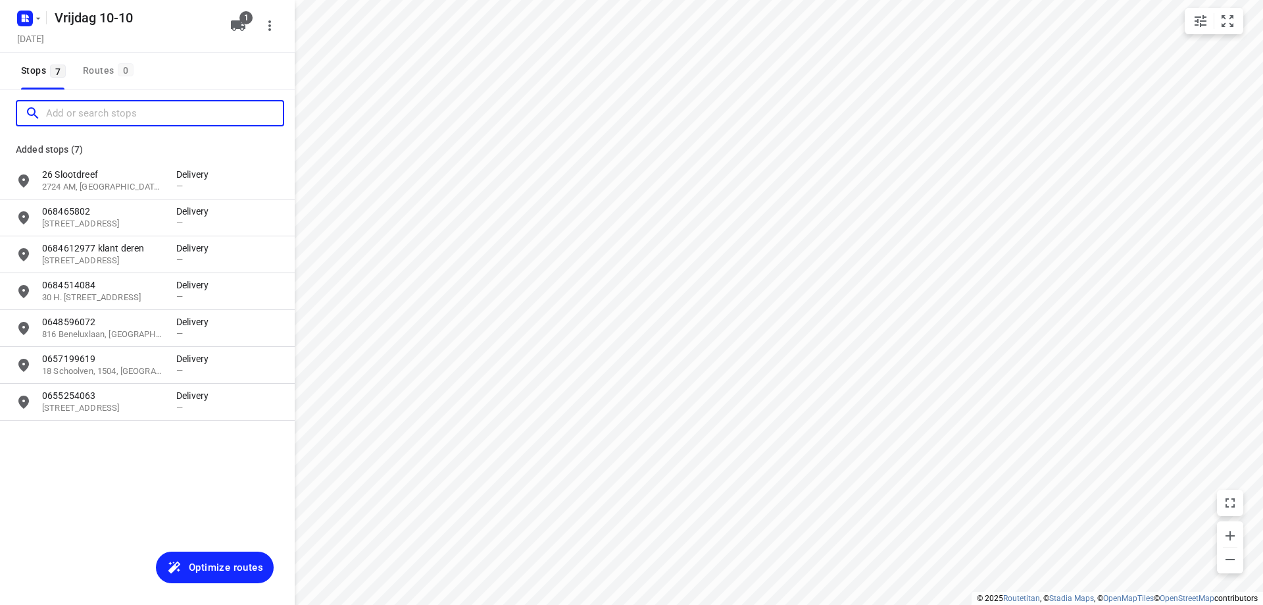
click at [148, 107] on input "Add or search stops" at bounding box center [164, 113] width 237 height 20
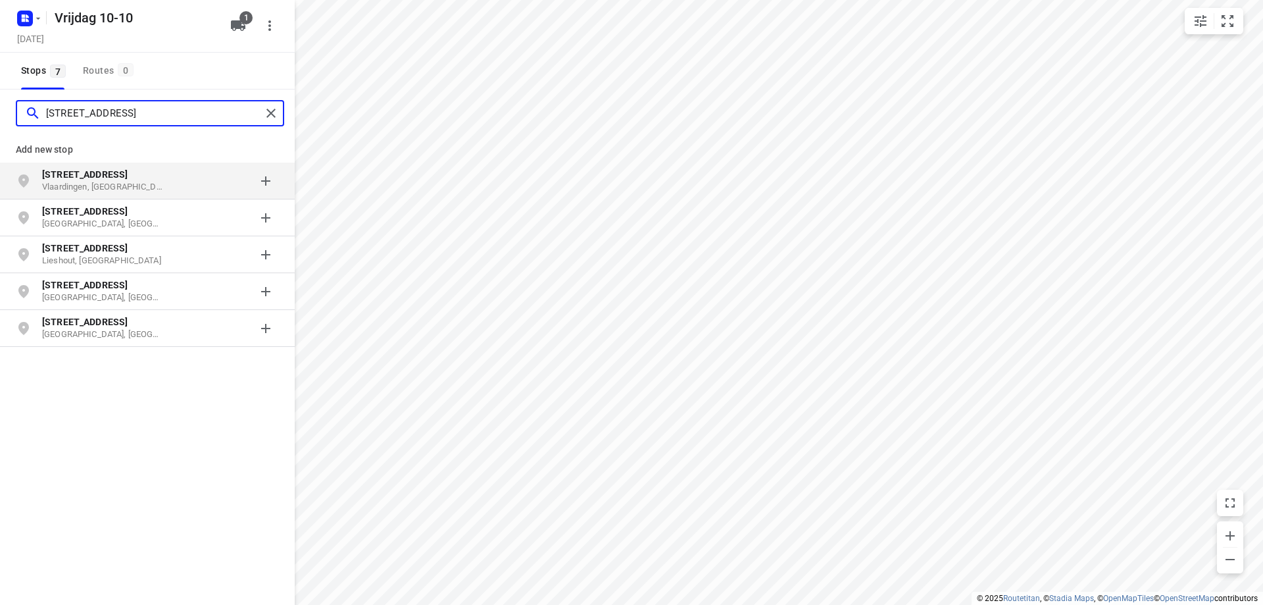
type input "eksterlaan 550"
click at [130, 189] on p "Vlaardingen, [GEOGRAPHIC_DATA]" at bounding box center [102, 187] width 121 height 12
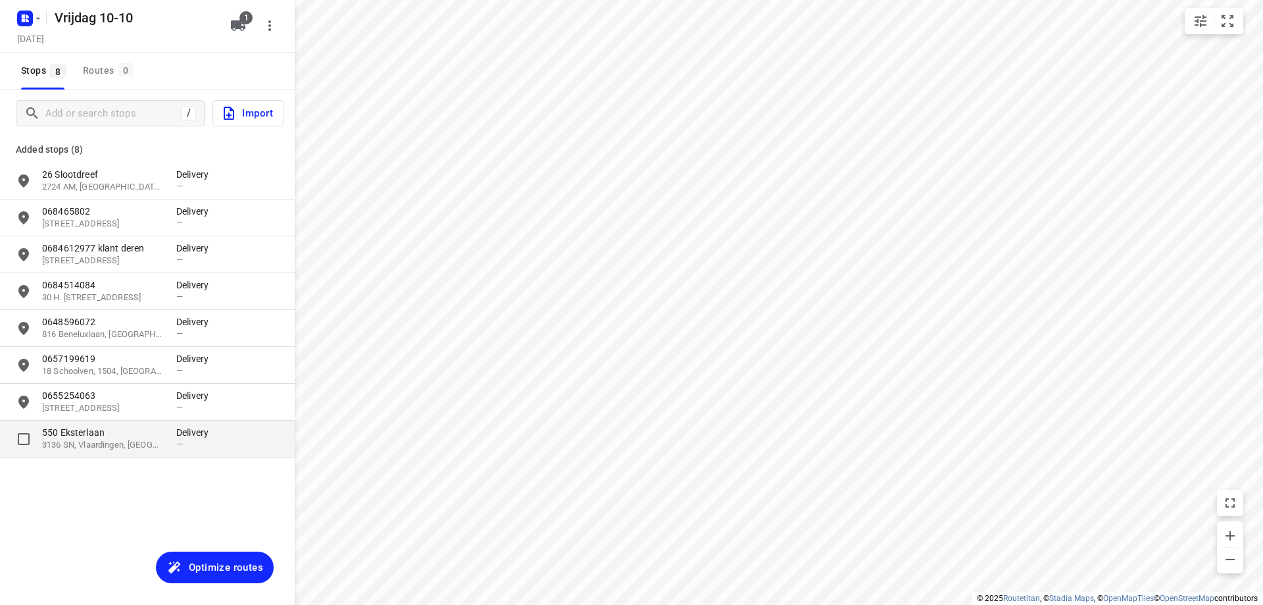
click at [156, 447] on p "3136 SN, Vlaardingen, NL" at bounding box center [102, 445] width 121 height 12
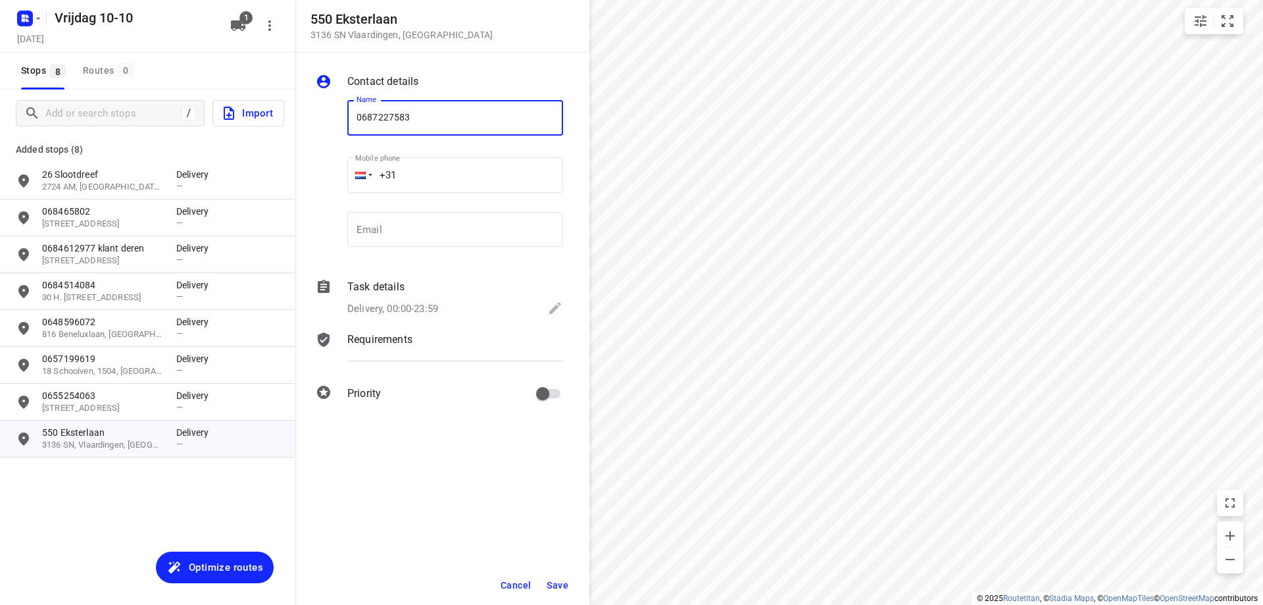
type input "0687227583"
click at [547, 584] on button "Save" at bounding box center [557, 585] width 32 height 24
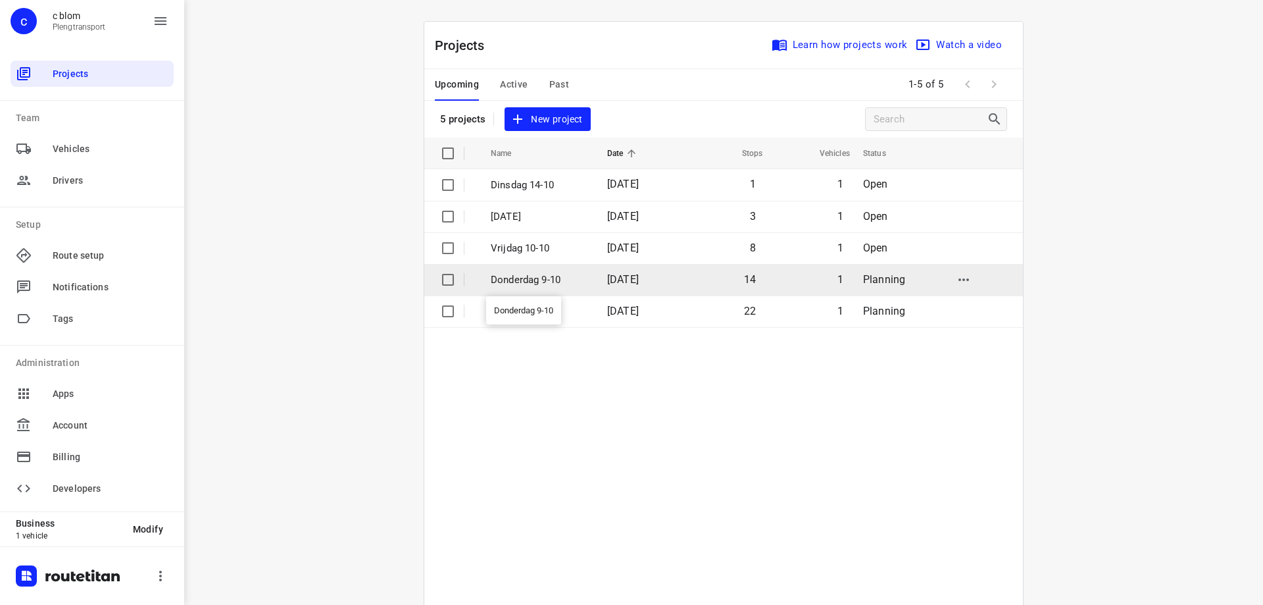
click at [500, 282] on p "Donderdag 9-10" at bounding box center [539, 279] width 97 height 15
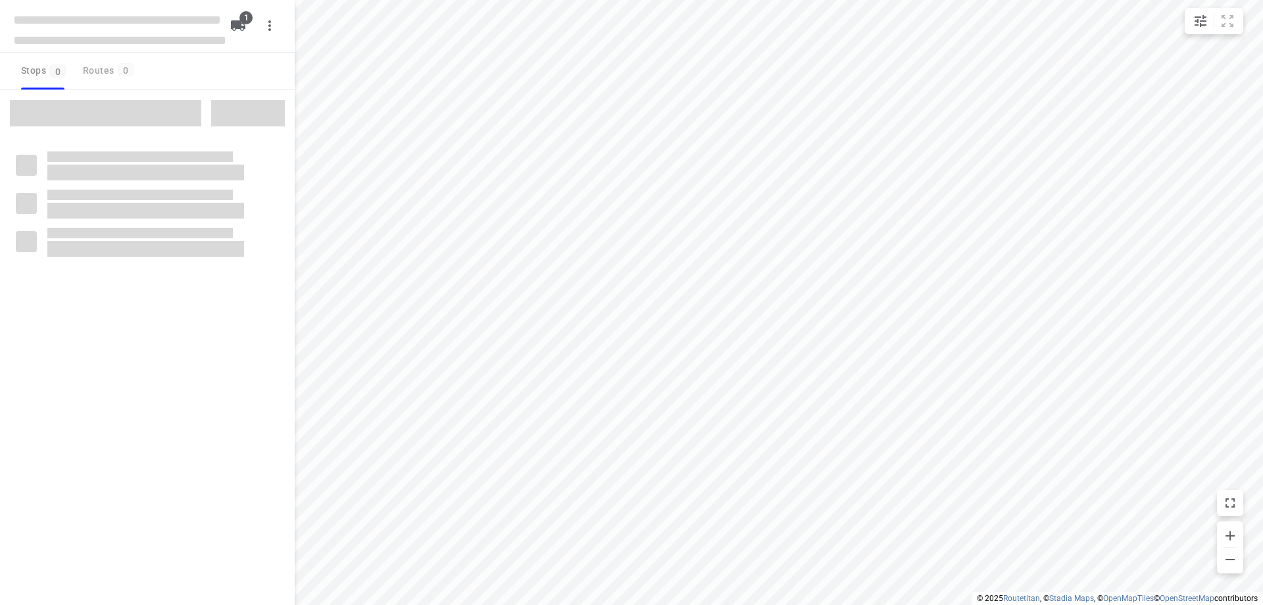
type input "distance"
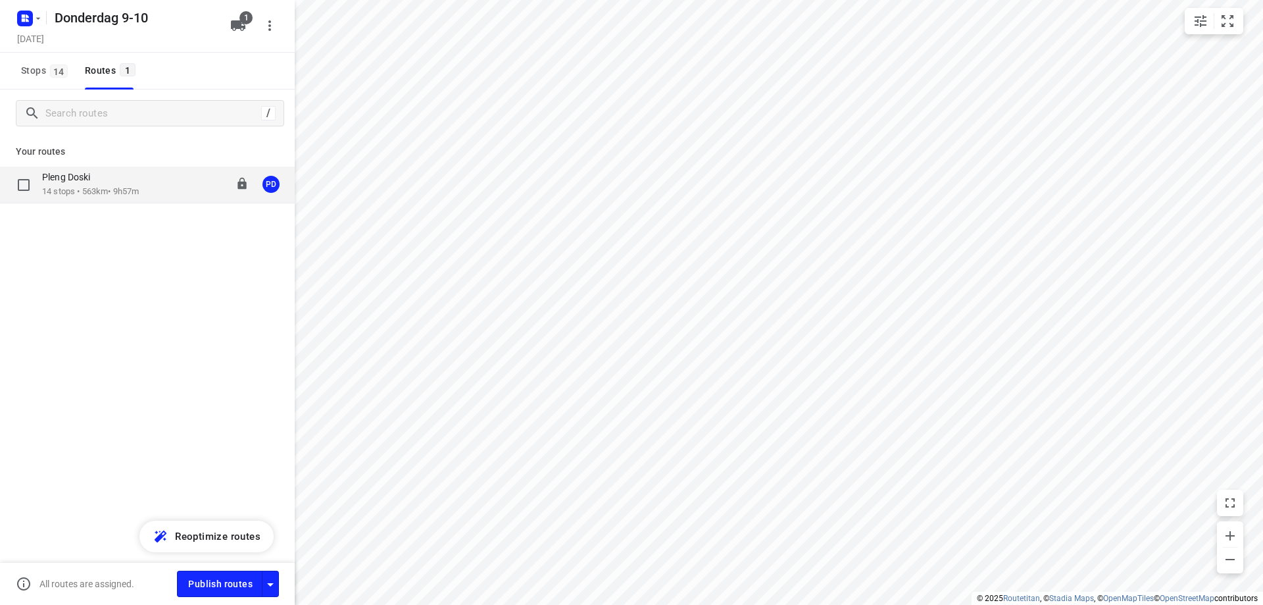
click at [132, 193] on p "14 stops • 563km • 9h57m" at bounding box center [90, 192] width 97 height 12
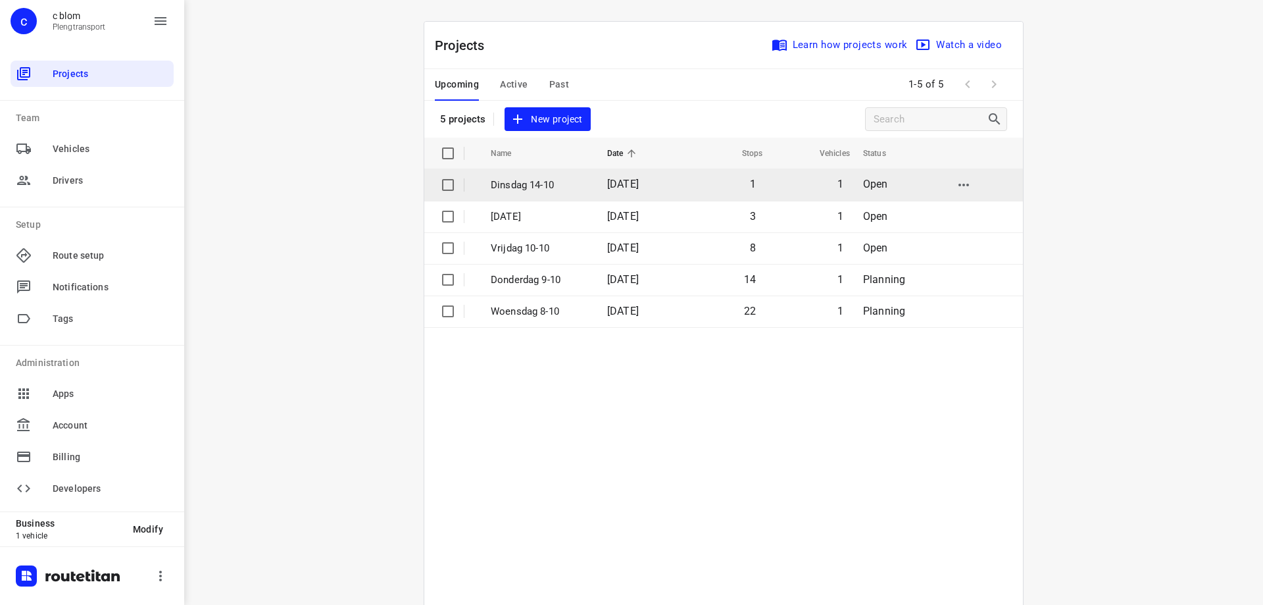
click at [550, 186] on p "Dinsdag 14-10" at bounding box center [539, 185] width 97 height 15
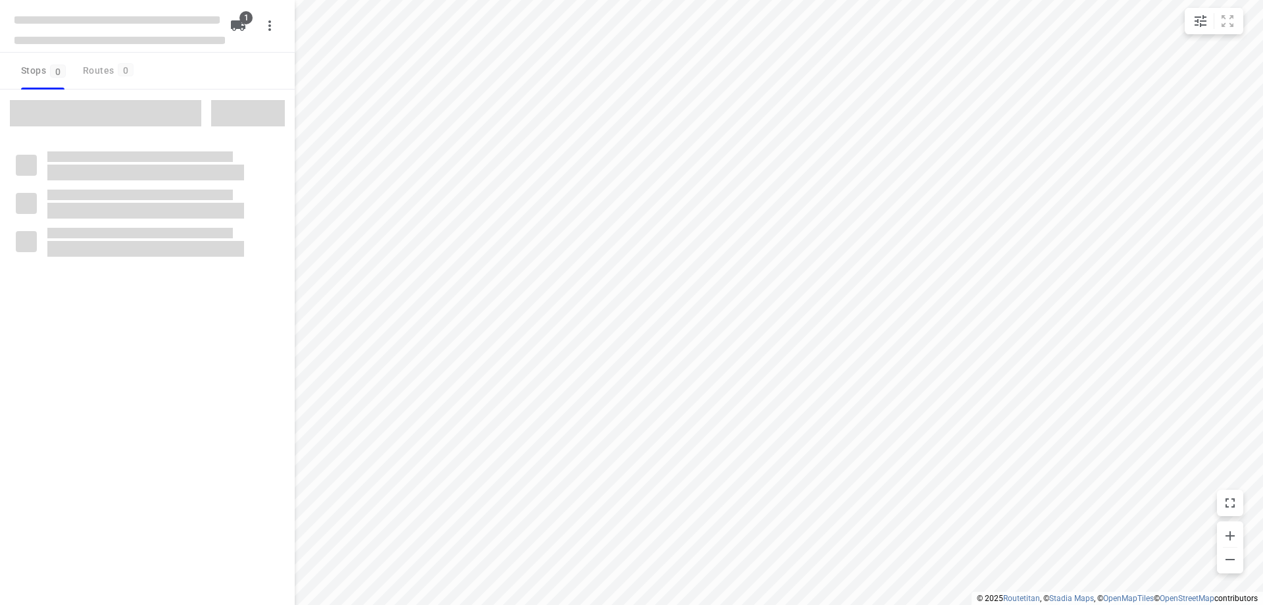
type input "distance"
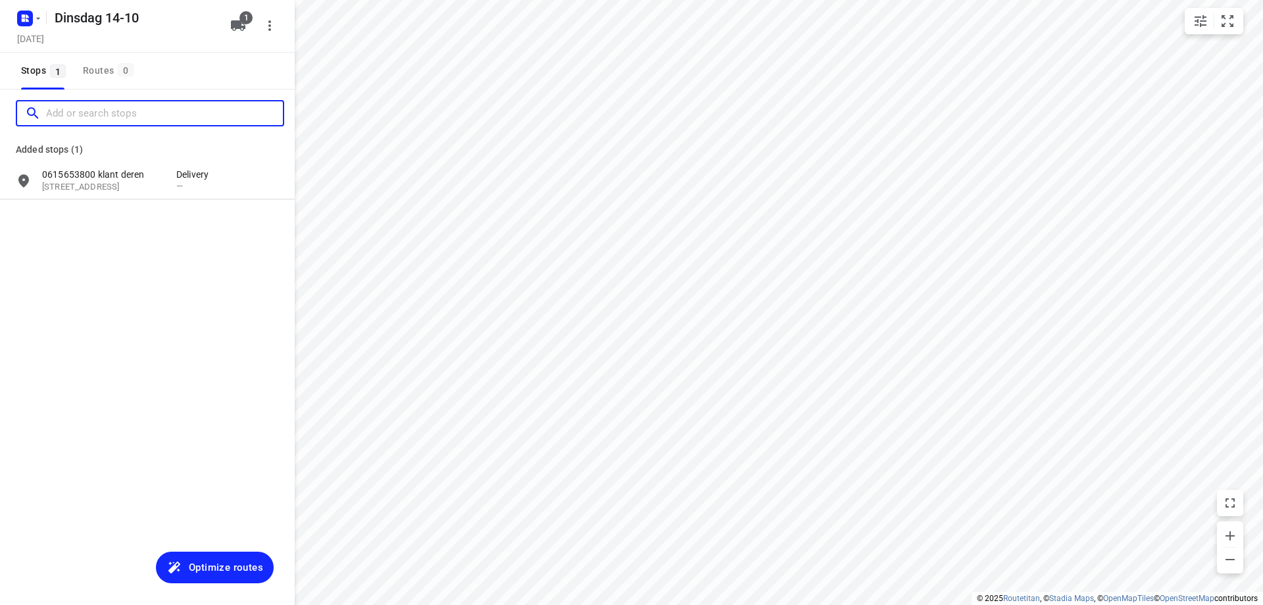
click at [125, 112] on input "Add or search stops" at bounding box center [164, 113] width 237 height 20
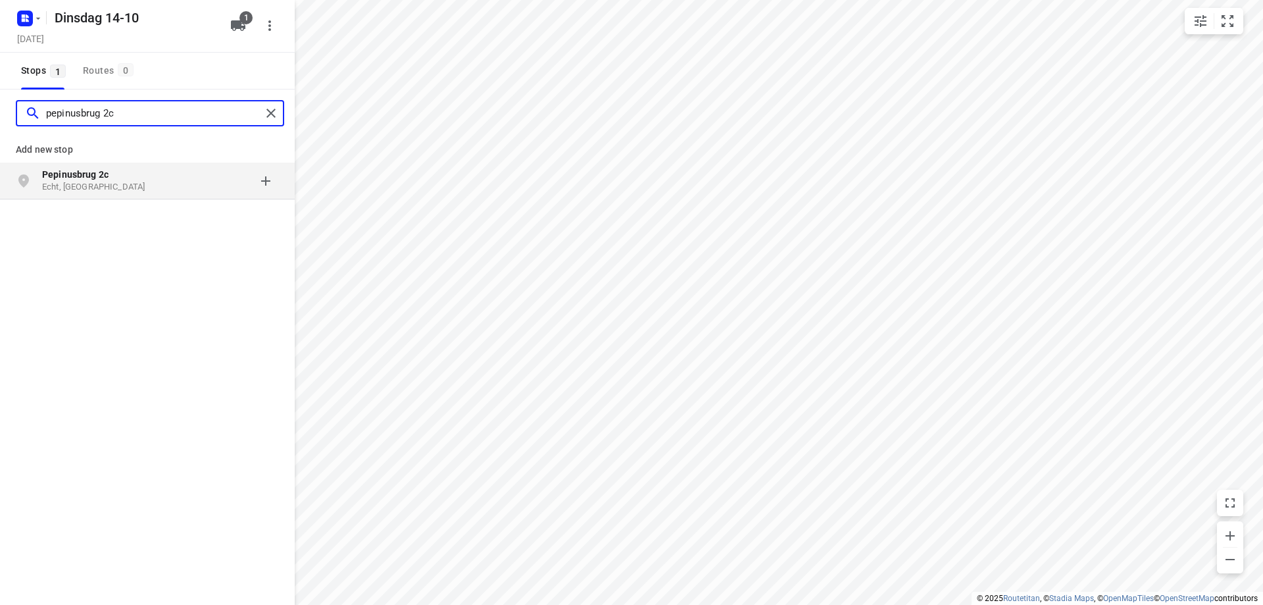
type input "pepinusbrug 2c"
click at [97, 182] on p "Echt, Nederland" at bounding box center [102, 187] width 121 height 12
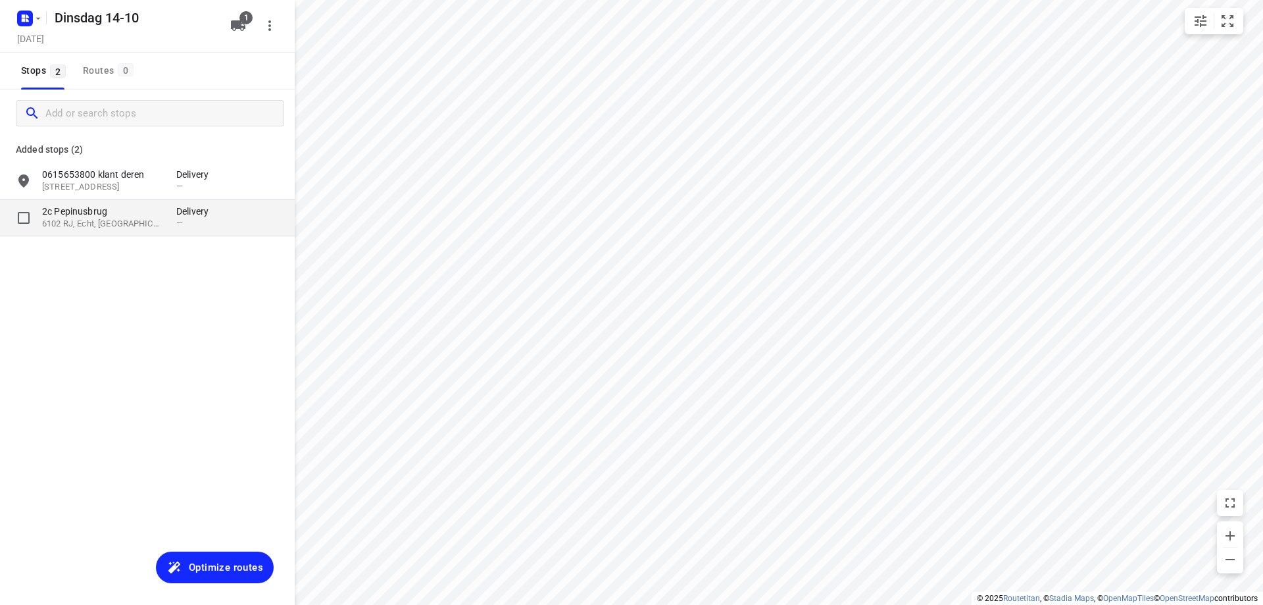
click at [114, 219] on p "6102 RJ, Echt, NL" at bounding box center [102, 224] width 121 height 12
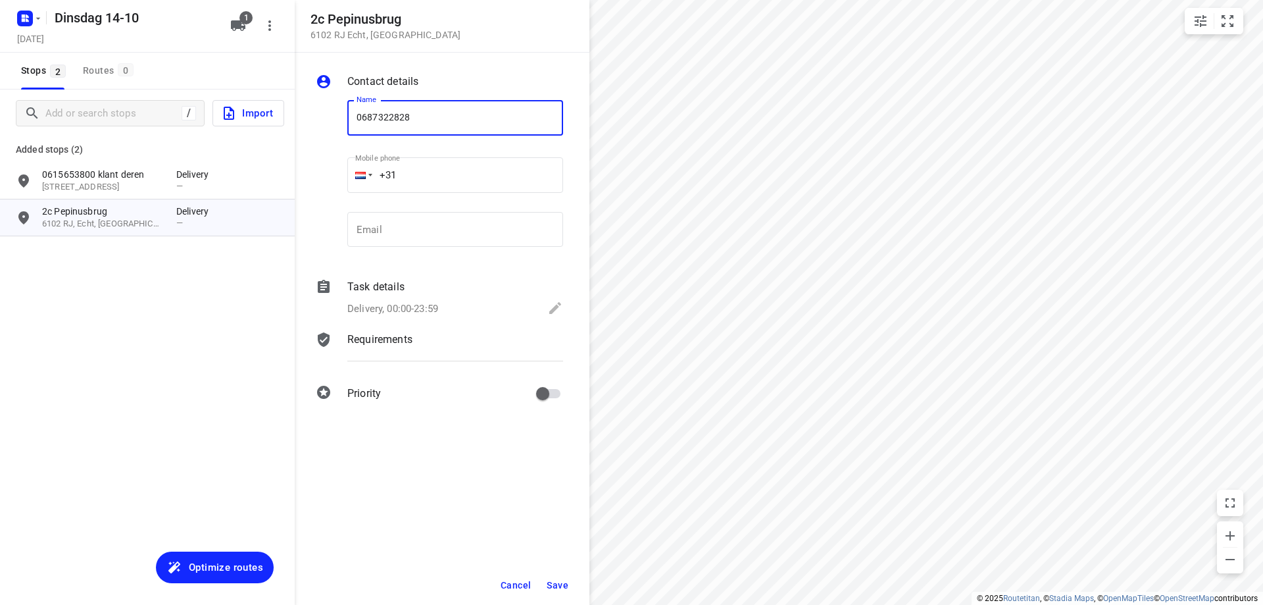
type input "0687322828"
click at [564, 589] on span "Save" at bounding box center [558, 585] width 22 height 11
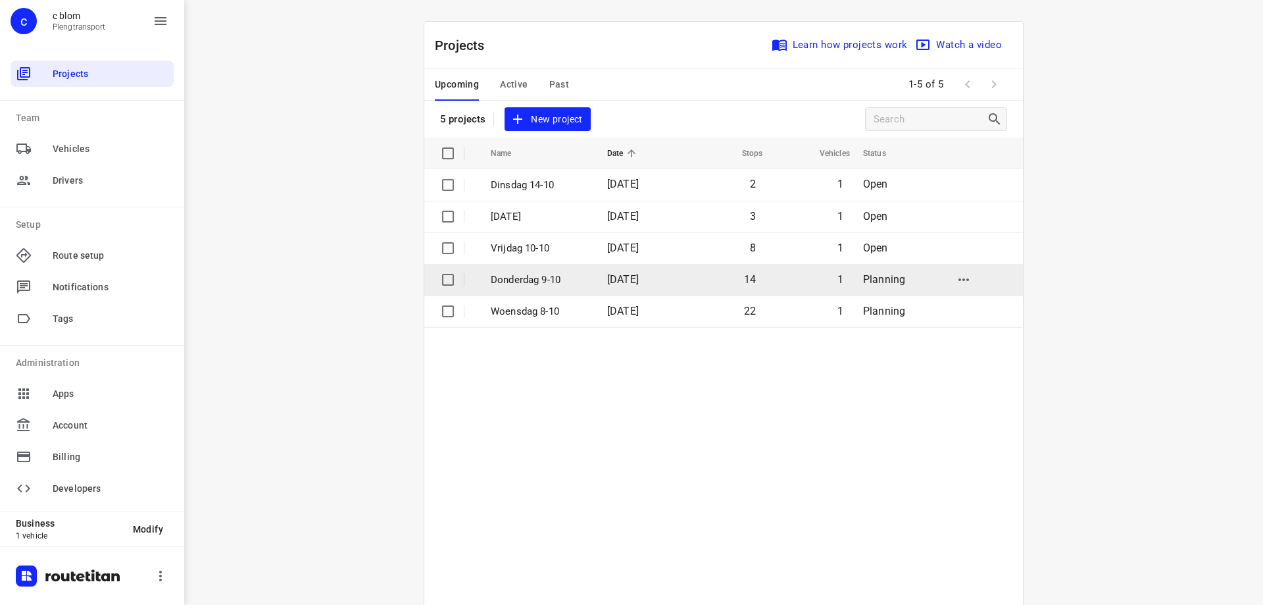
click at [578, 285] on p "Donderdag 9-10" at bounding box center [539, 279] width 97 height 15
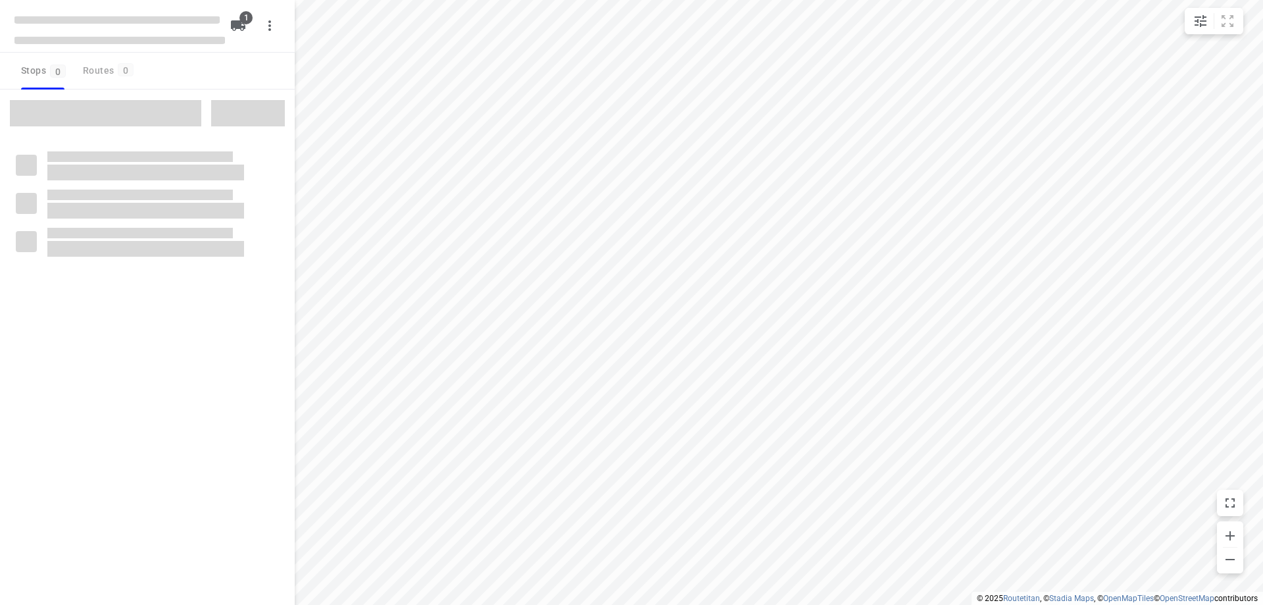
type input "distance"
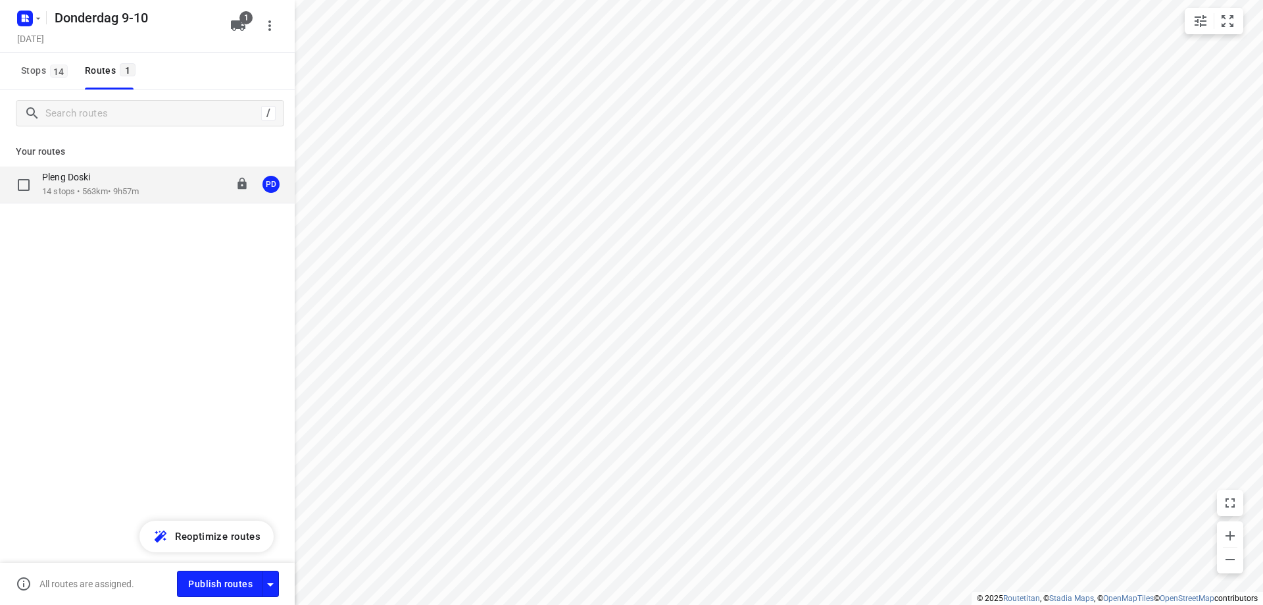
click at [111, 193] on p "14 stops • 563km • 9h57m" at bounding box center [90, 192] width 97 height 12
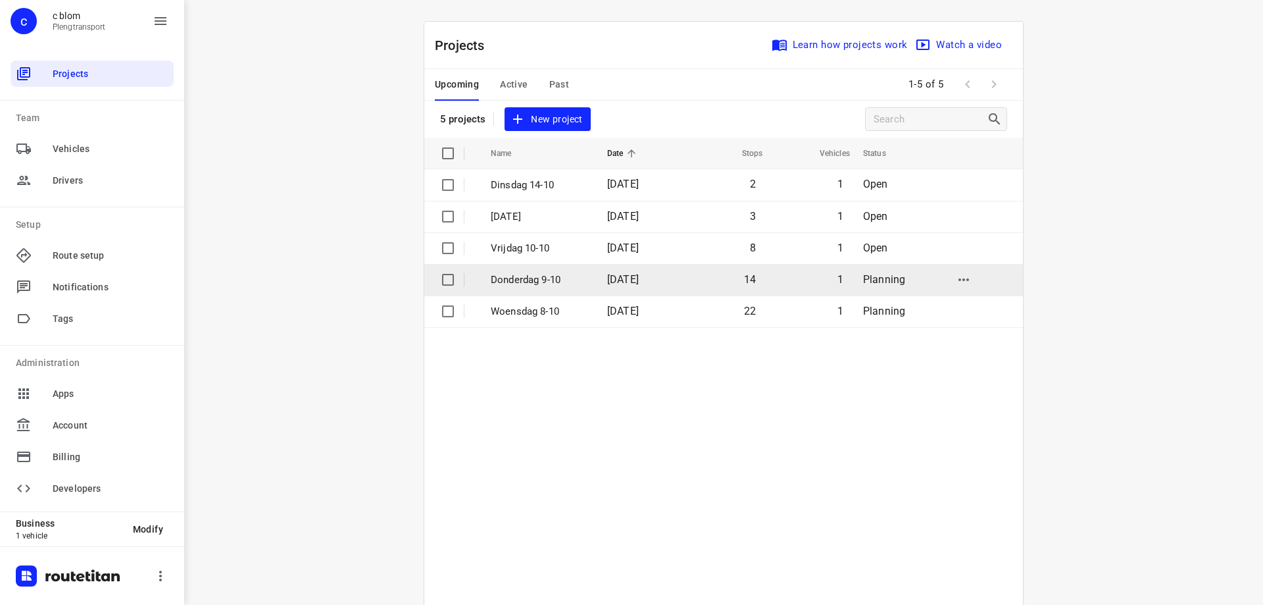
click at [568, 289] on td "Donderdag 9-10" at bounding box center [537, 280] width 119 height 32
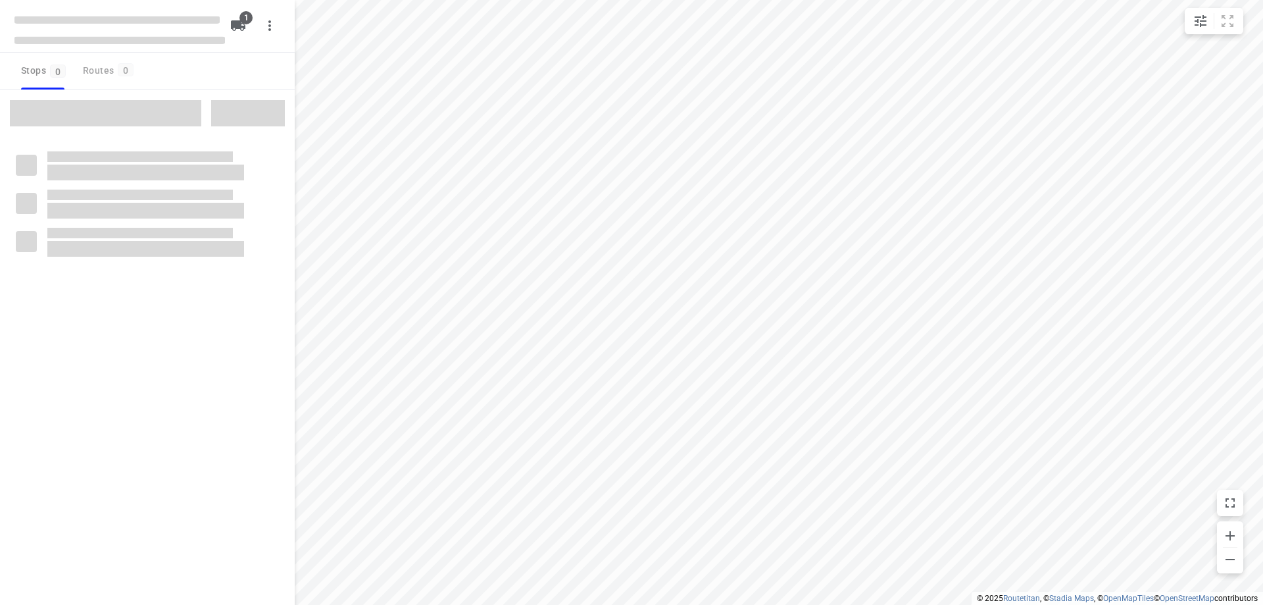
type input "distance"
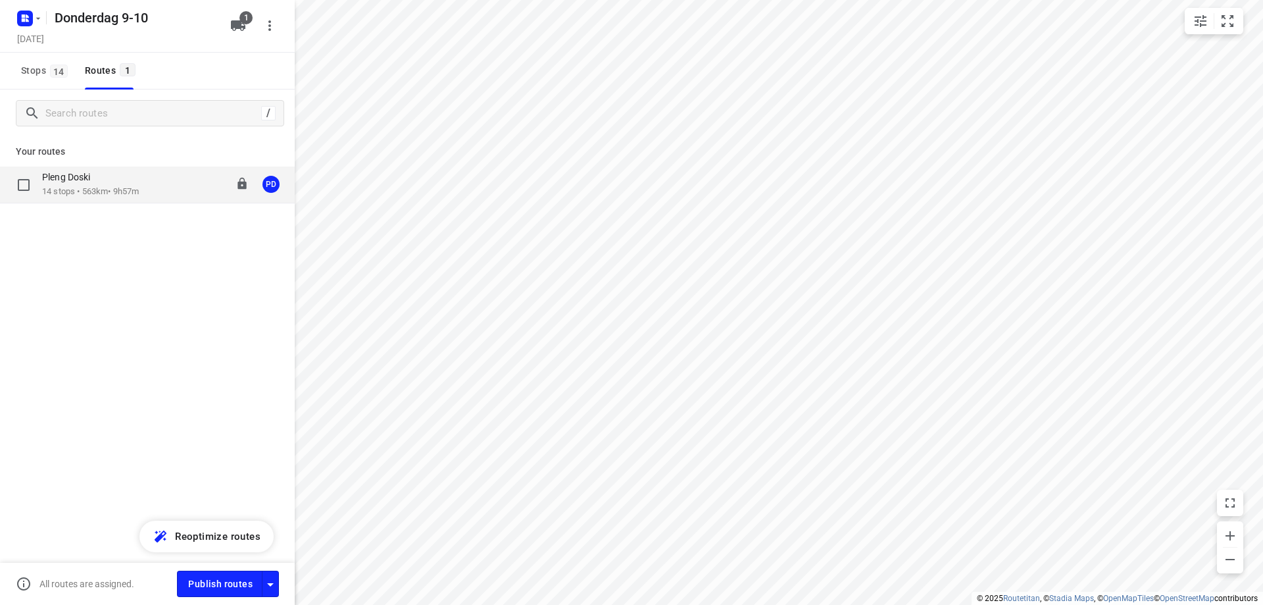
click at [132, 196] on p "14 stops • 563km • 9h57m" at bounding box center [90, 192] width 97 height 12
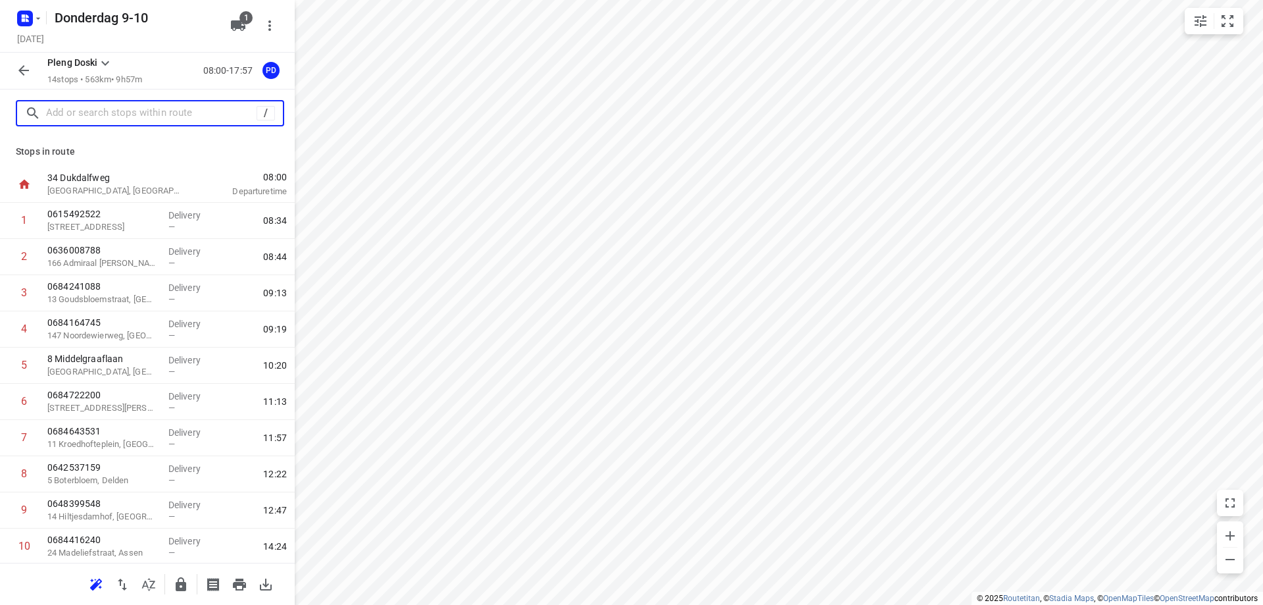
click at [115, 109] on input "text" at bounding box center [151, 113] width 211 height 20
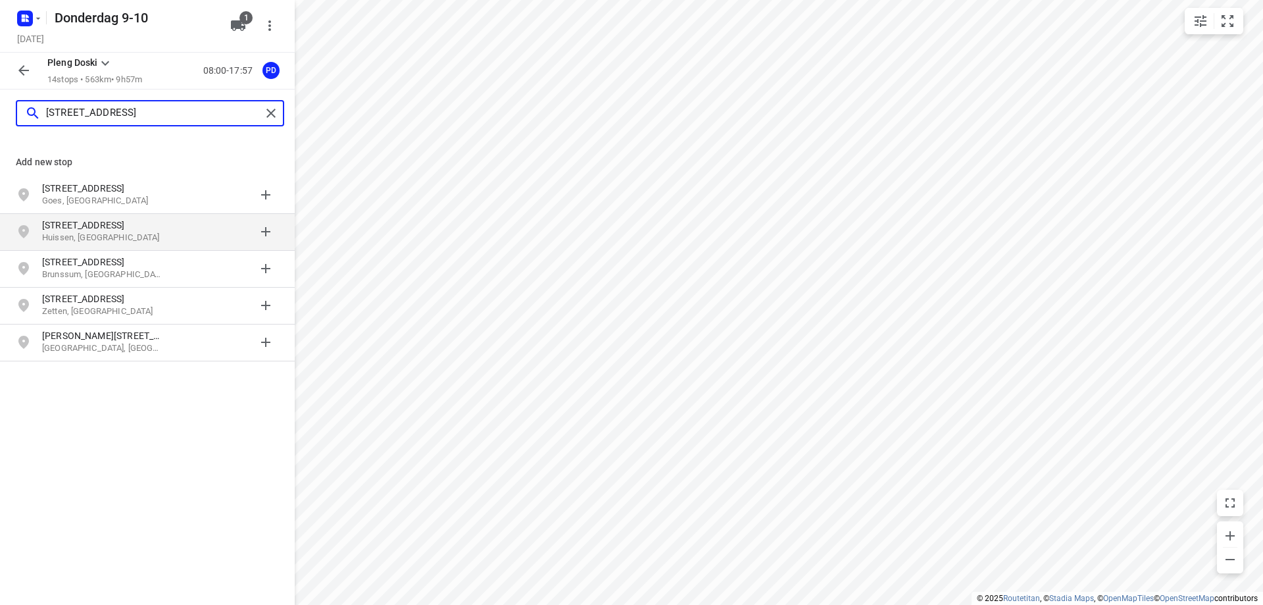
type input "maeshallstraat 21"
click at [71, 230] on p "Marshallstraat 21" at bounding box center [102, 224] width 121 height 13
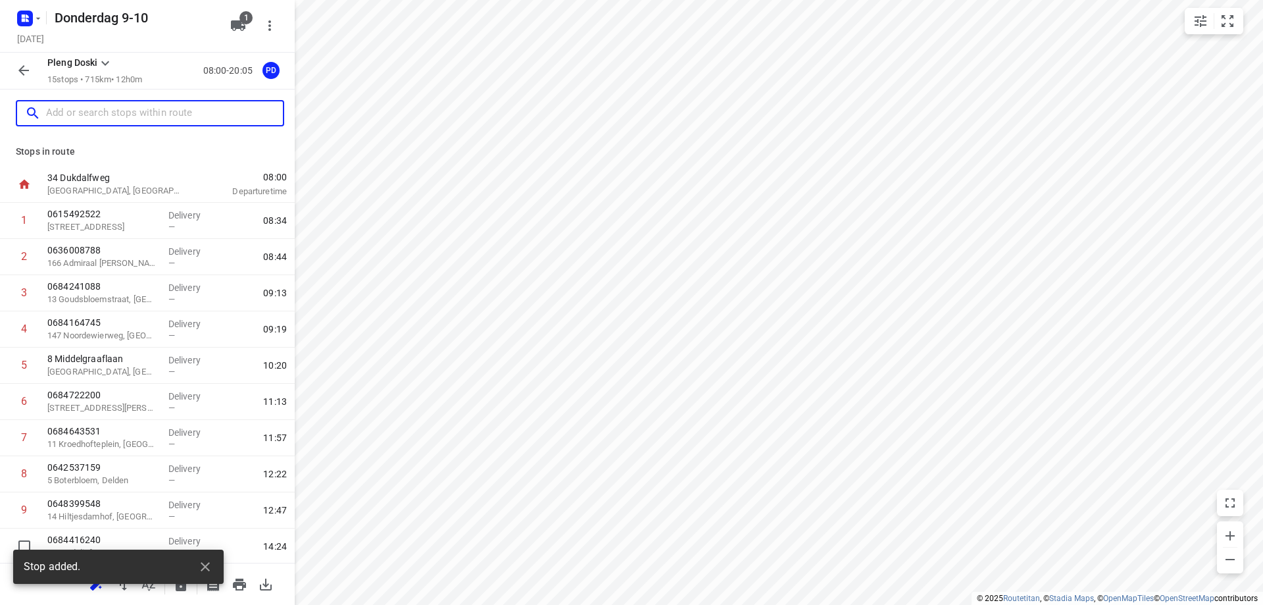
scroll to position [219, 0]
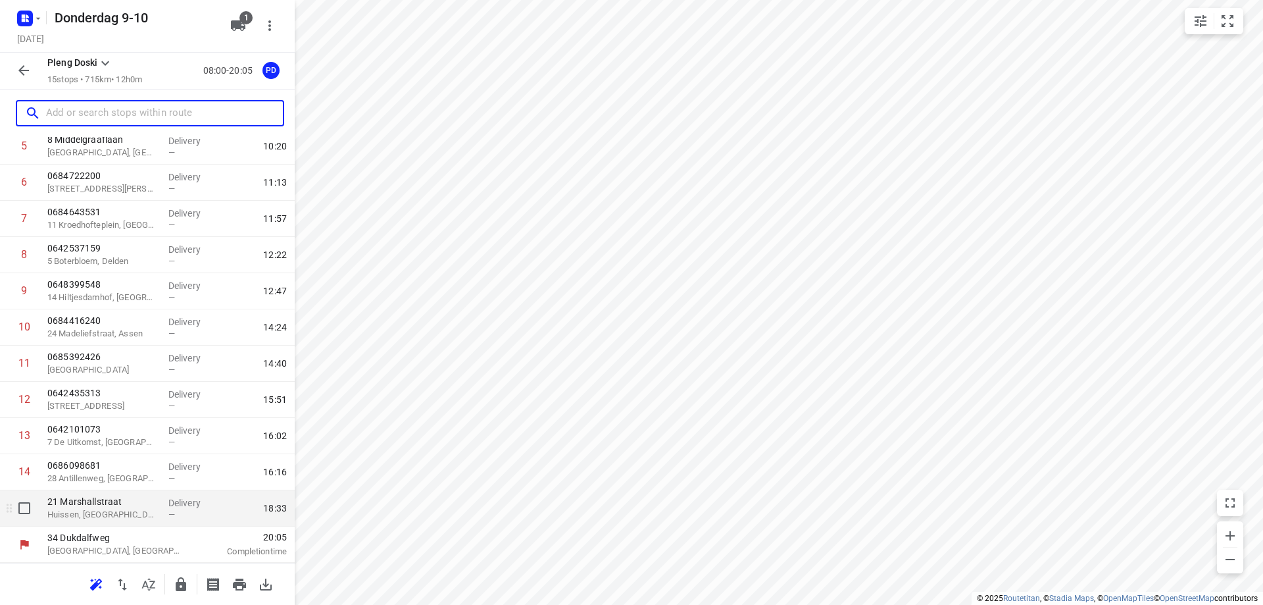
click at [172, 515] on div "—" at bounding box center [192, 514] width 49 height 10
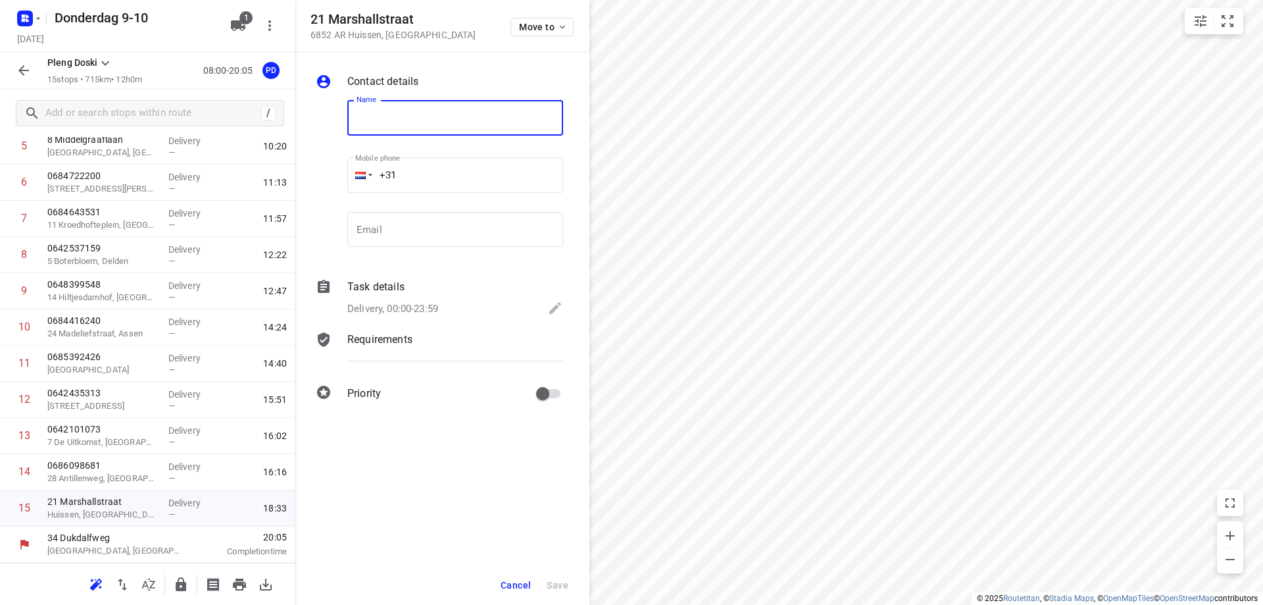
drag, startPoint x: 509, startPoint y: 583, endPoint x: 507, endPoint y: 574, distance: 9.4
click at [509, 583] on span "Cancel" at bounding box center [516, 585] width 30 height 11
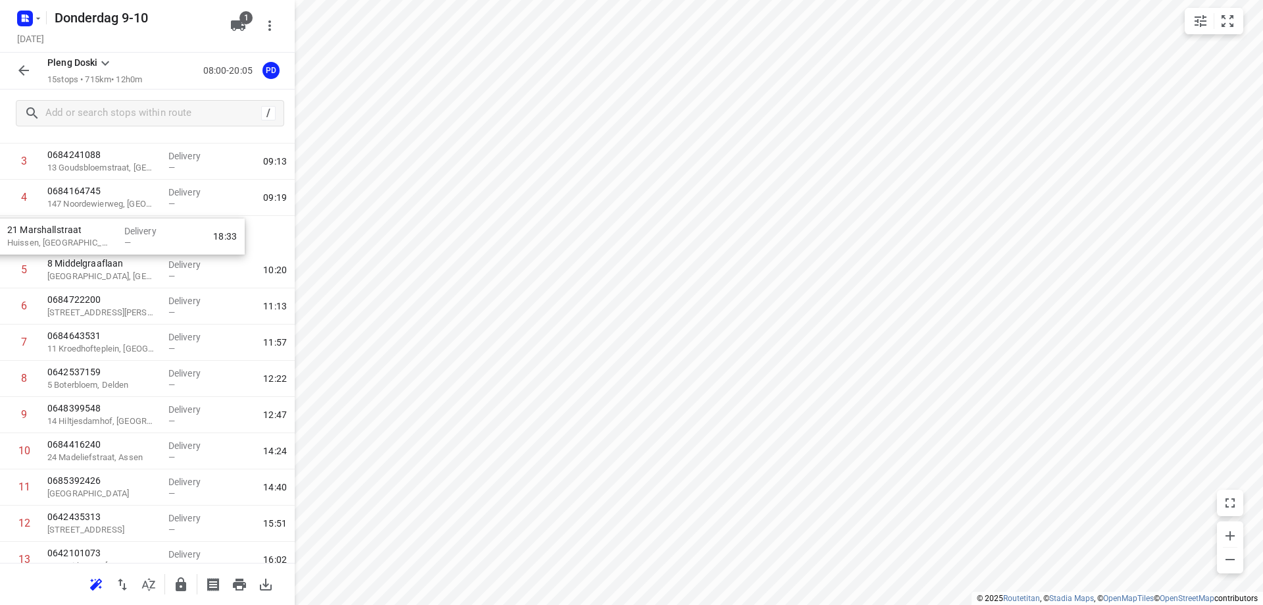
scroll to position [130, 0]
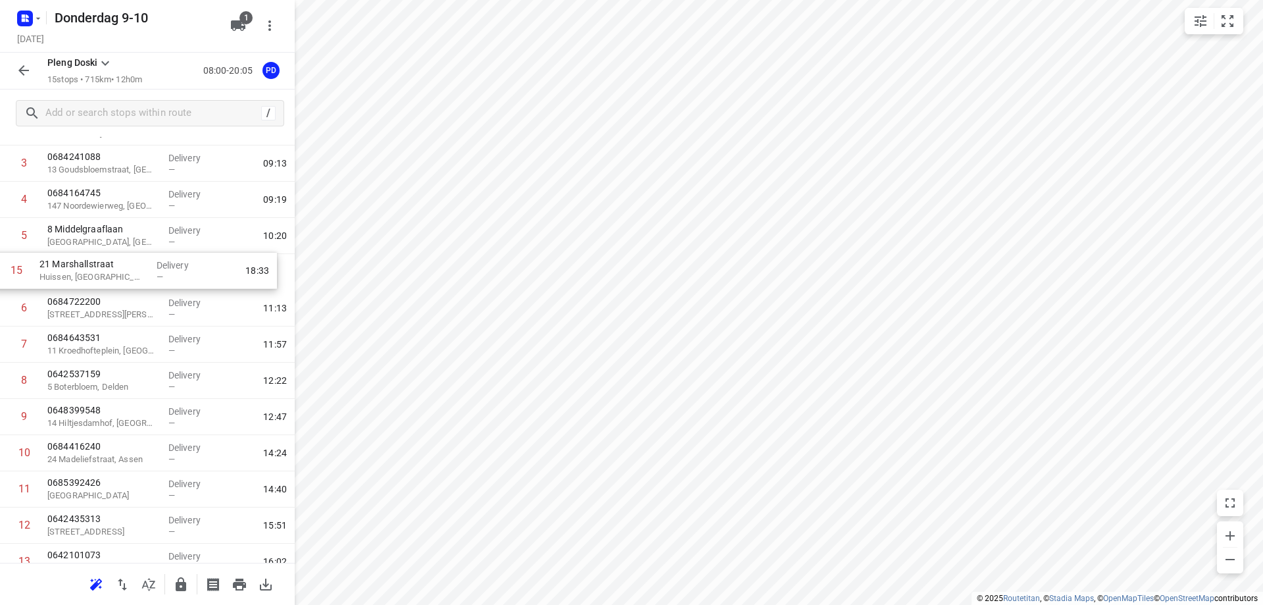
drag, startPoint x: 120, startPoint y: 520, endPoint x: 112, endPoint y: 279, distance: 240.9
click at [112, 279] on div "1 0615492522 59C Ruitersweg, Hilversum Delivery — 08:34 2 0636008788 166 Admira…" at bounding box center [147, 344] width 295 height 543
click at [233, 589] on icon "button" at bounding box center [240, 584] width 16 height 16
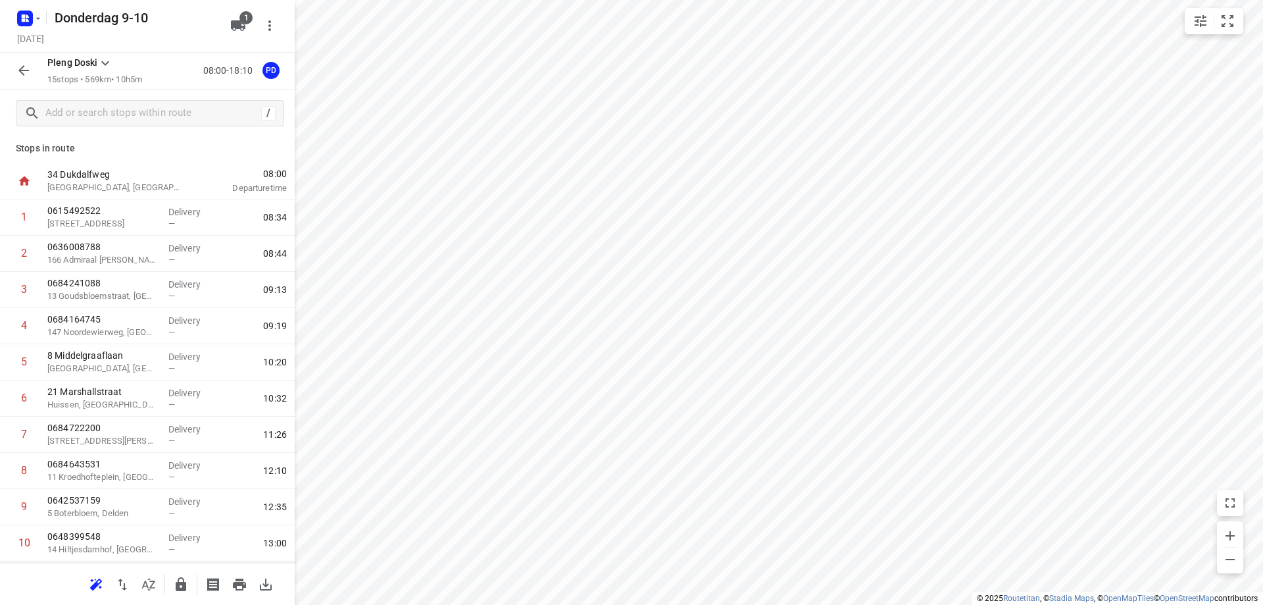
scroll to position [0, 0]
